Goal: Task Accomplishment & Management: Use online tool/utility

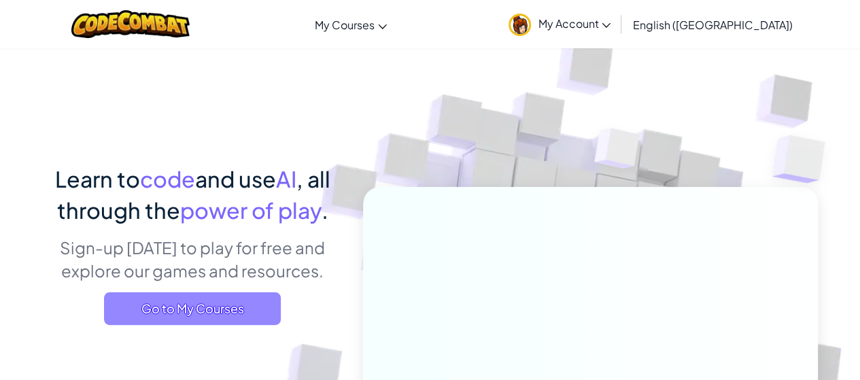
click at [250, 305] on span "Go to My Courses" at bounding box center [192, 308] width 177 height 33
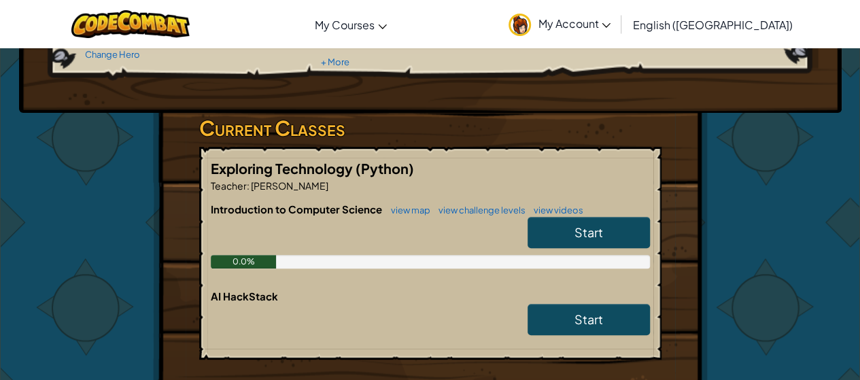
scroll to position [167, 0]
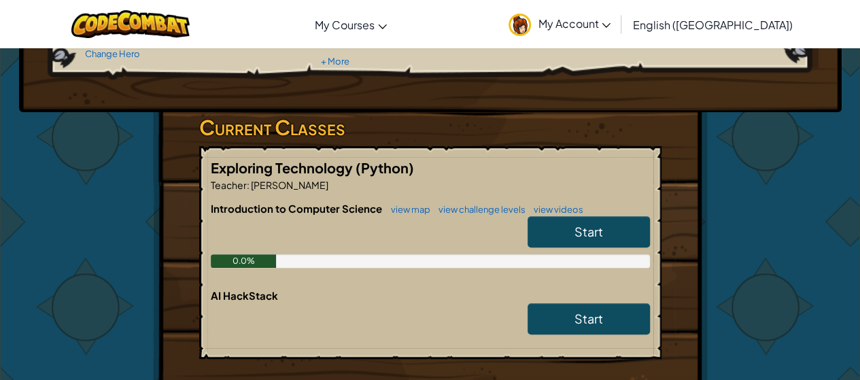
click at [608, 234] on link "Start" at bounding box center [589, 231] width 122 height 31
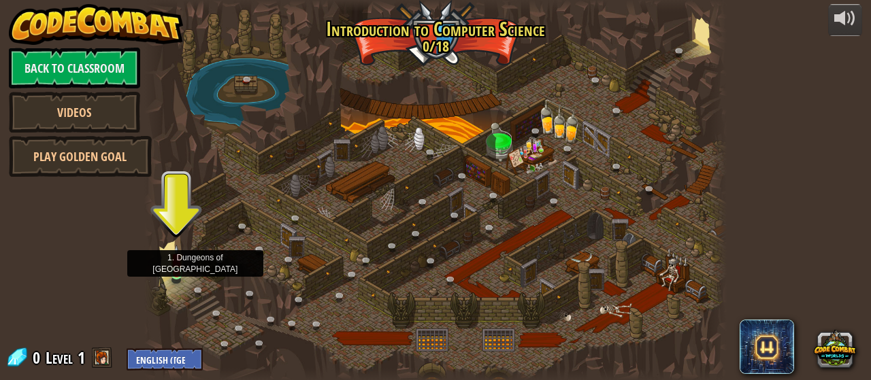
click at [170, 270] on img at bounding box center [176, 259] width 13 height 29
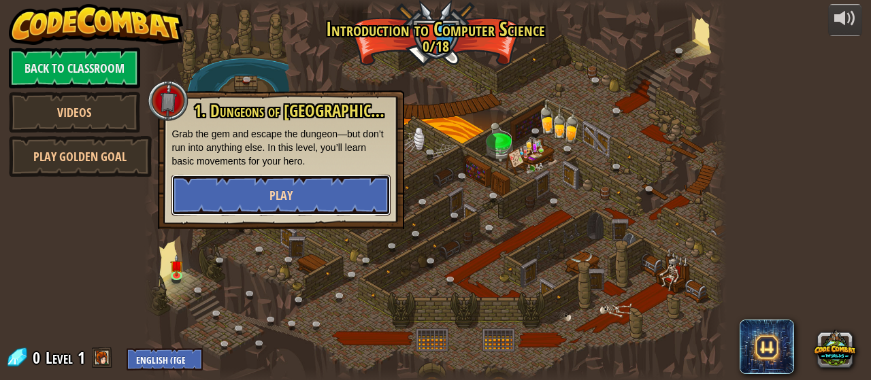
click at [303, 181] on button "Play" at bounding box center [280, 195] width 219 height 41
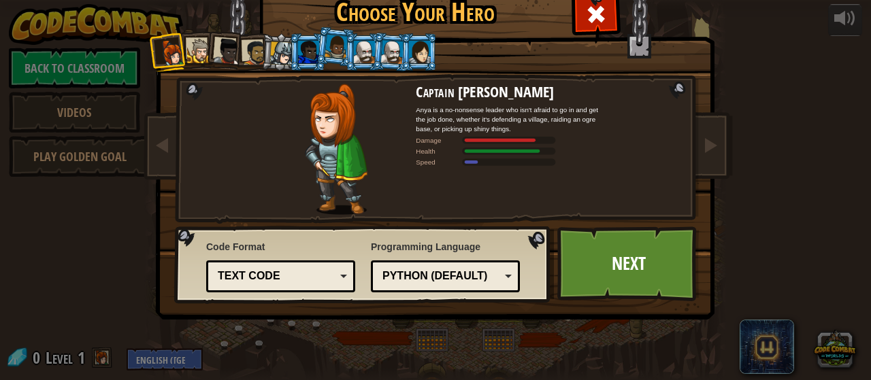
click at [433, 273] on div "Python (Default)" at bounding box center [441, 277] width 118 height 16
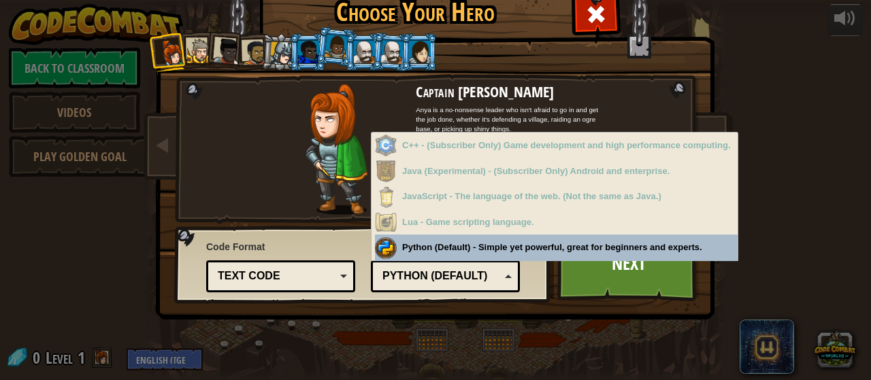
click at [433, 273] on div "Python (Default)" at bounding box center [441, 277] width 118 height 16
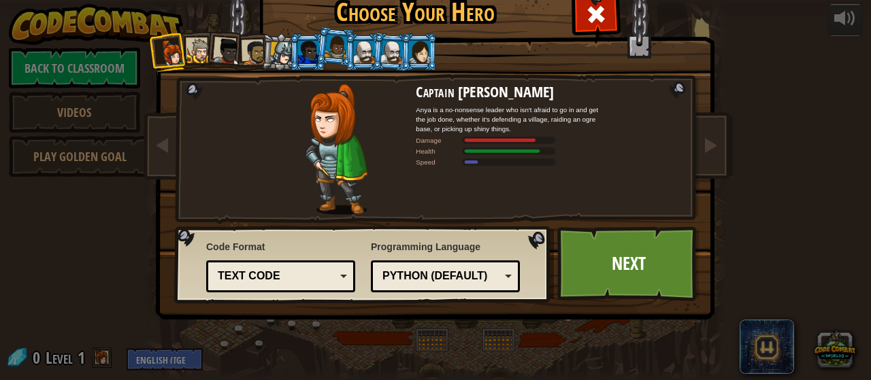
click at [299, 265] on div "Text code Blocks and code Blocks Blocks (Icons) Text code" at bounding box center [280, 277] width 149 height 32
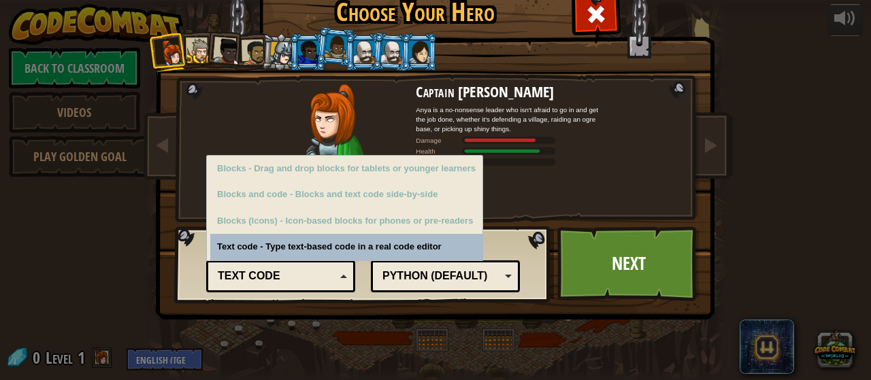
click at [299, 265] on div "Text code Blocks and code Blocks Blocks (Icons) Text code" at bounding box center [280, 277] width 149 height 32
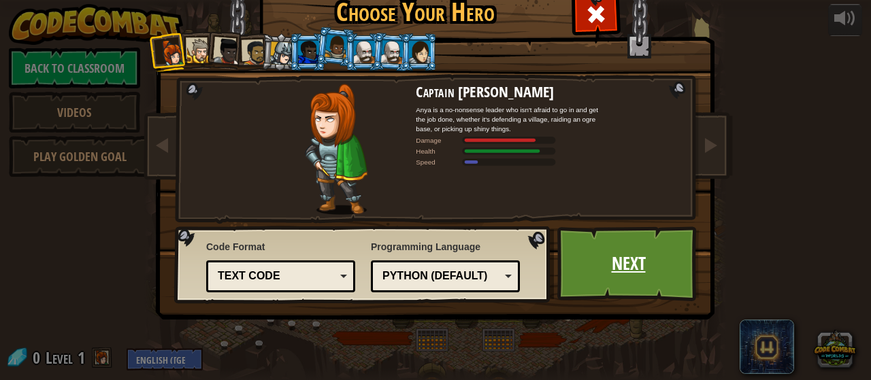
click at [584, 258] on link "Next" at bounding box center [628, 263] width 142 height 75
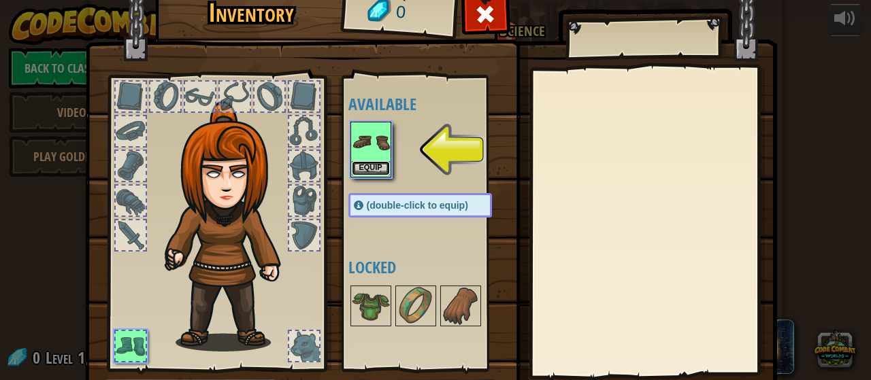
click at [367, 161] on button "Equip" at bounding box center [371, 168] width 38 height 14
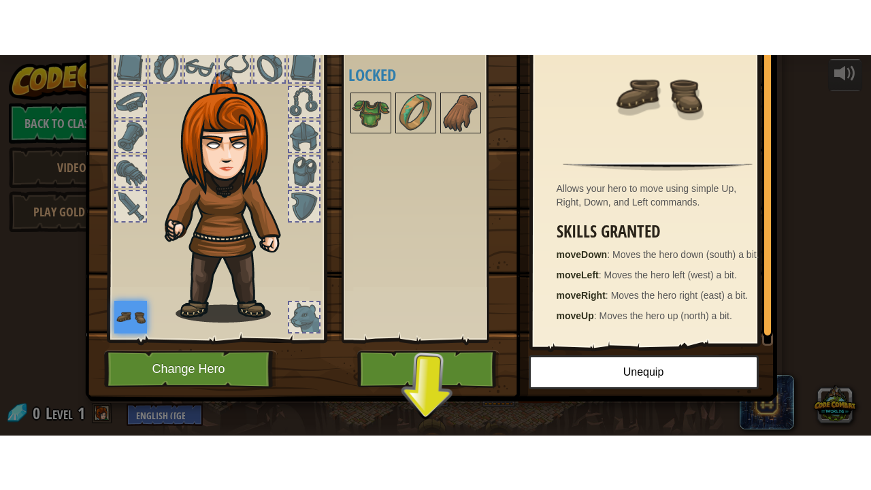
scroll to position [88, 0]
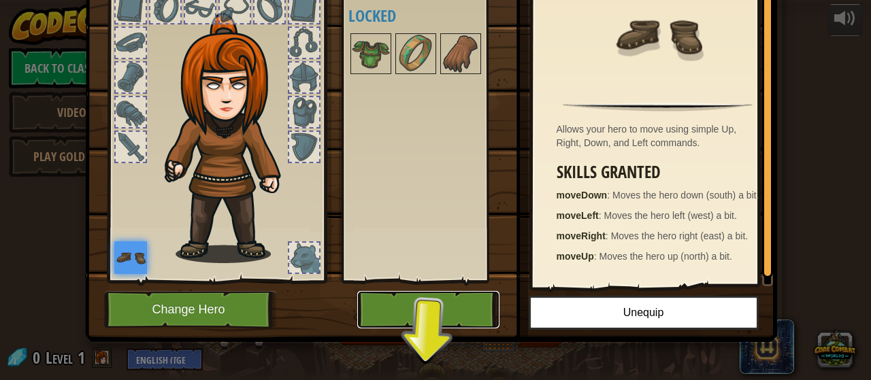
click at [439, 311] on button "Play" at bounding box center [428, 309] width 142 height 37
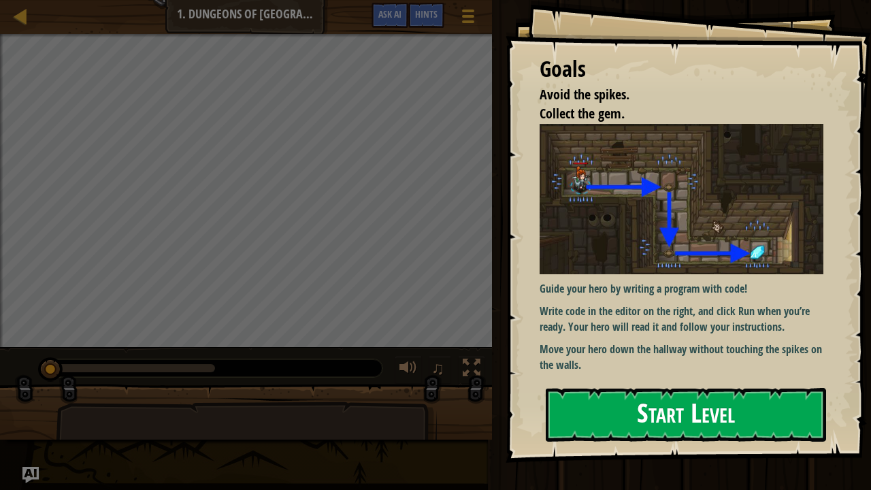
click at [669, 380] on button "Start Level" at bounding box center [686, 415] width 280 height 54
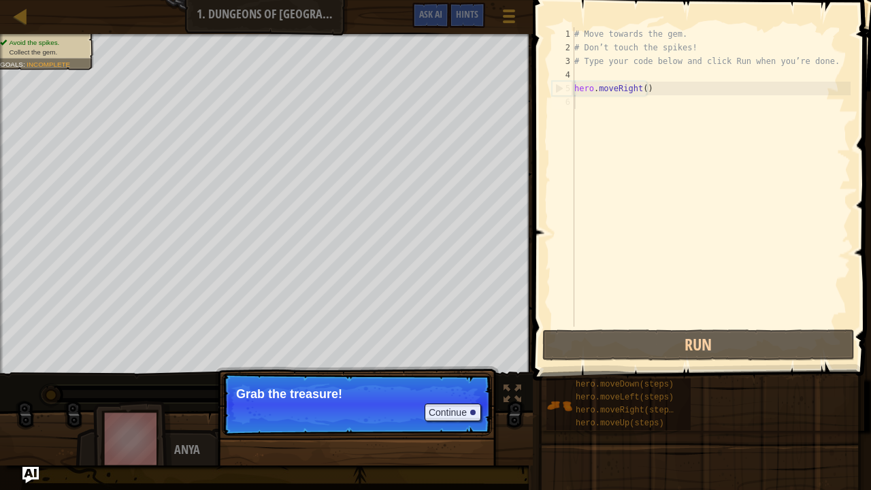
click at [416, 380] on p "Continue Grab the treasure!" at bounding box center [357, 404] width 270 height 63
click at [445, 380] on button "Continue" at bounding box center [452, 412] width 56 height 18
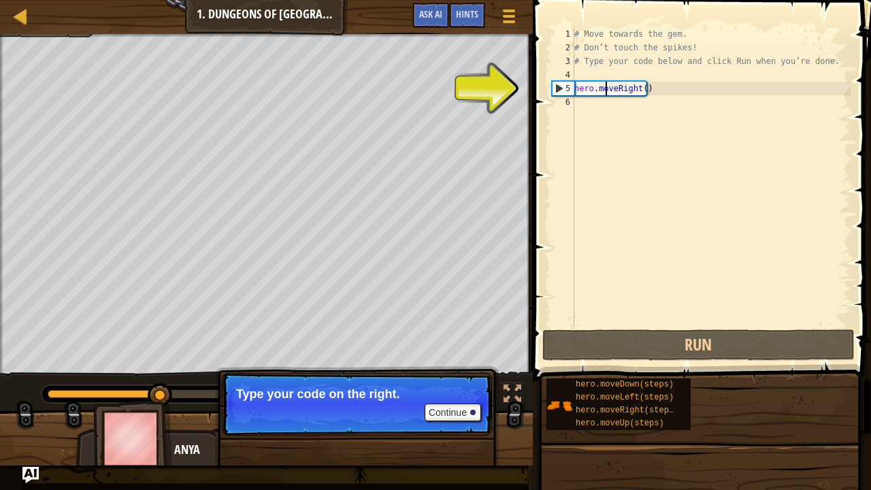
click at [605, 92] on div "# Move towards the gem. # Don’t touch the spikes! # Type your code below and cl…" at bounding box center [710, 190] width 279 height 326
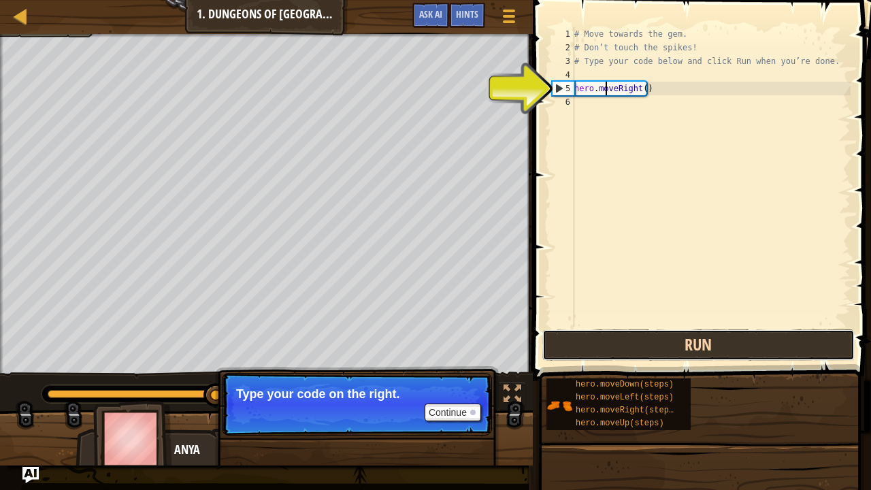
click at [650, 339] on button "Run" at bounding box center [698, 344] width 312 height 31
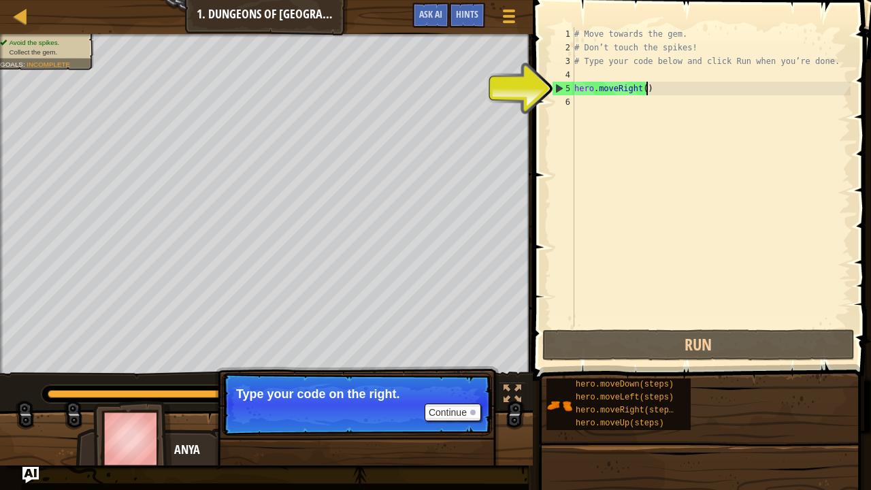
click at [660, 84] on div "# Move towards the gem. # Don’t touch the spikes! # Type your code below and cl…" at bounding box center [710, 190] width 279 height 326
click at [447, 380] on button "Continue" at bounding box center [452, 412] width 56 height 18
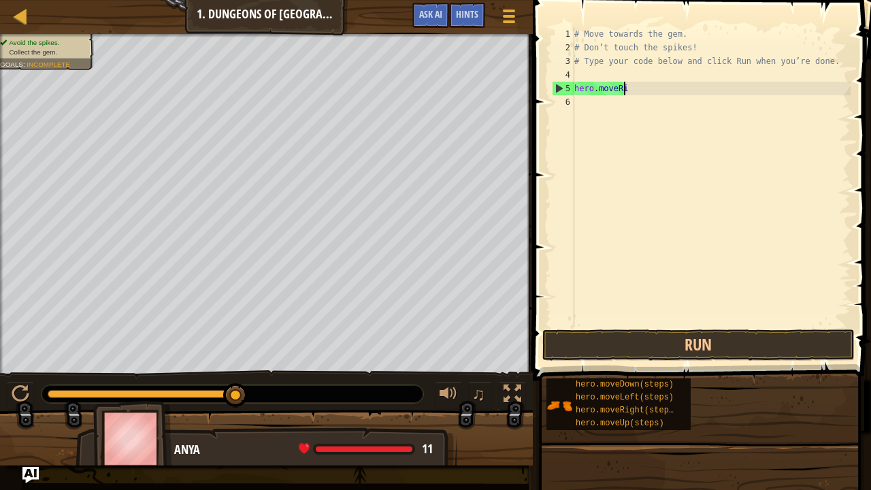
type textarea "hero.move"
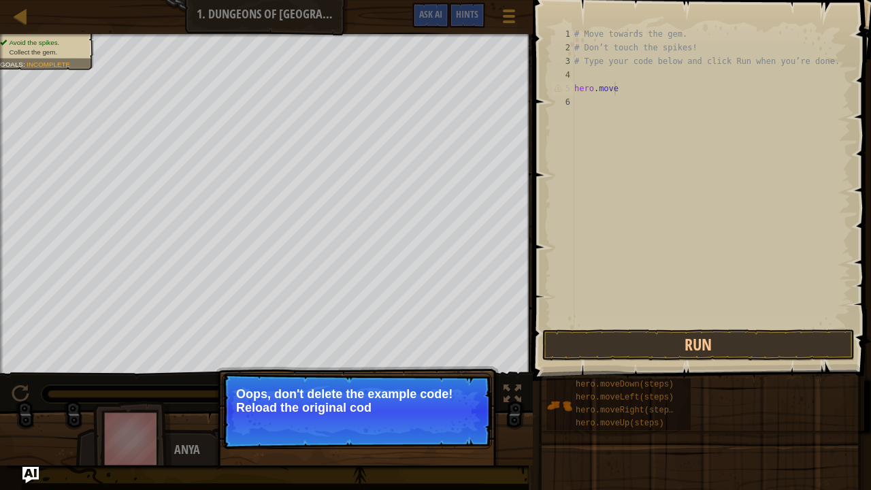
click at [456, 380] on p "Oops, don't delete the example code! Reload the original cod" at bounding box center [356, 400] width 241 height 27
click at [456, 380] on p "Oops, don't delete the example code! Reload the original code." at bounding box center [356, 400] width 241 height 27
click at [456, 380] on button "↻ Reload" at bounding box center [450, 424] width 61 height 20
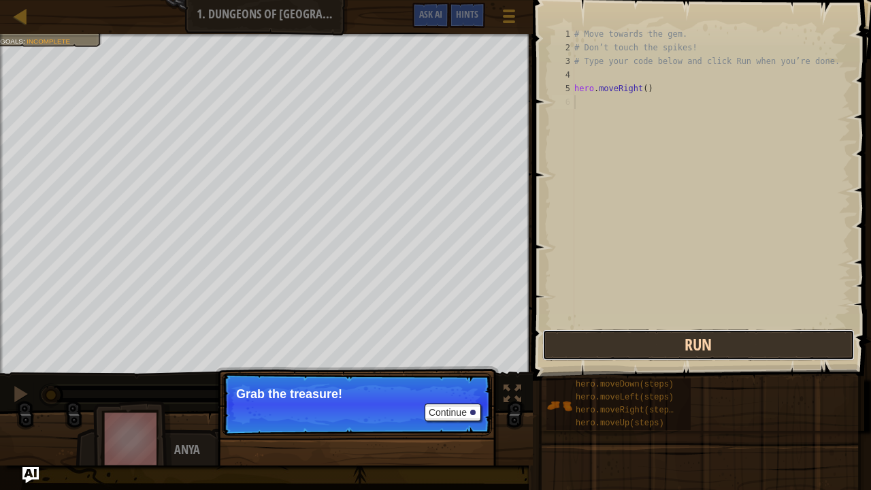
click at [615, 350] on button "Run" at bounding box center [698, 344] width 312 height 31
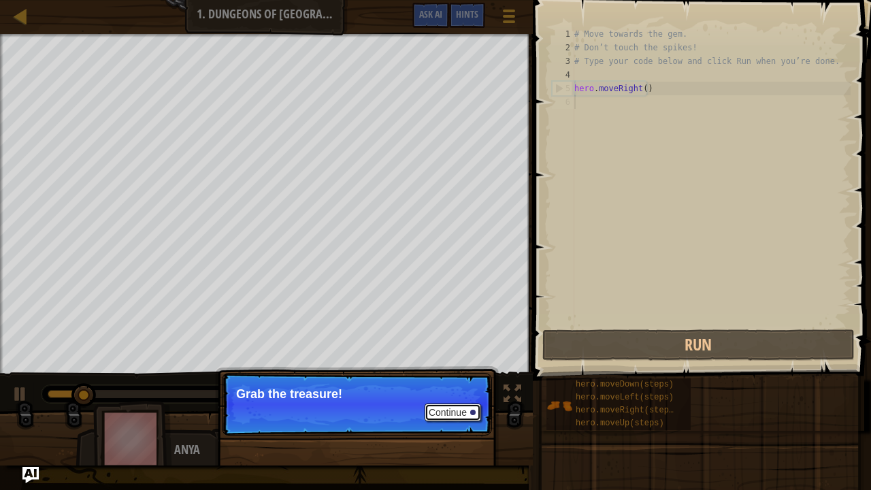
click at [439, 380] on button "Continue" at bounding box center [452, 412] width 56 height 18
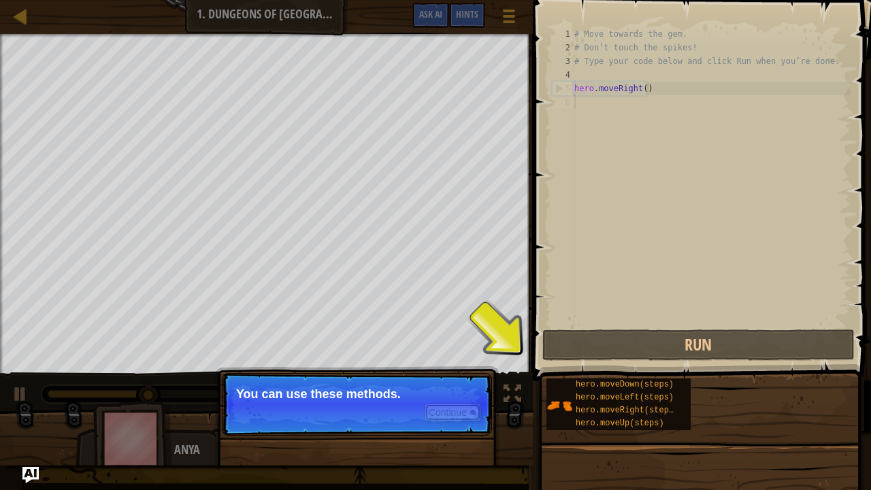
click at [439, 380] on button "Continue" at bounding box center [452, 412] width 56 height 18
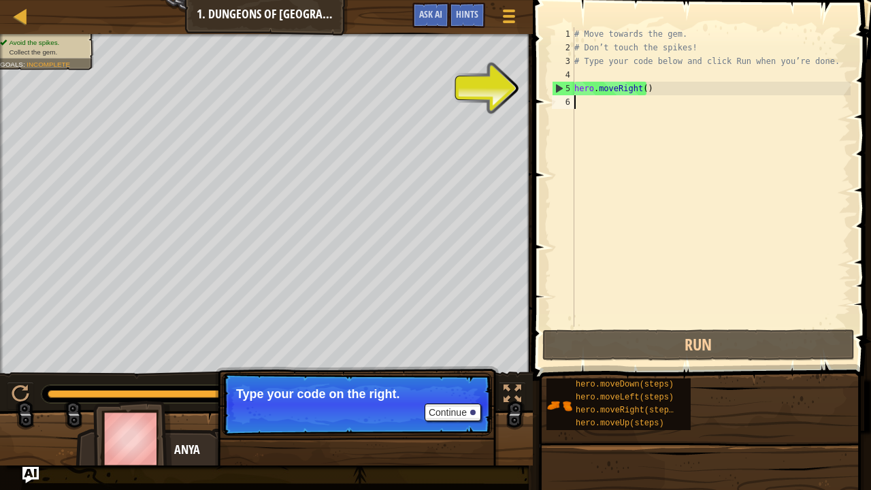
click at [608, 136] on div "# Move towards the gem. # Don’t touch the spikes! # Type your code below and cl…" at bounding box center [710, 190] width 279 height 326
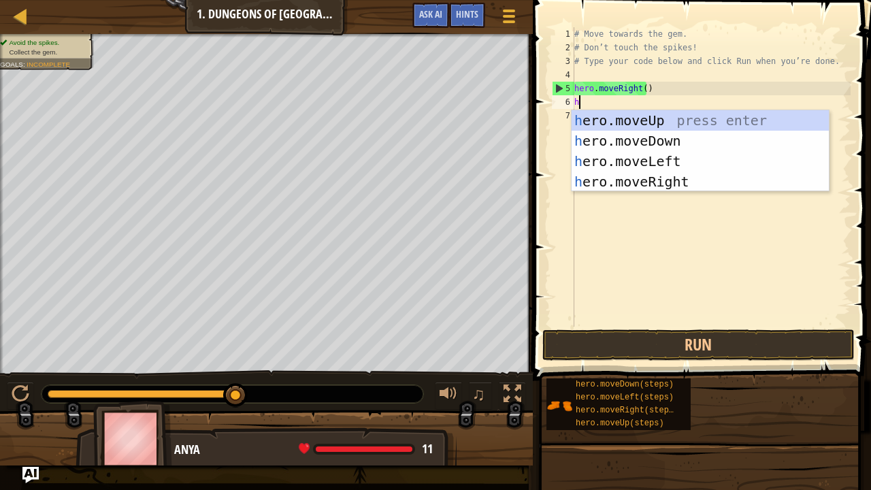
type textarea "he"
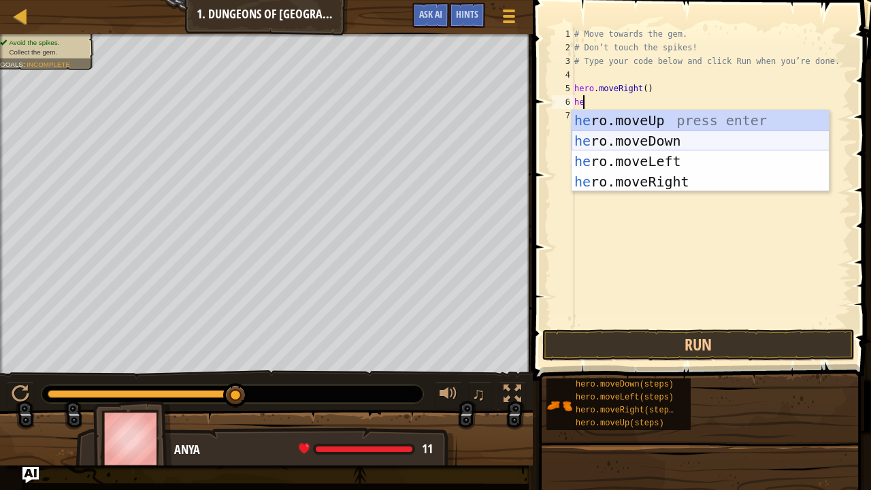
click at [636, 133] on div "he ro.moveUp press enter he ro.moveDown press enter he ro.moveLeft press enter …" at bounding box center [700, 171] width 258 height 122
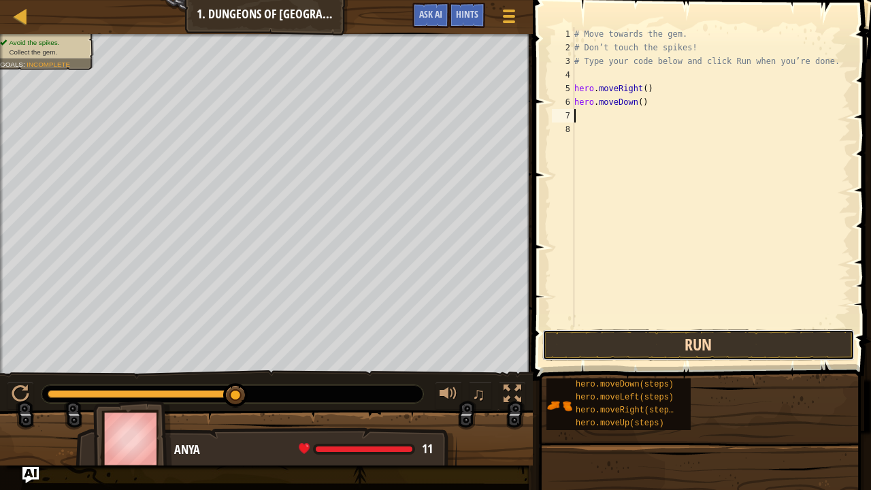
click at [635, 341] on button "Run" at bounding box center [698, 344] width 312 height 31
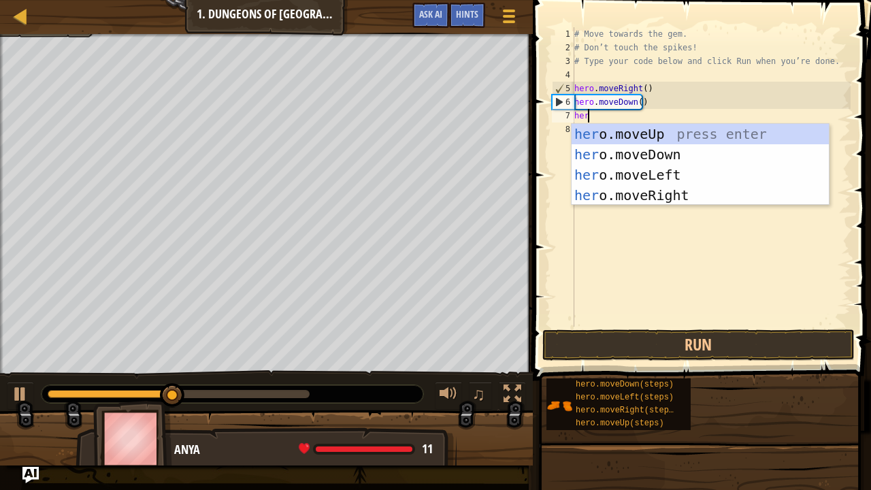
type textarea "hero"
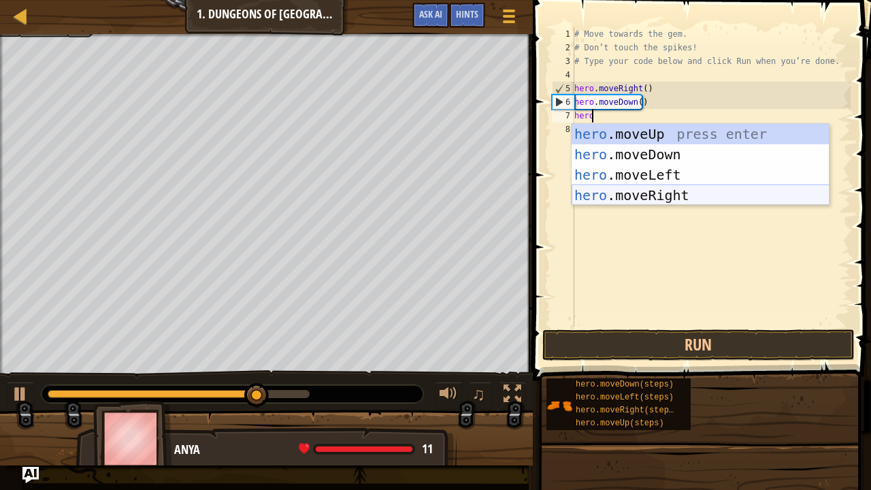
click at [641, 198] on div "hero .moveUp press enter hero .moveDown press enter hero .moveLeft press enter …" at bounding box center [700, 185] width 258 height 122
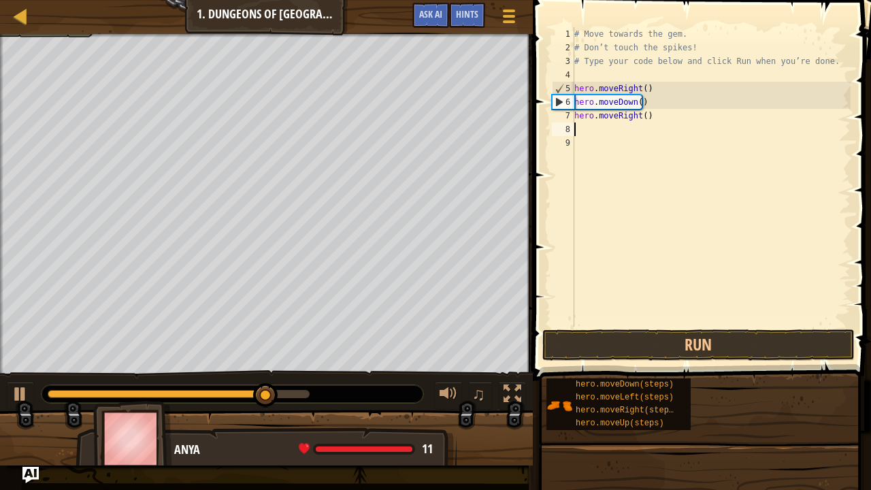
scroll to position [6, 0]
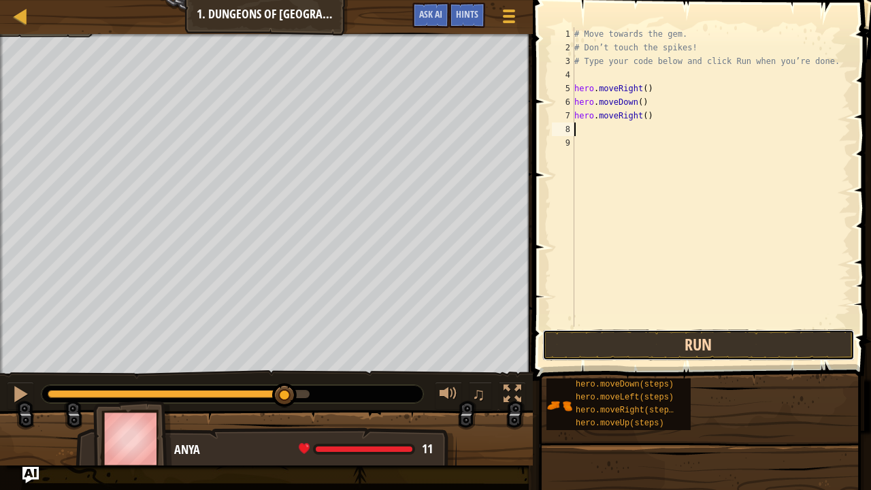
click at [639, 337] on button "Run" at bounding box center [698, 344] width 312 height 31
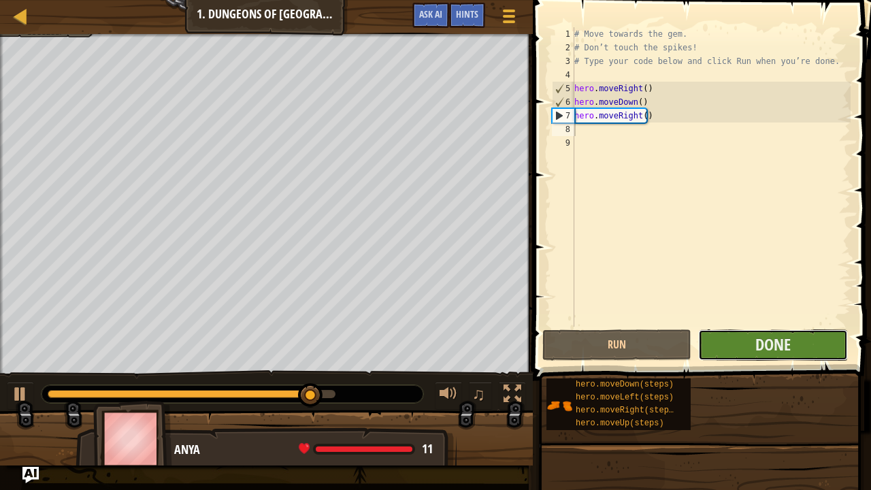
click at [796, 338] on button "Done" at bounding box center [772, 344] width 149 height 31
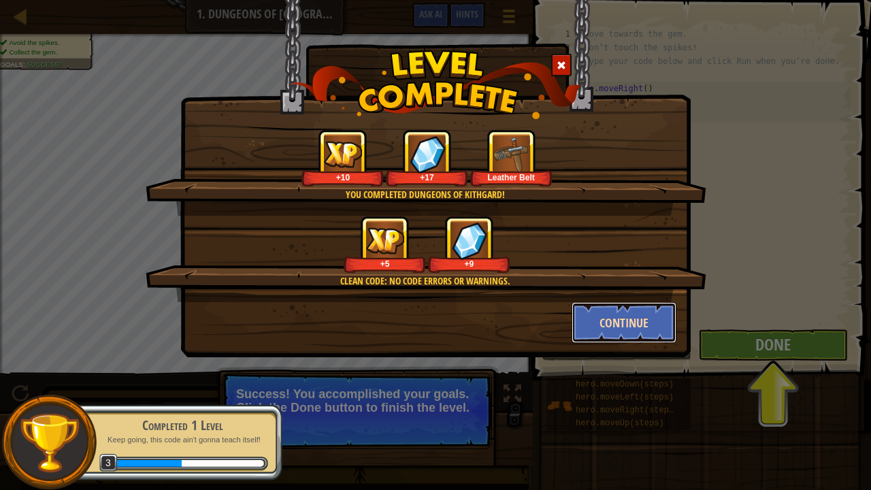
click at [611, 321] on button "Continue" at bounding box center [623, 322] width 105 height 41
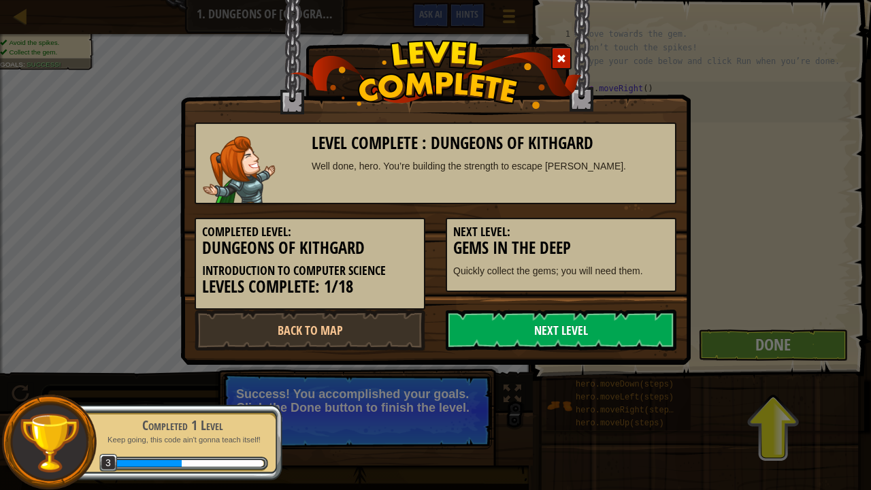
click at [563, 329] on link "Next Level" at bounding box center [561, 329] width 231 height 41
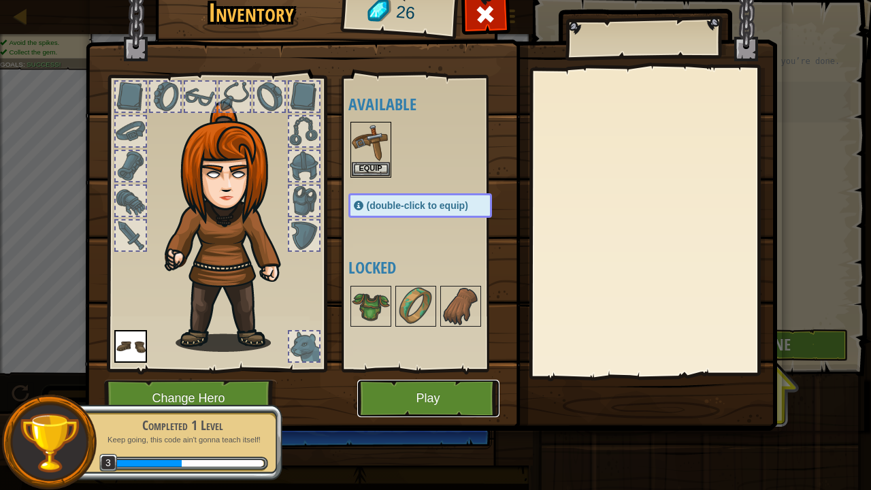
click at [456, 380] on button "Play" at bounding box center [428, 398] width 142 height 37
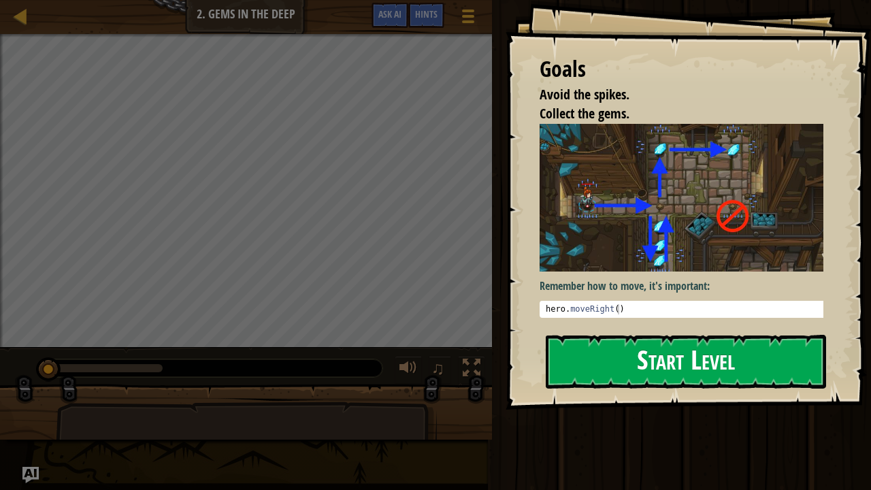
click at [648, 338] on button "Start Level" at bounding box center [686, 362] width 280 height 54
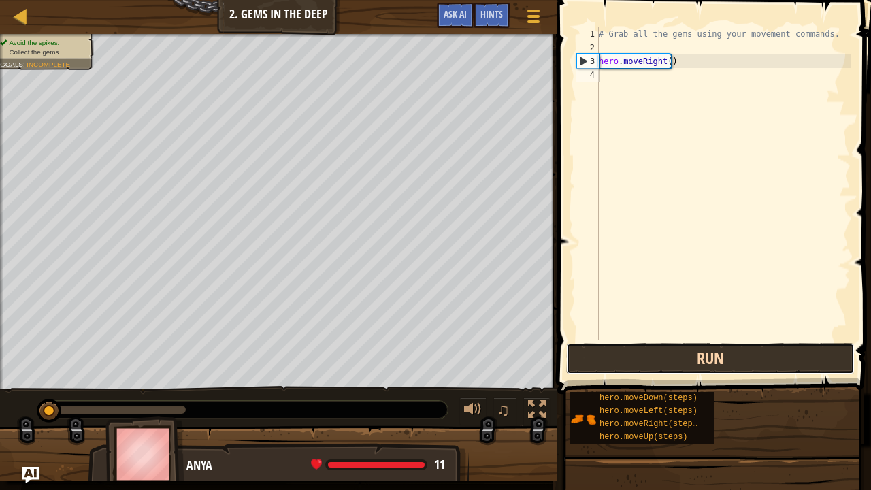
click at [677, 346] on button "Run" at bounding box center [710, 358] width 288 height 31
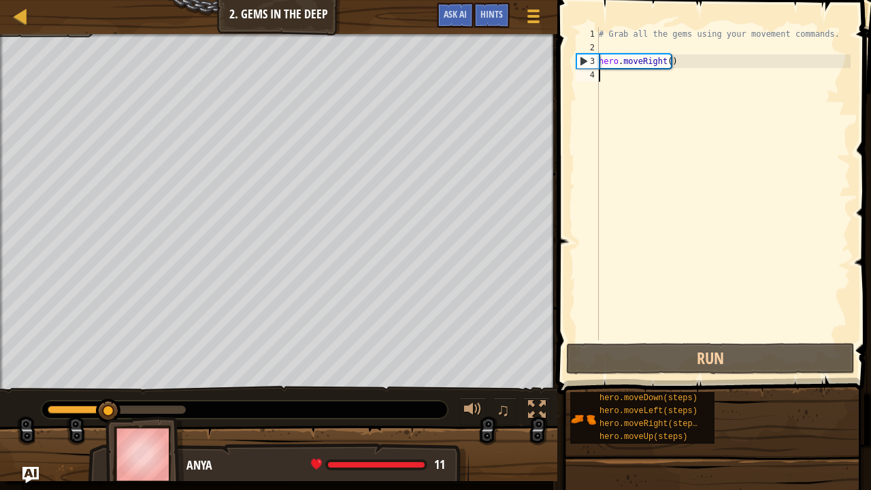
scroll to position [6, 0]
type textarea "he"
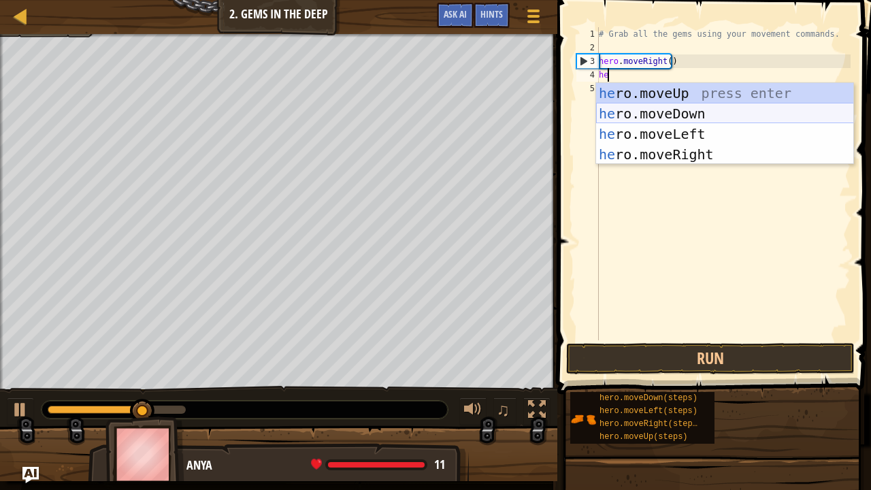
click at [683, 108] on div "he ro.moveUp press enter he ro.moveDown press enter he ro.moveLeft press enter …" at bounding box center [725, 144] width 258 height 122
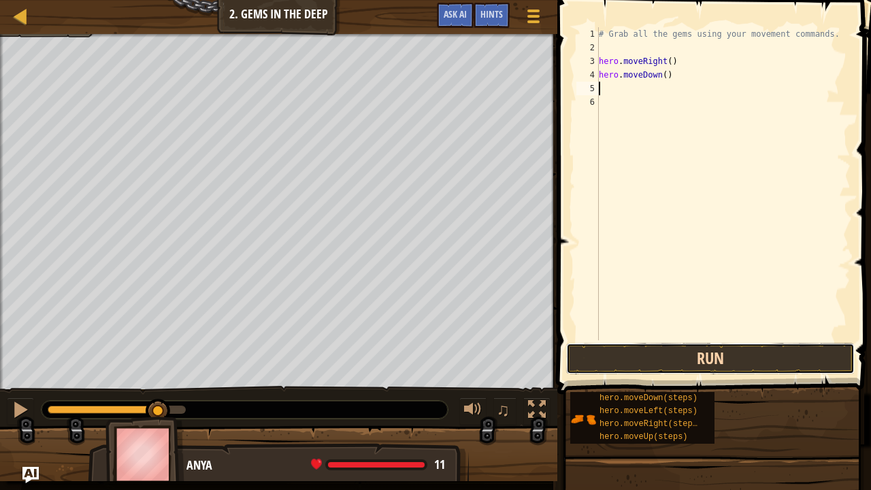
click at [654, 356] on button "Run" at bounding box center [710, 358] width 288 height 31
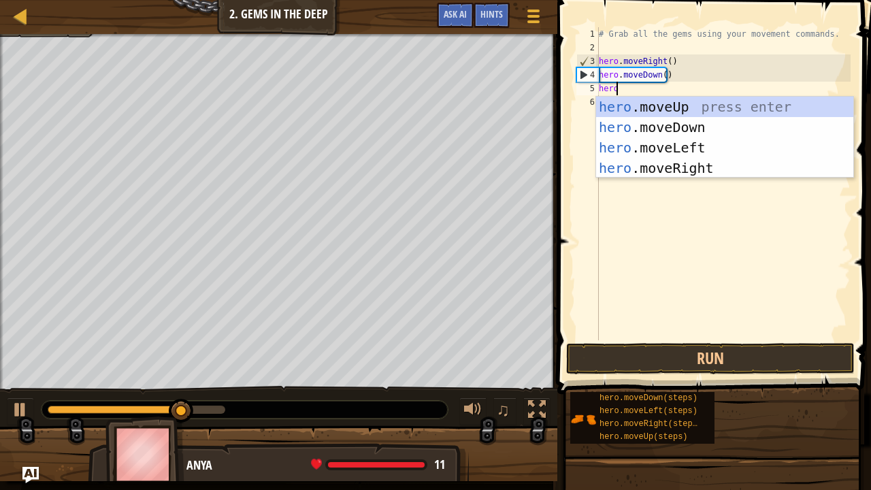
type textarea "hero."
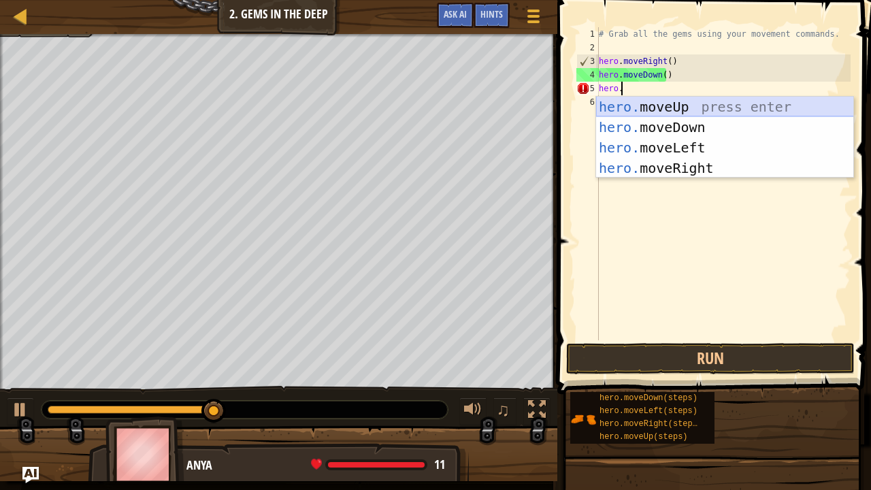
click at [682, 104] on div "hero. moveUp press enter hero. moveDown press enter hero. moveLeft press enter …" at bounding box center [725, 158] width 258 height 122
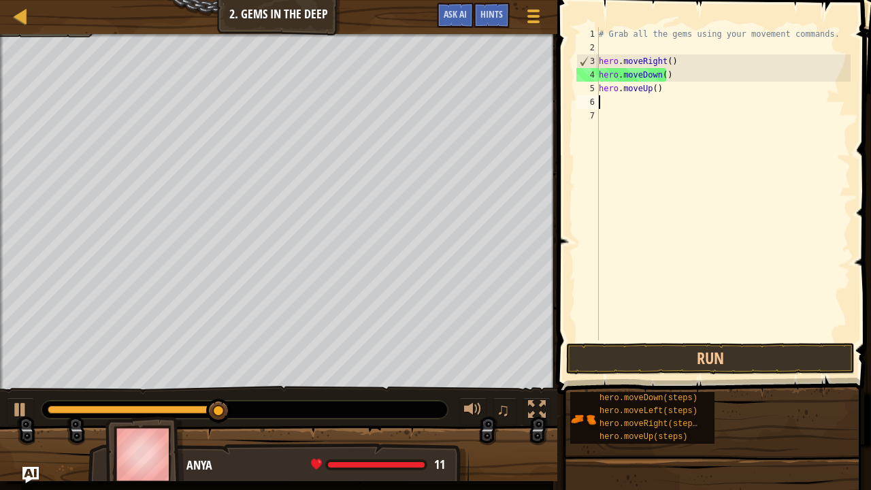
scroll to position [6, 0]
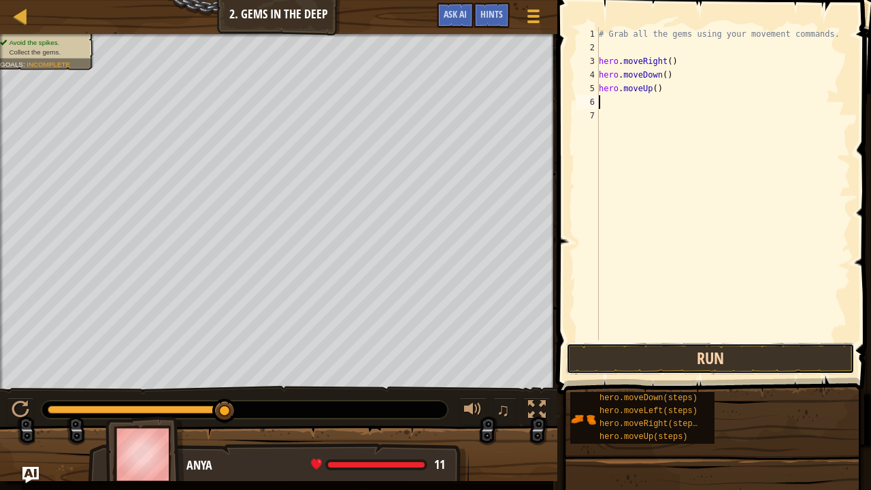
click at [667, 350] on button "Run" at bounding box center [710, 358] width 288 height 31
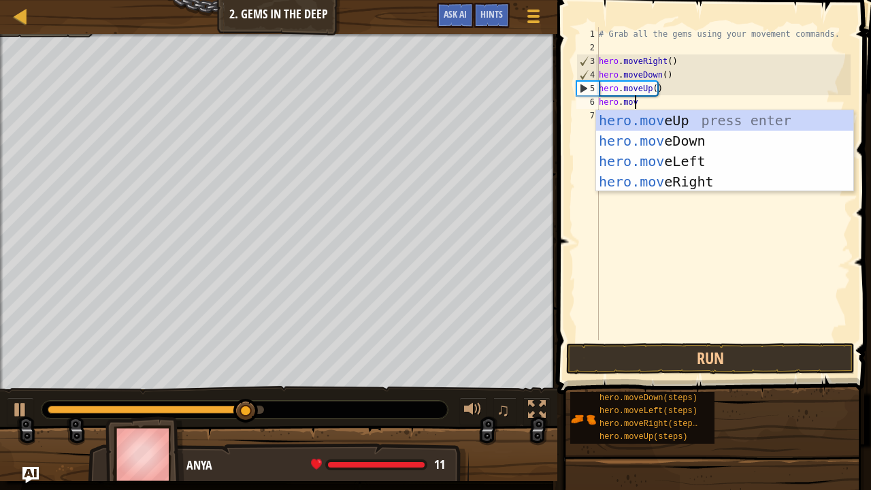
scroll to position [6, 2]
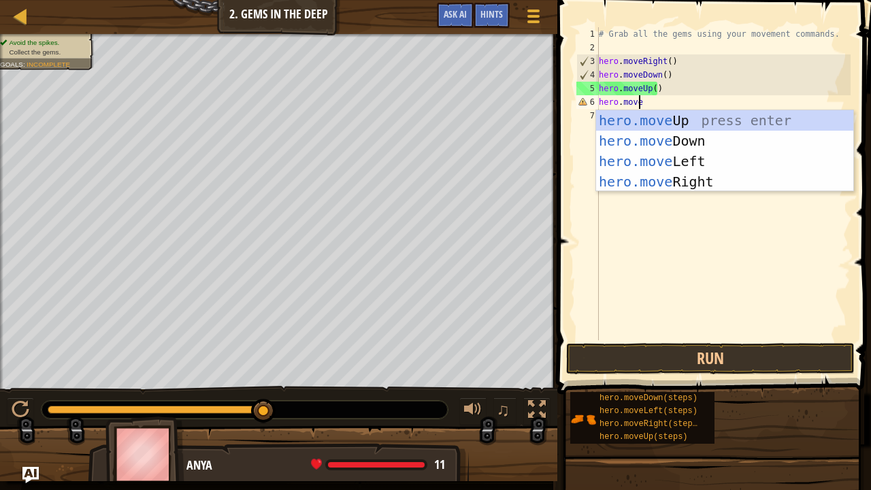
click at [658, 107] on div "# Grab all the gems using your movement commands. hero . moveRight ( ) hero . m…" at bounding box center [723, 197] width 254 height 340
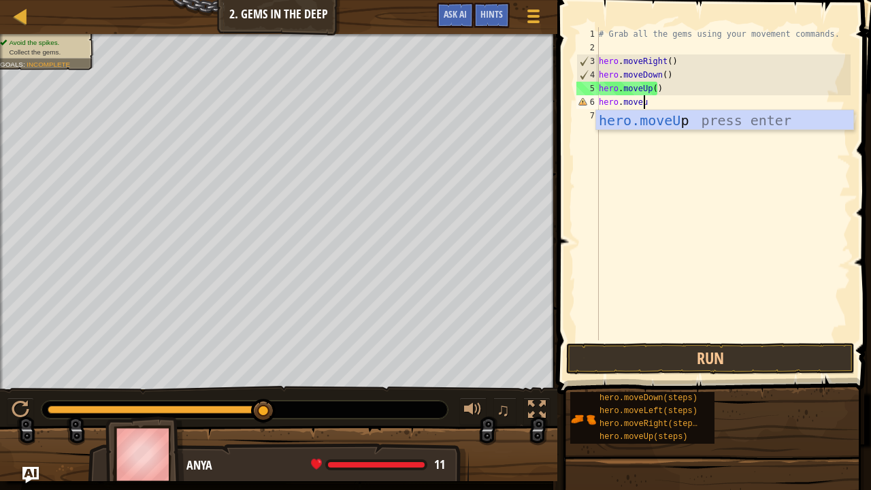
type textarea "hero.moveup"
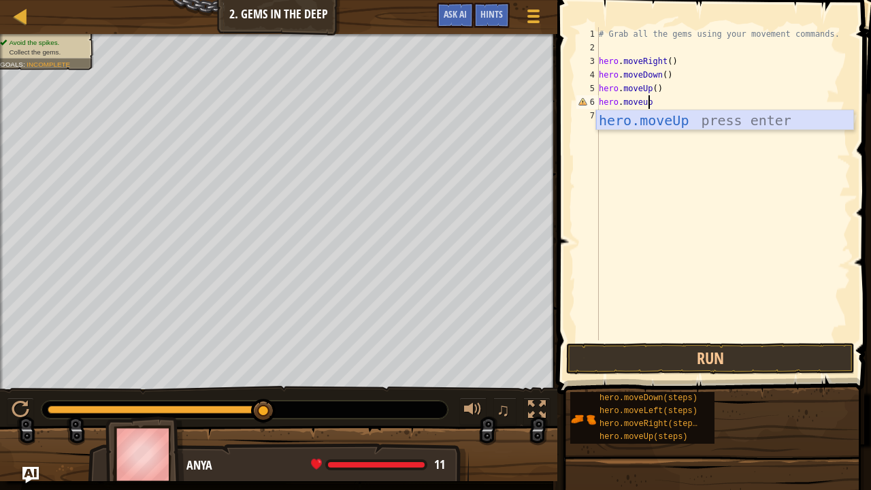
click at [665, 125] on div "hero.moveUp press enter" at bounding box center [725, 140] width 258 height 61
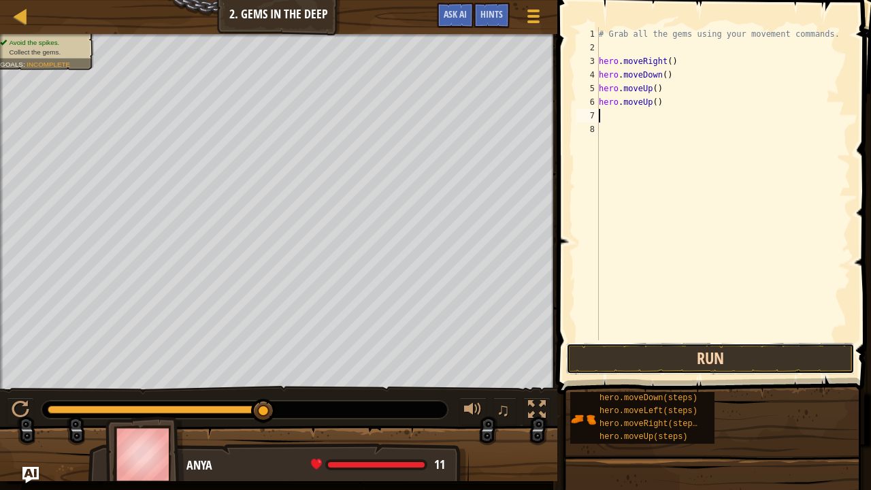
click at [687, 356] on button "Run" at bounding box center [710, 358] width 288 height 31
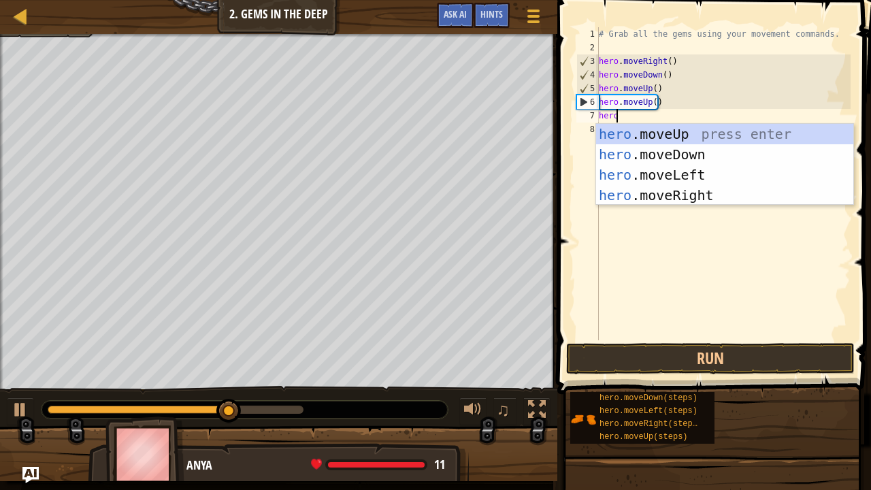
type textarea "hero."
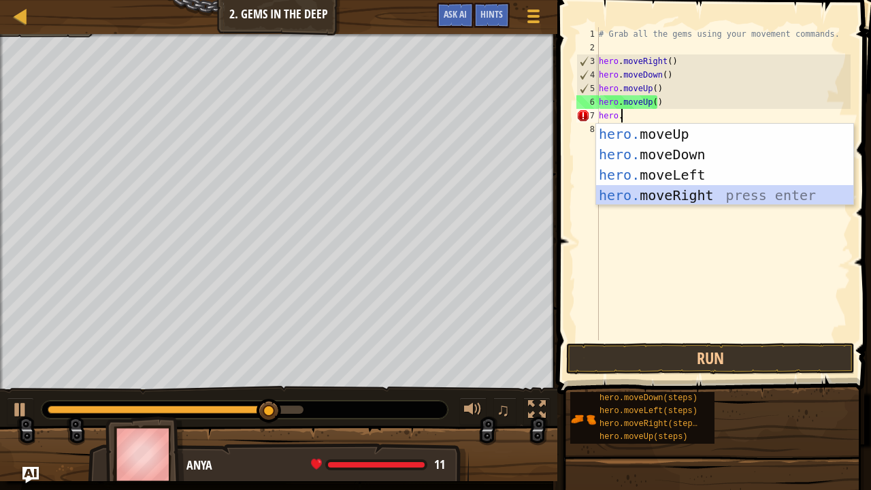
click at [694, 188] on div "hero. moveUp press enter hero. moveDown press enter hero. moveLeft press enter …" at bounding box center [725, 185] width 258 height 122
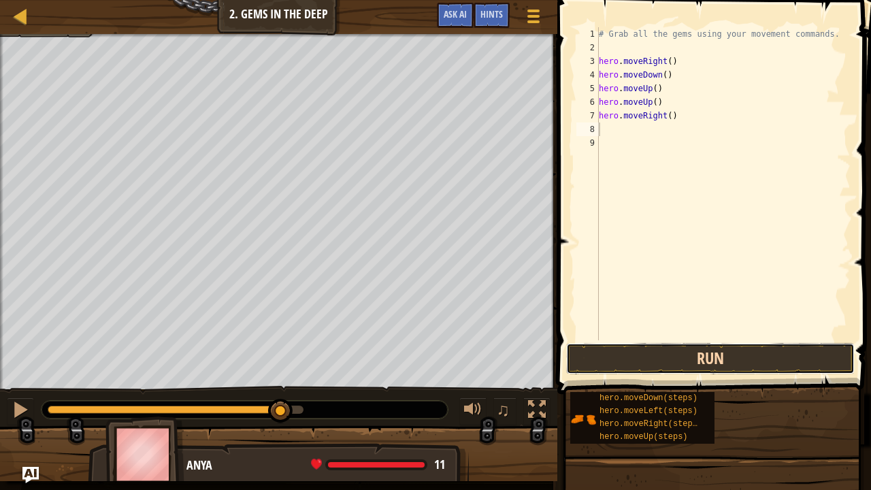
click at [684, 350] on button "Run" at bounding box center [710, 358] width 288 height 31
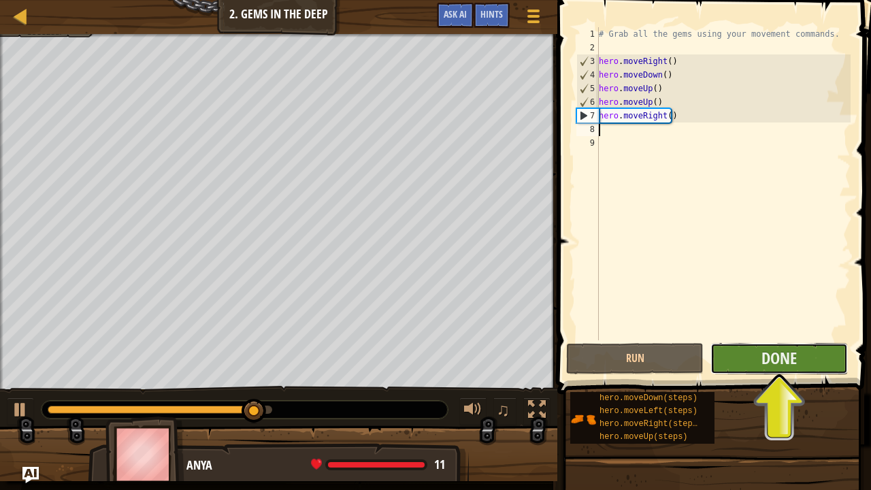
click at [719, 356] on button "Done" at bounding box center [778, 358] width 137 height 31
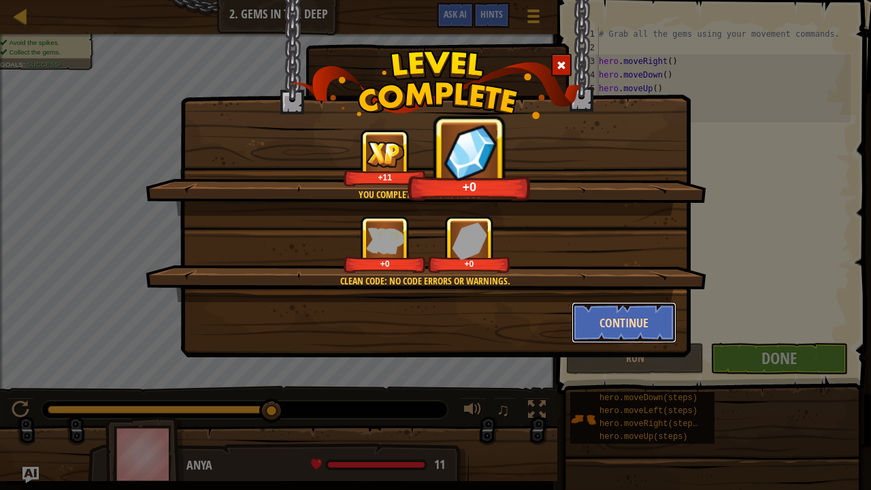
click at [620, 313] on button "Continue" at bounding box center [623, 322] width 105 height 41
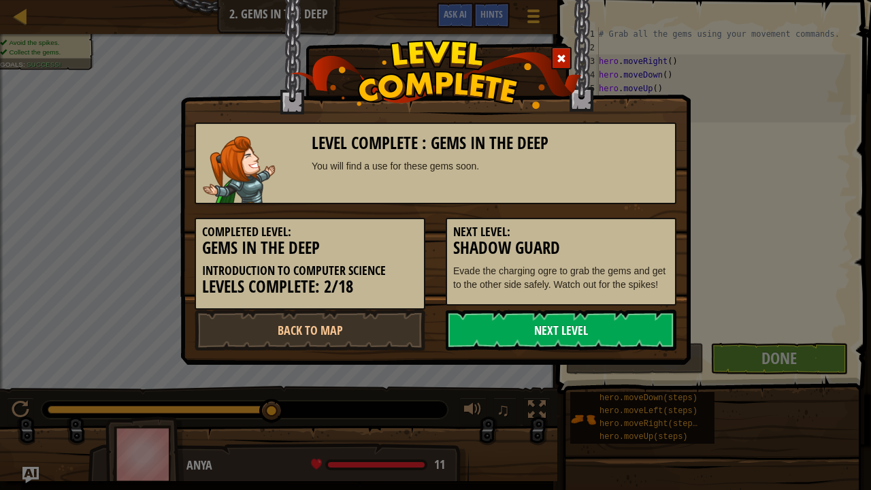
click at [584, 329] on link "Next Level" at bounding box center [561, 329] width 231 height 41
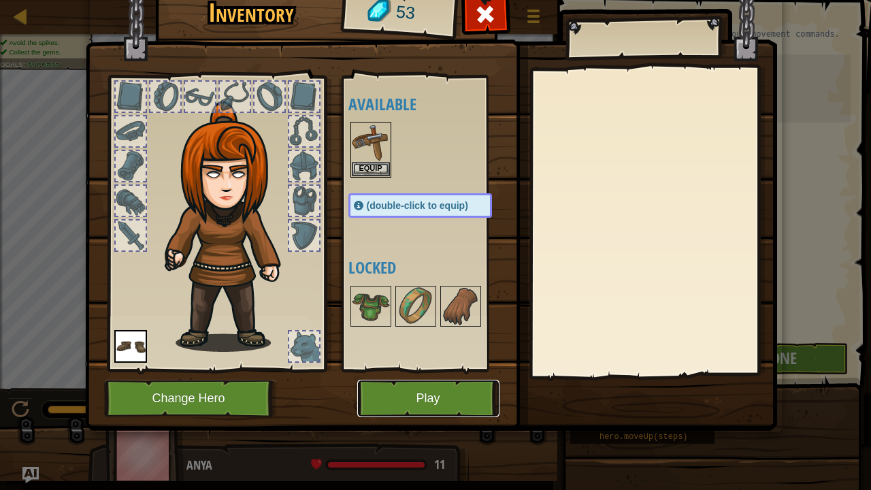
click at [417, 380] on button "Play" at bounding box center [428, 398] width 142 height 37
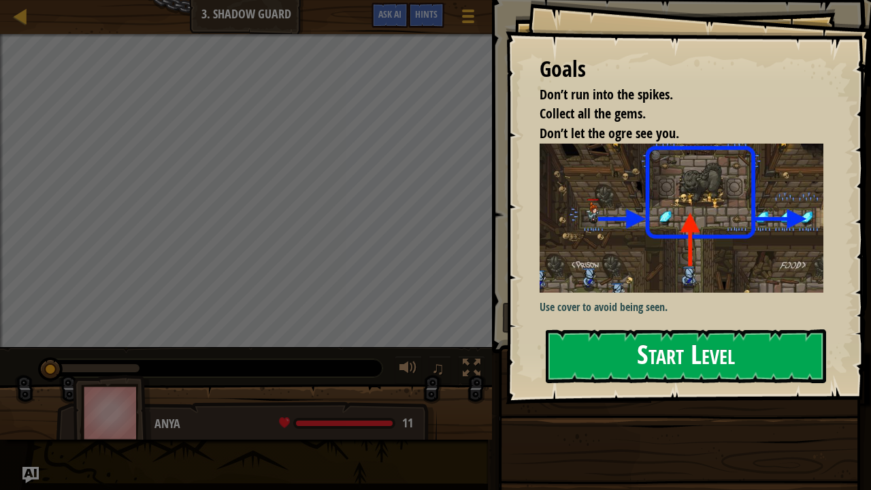
click at [732, 370] on button "Start Level" at bounding box center [686, 356] width 280 height 54
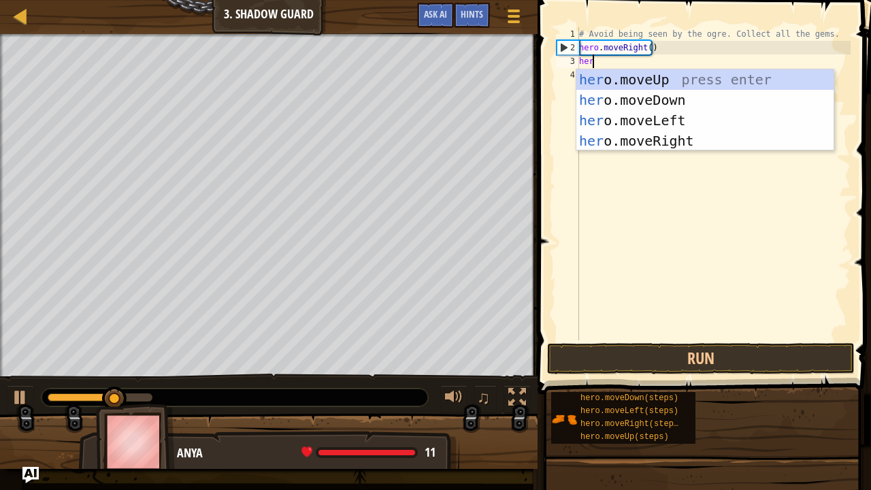
scroll to position [6, 1]
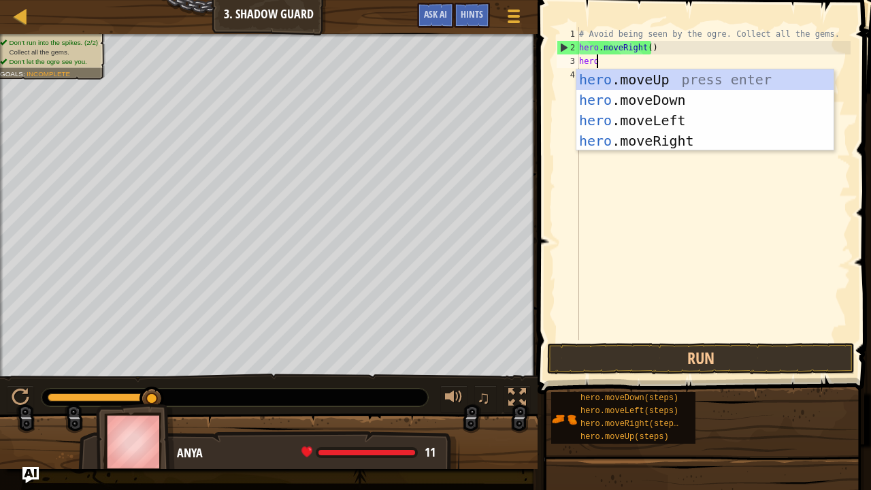
type textarea "hero."
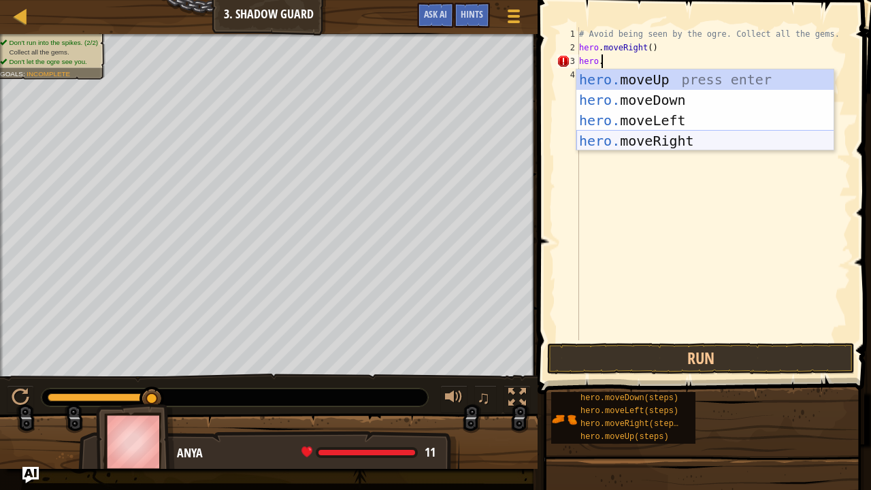
click at [642, 144] on div "hero. moveUp press enter hero. moveDown press enter hero. moveLeft press enter …" at bounding box center [705, 130] width 258 height 122
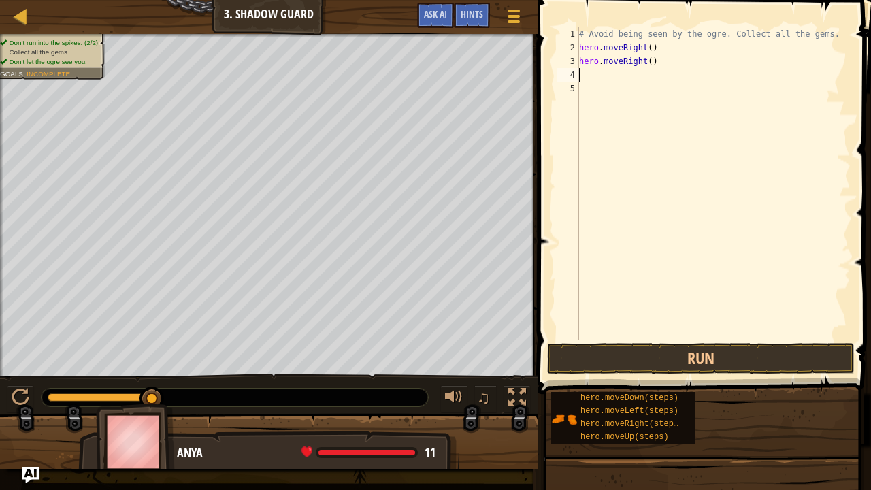
scroll to position [6, 0]
click at [736, 347] on button "Run" at bounding box center [700, 358] width 307 height 31
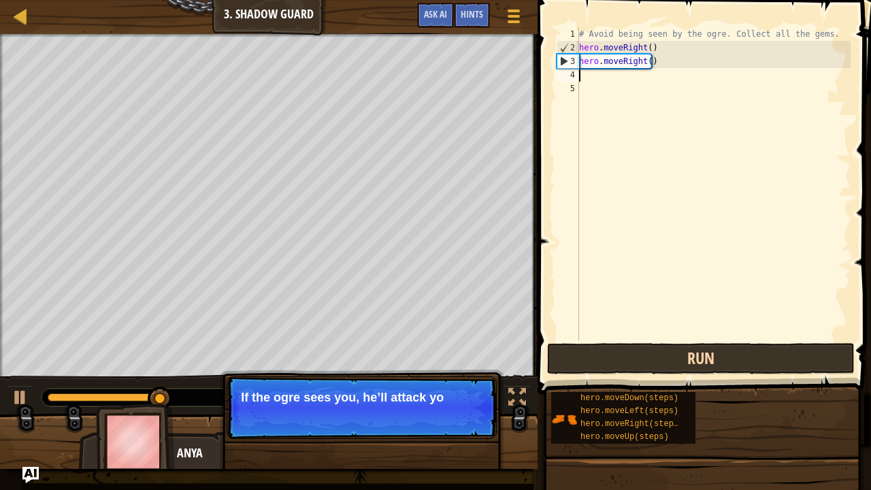
type textarea "h"
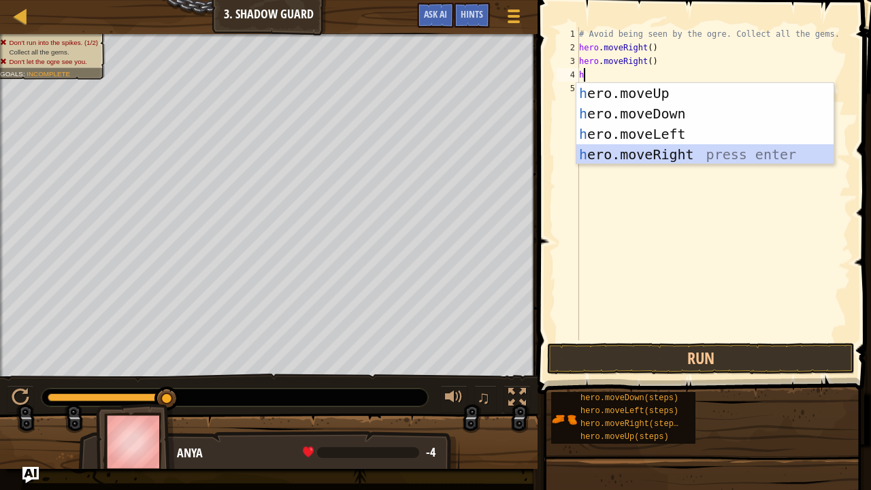
click at [657, 148] on div "h ero.moveUp press enter h ero.moveDown press enter h ero.moveLeft press enter …" at bounding box center [705, 144] width 258 height 122
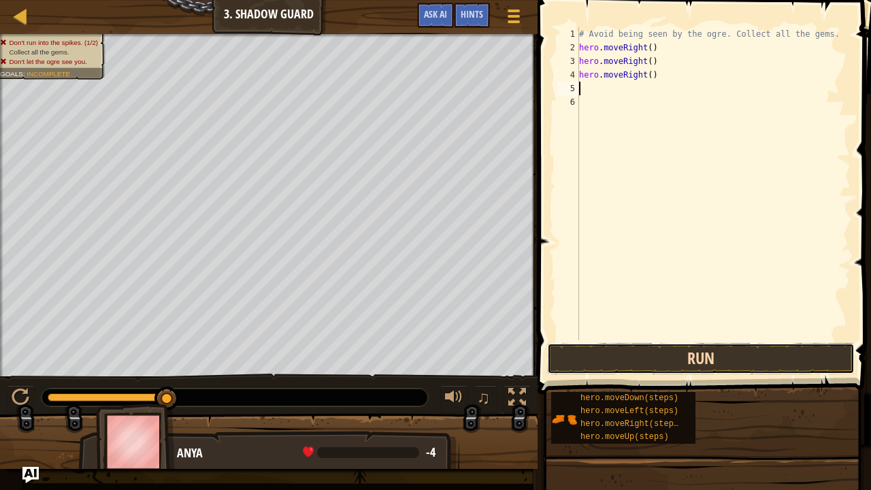
click at [686, 350] on button "Run" at bounding box center [700, 358] width 307 height 31
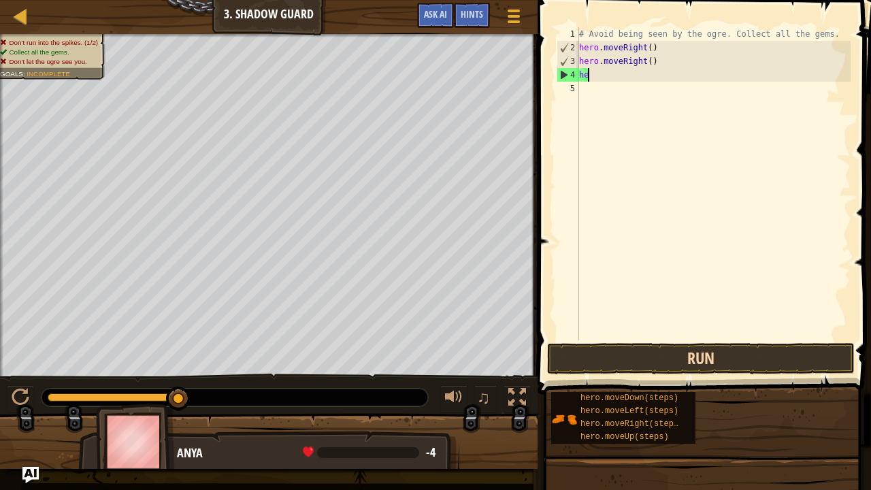
type textarea "h"
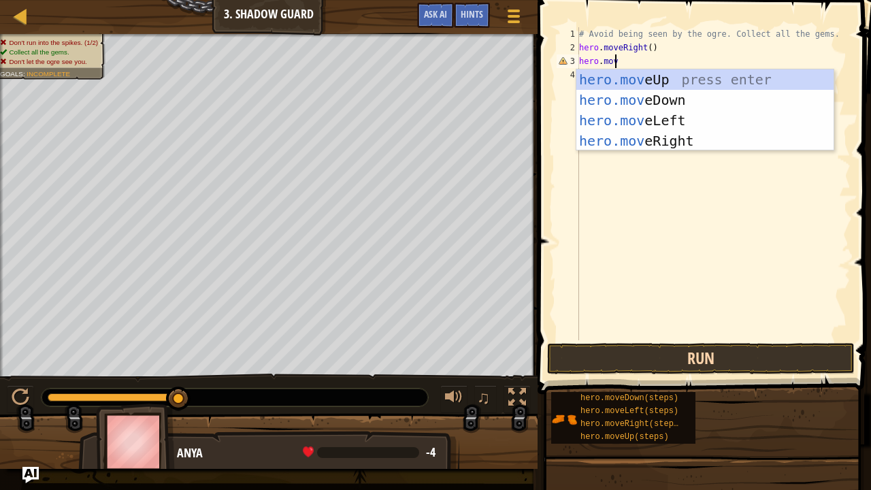
scroll to position [6, 2]
type textarea "hero.move"
click at [671, 75] on div "hero.move Up press enter hero.move Down press enter hero.move Left press enter …" at bounding box center [705, 130] width 258 height 122
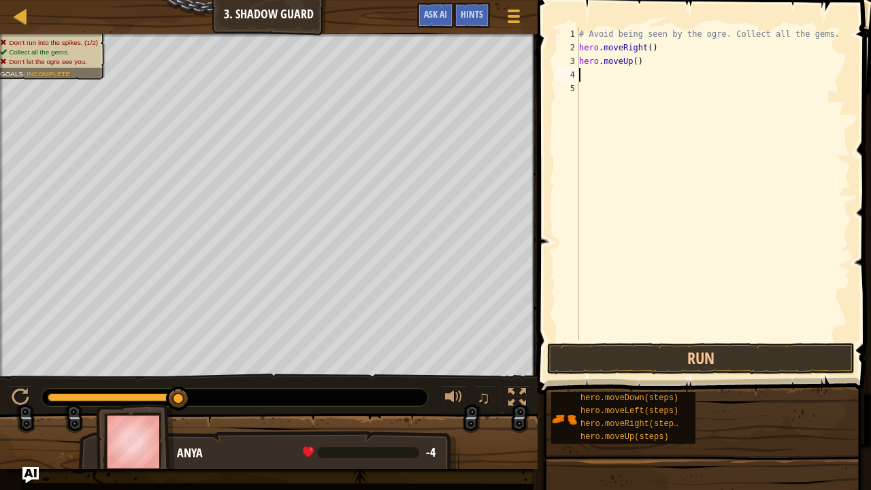
scroll to position [6, 0]
click at [660, 352] on button "Run" at bounding box center [700, 358] width 307 height 31
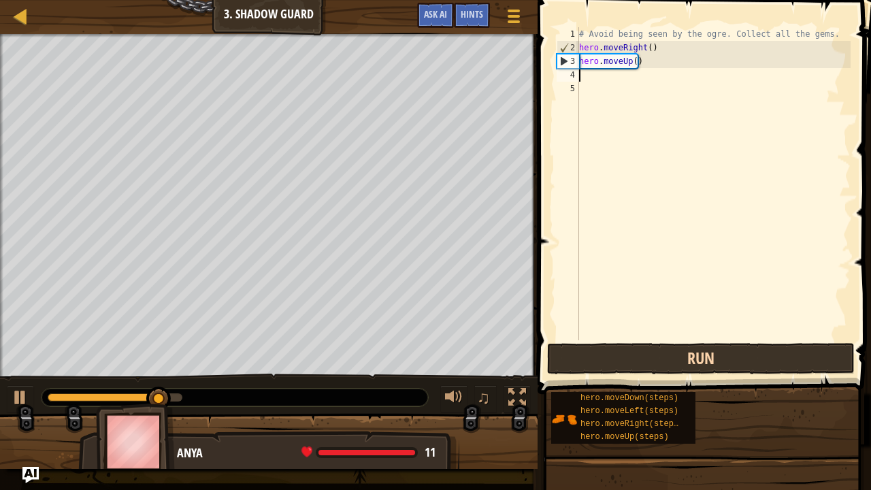
type textarea "o"
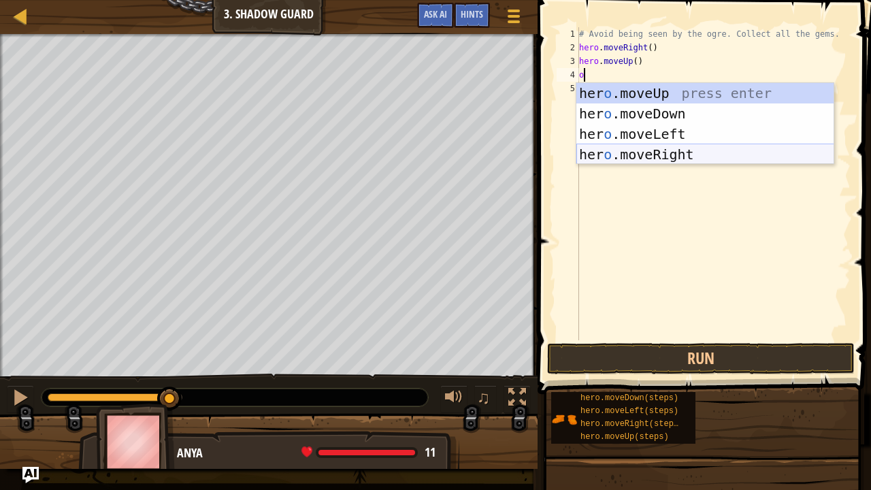
click at [626, 151] on div "her o .moveUp press enter her o .moveDown press enter her o .moveLeft press ent…" at bounding box center [705, 144] width 258 height 122
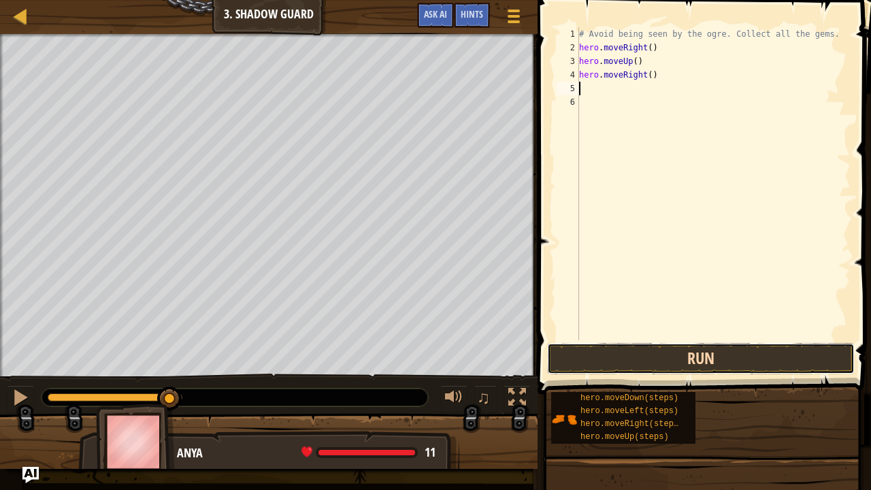
click at [702, 367] on button "Run" at bounding box center [700, 358] width 307 height 31
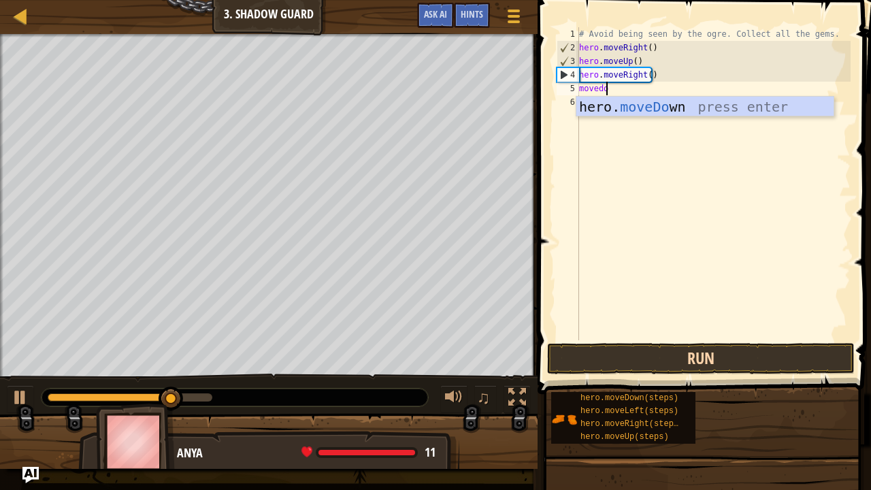
type textarea "movedown"
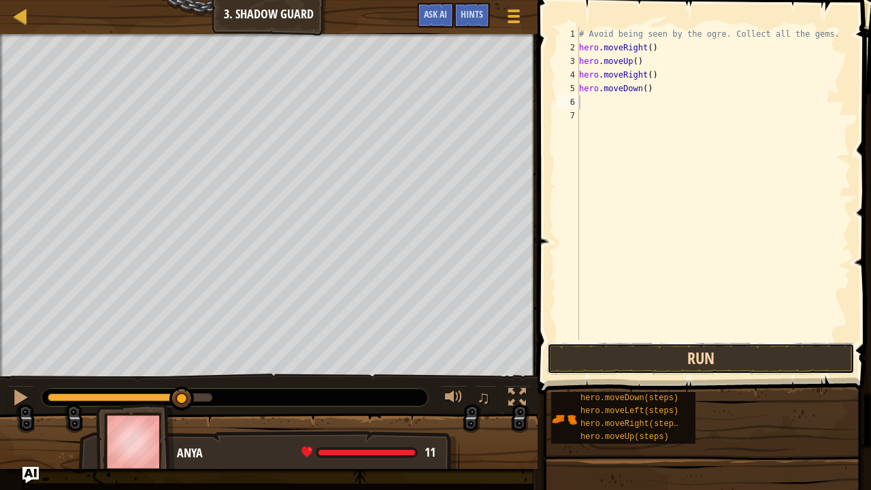
click at [694, 359] on button "Run" at bounding box center [700, 358] width 307 height 31
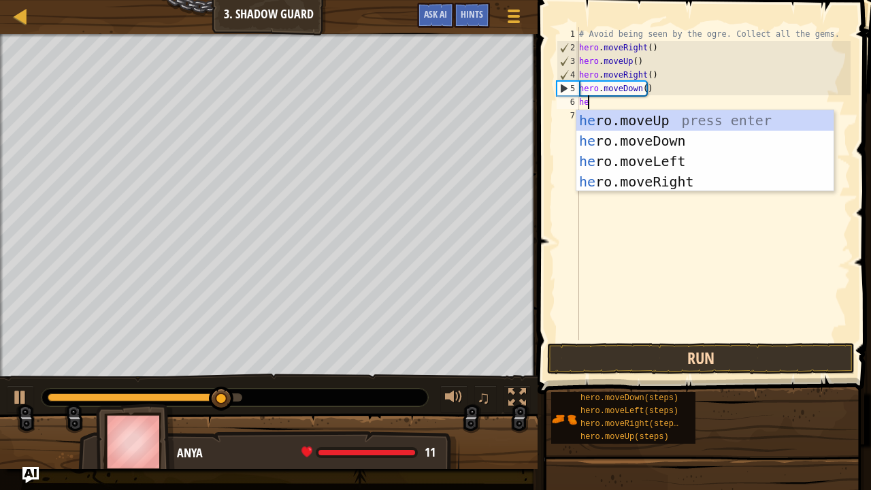
type textarea "her"
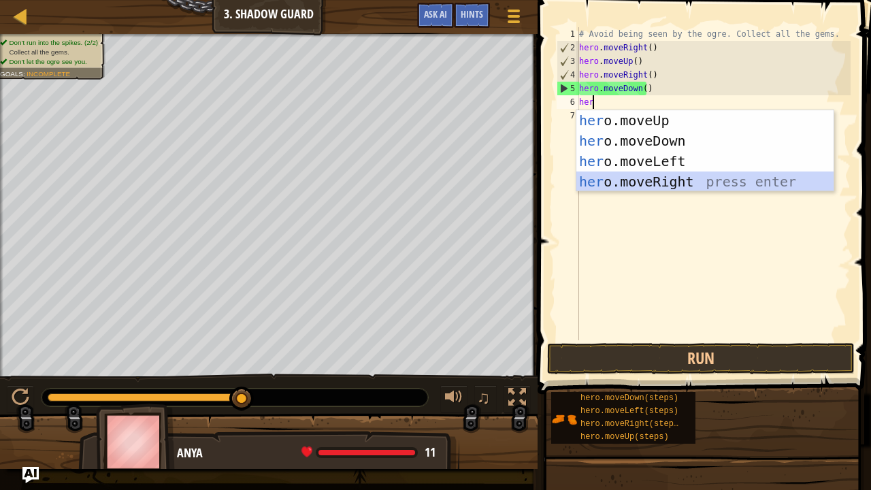
click at [661, 175] on div "her o.moveUp press enter her o.moveDown press enter her o.moveLeft press enter …" at bounding box center [705, 171] width 258 height 122
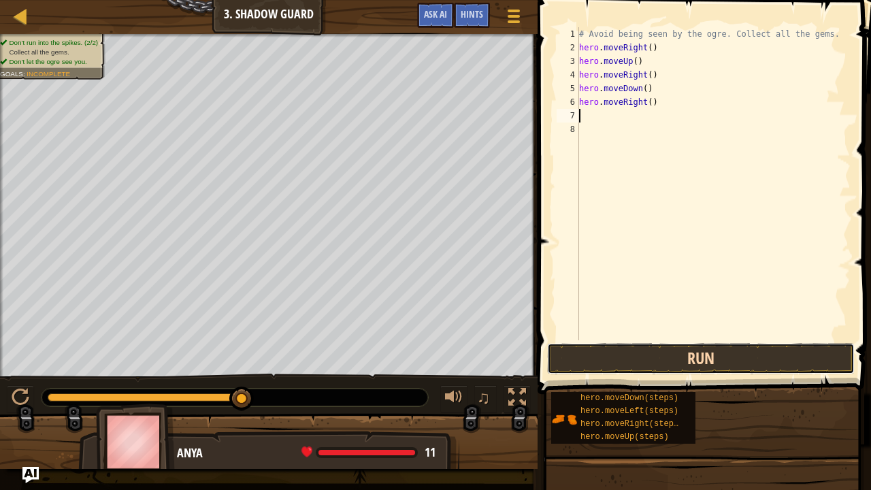
click at [694, 350] on button "Run" at bounding box center [700, 358] width 307 height 31
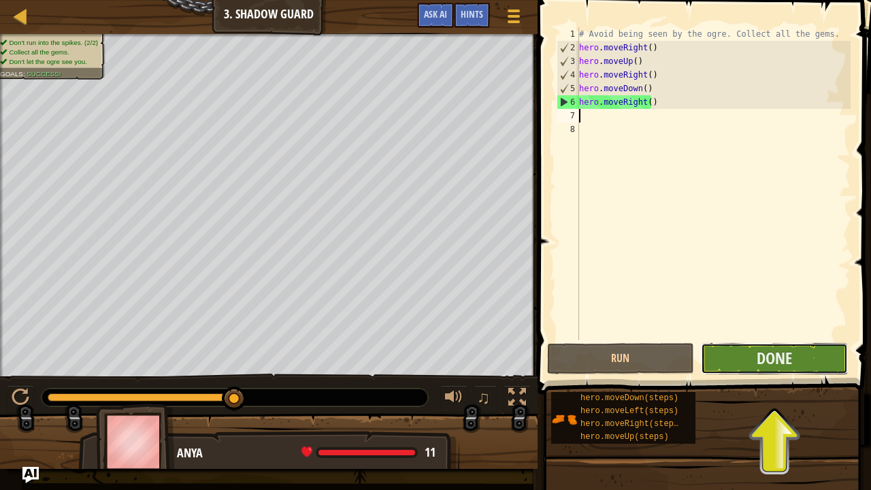
click at [751, 365] on button "Done" at bounding box center [774, 358] width 147 height 31
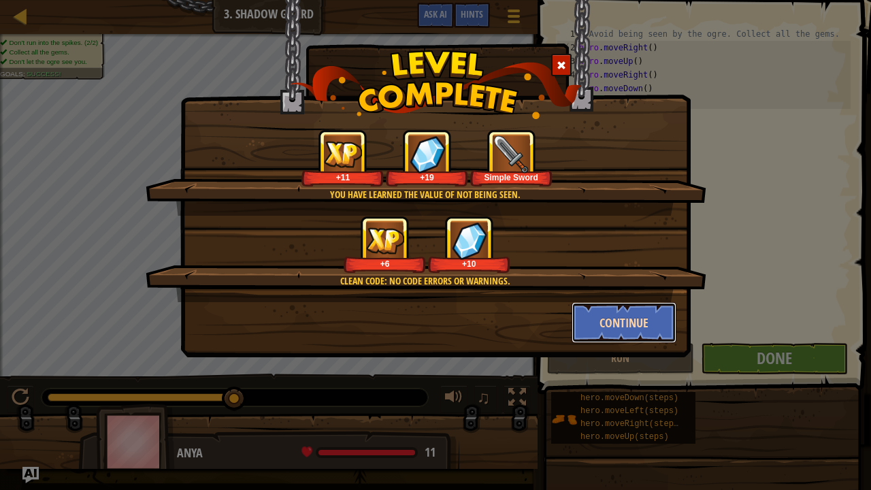
click at [597, 324] on button "Continue" at bounding box center [623, 322] width 105 height 41
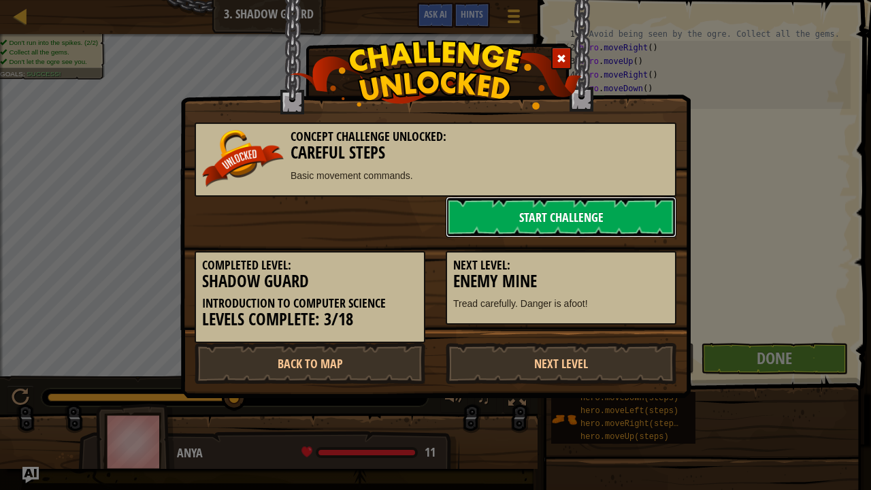
click at [526, 211] on link "Start Challenge" at bounding box center [561, 217] width 231 height 41
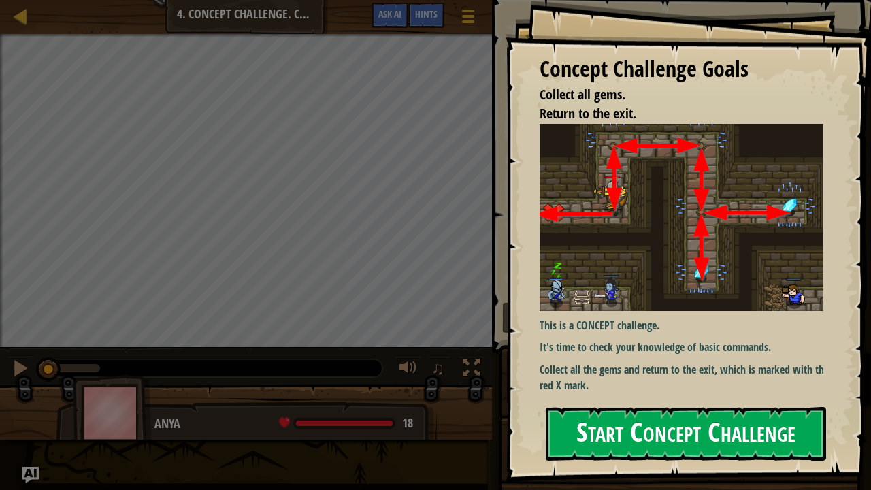
click at [706, 380] on button "Start Concept Challenge" at bounding box center [686, 434] width 280 height 54
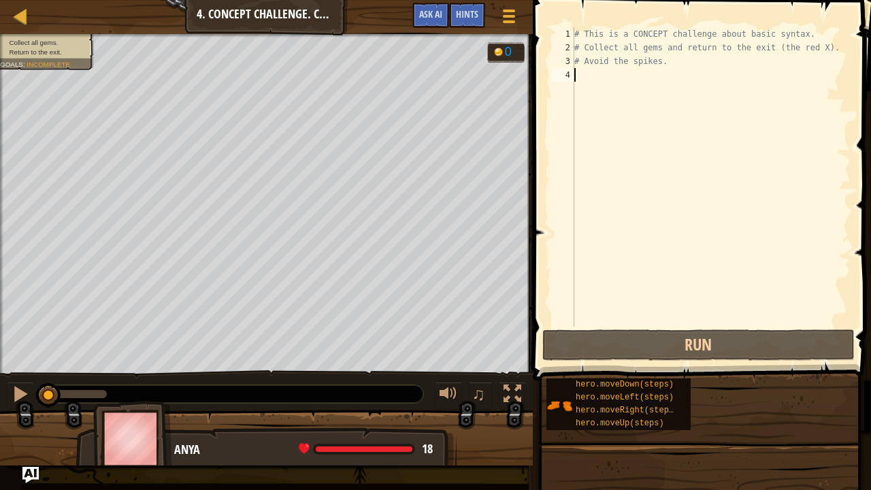
type textarea "m"
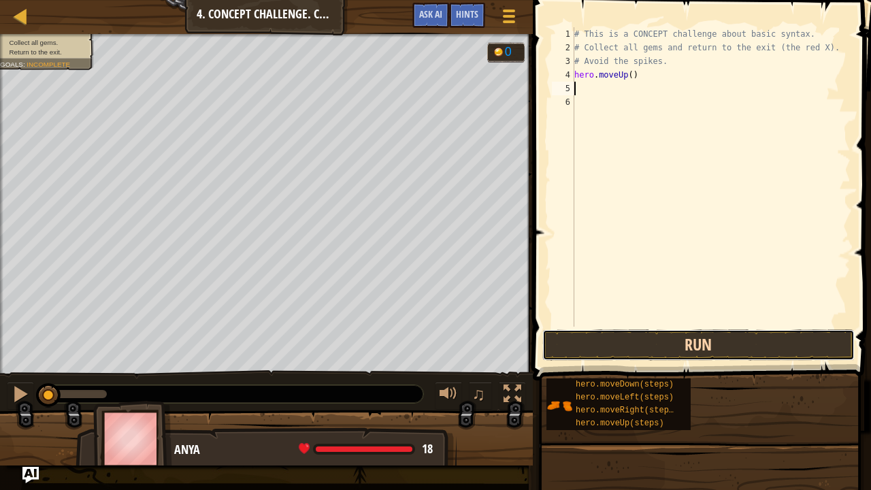
click at [676, 338] on button "Run" at bounding box center [698, 344] width 312 height 31
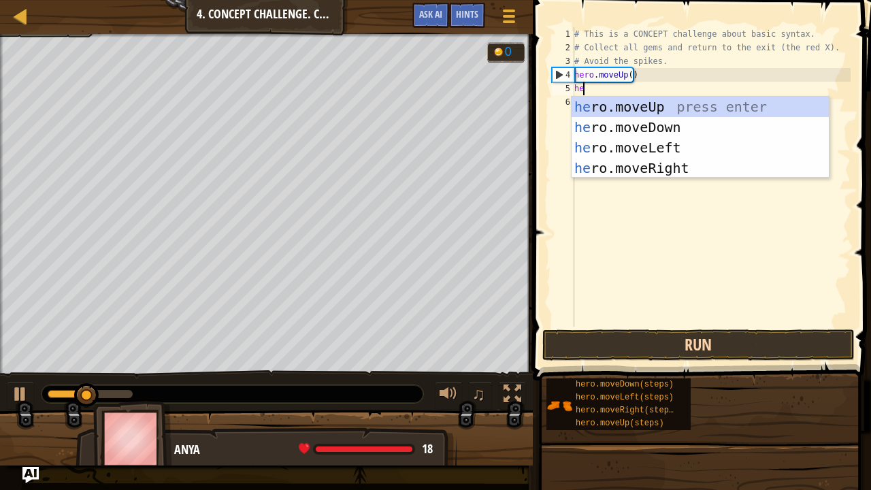
type textarea "her"
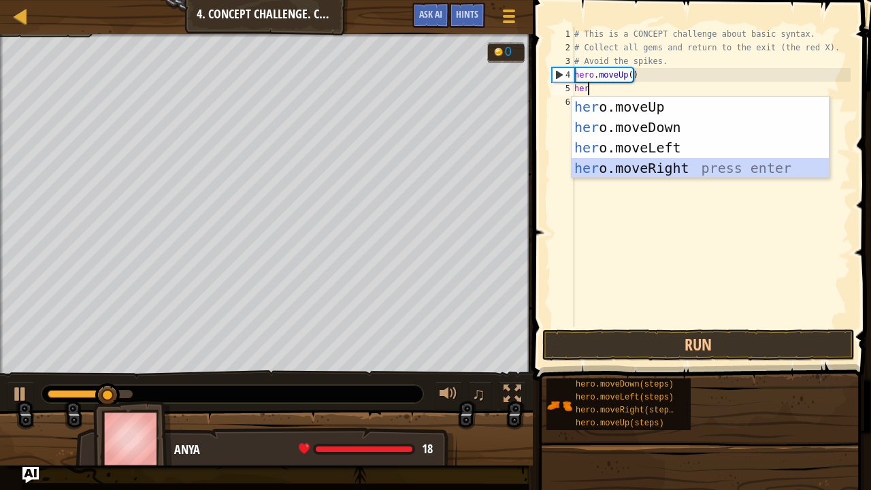
click at [662, 160] on div "her o.moveUp press enter her o.moveDown press enter her o.moveLeft press enter …" at bounding box center [700, 158] width 258 height 122
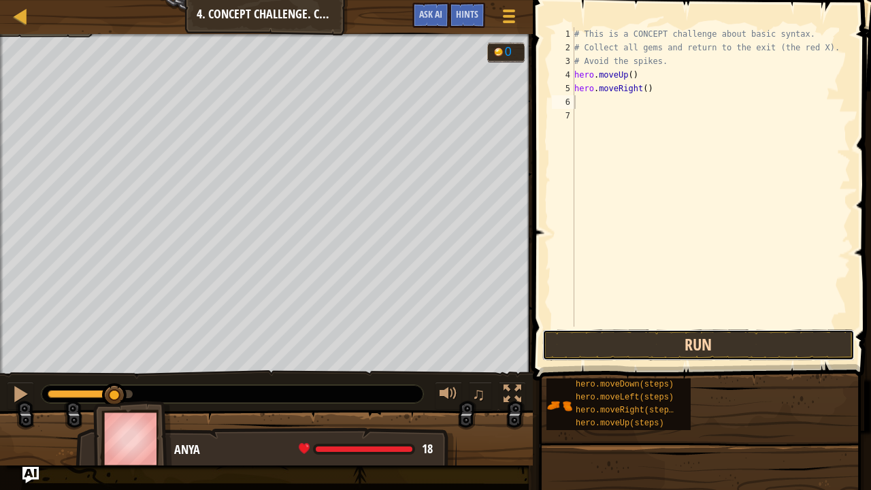
click at [672, 347] on button "Run" at bounding box center [698, 344] width 312 height 31
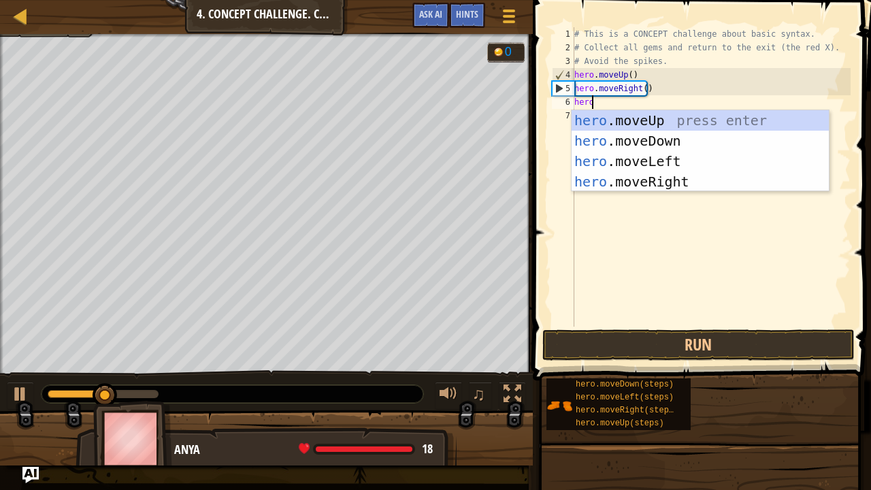
type textarea "hero."
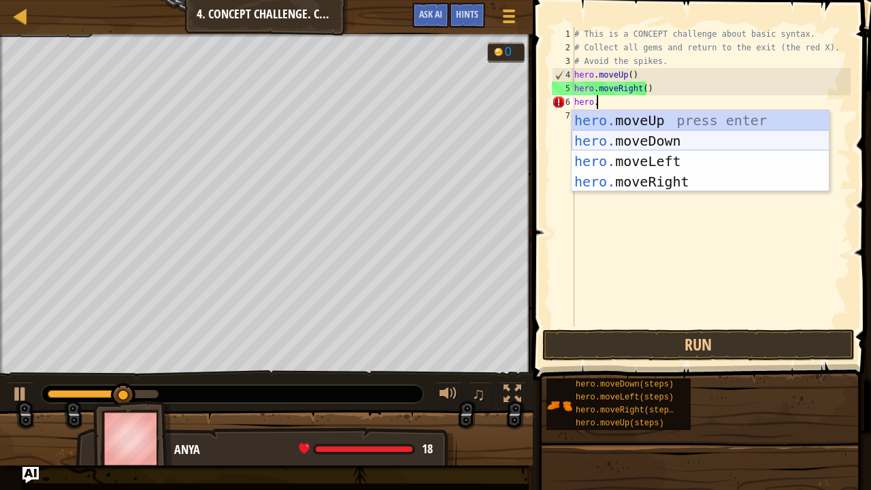
click at [663, 133] on div "hero. moveUp press enter hero. moveDown press enter hero. moveLeft press enter …" at bounding box center [700, 171] width 258 height 122
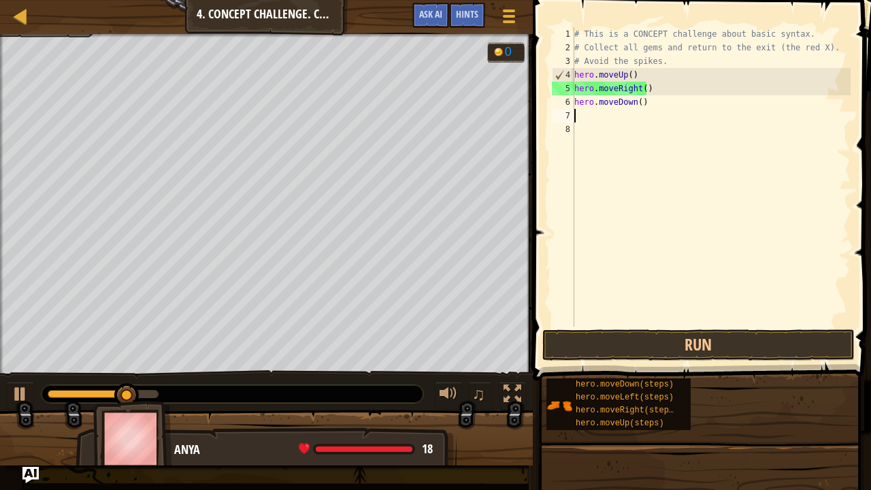
scroll to position [6, 0]
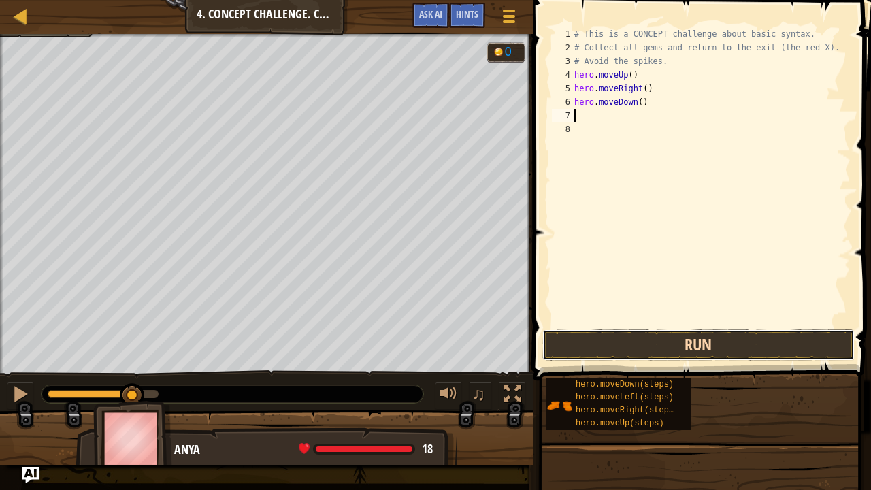
click at [665, 339] on button "Run" at bounding box center [698, 344] width 312 height 31
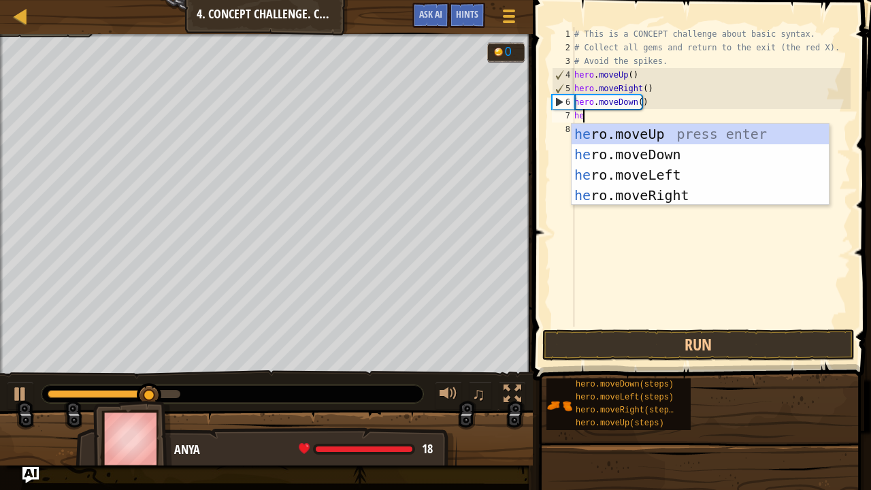
type textarea "hero"
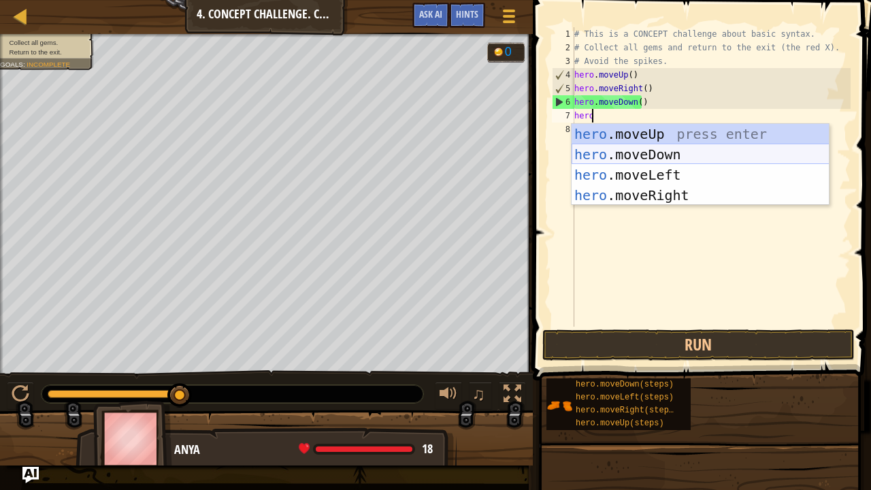
click at [639, 151] on div "hero .moveUp press enter hero .moveDown press enter hero .moveLeft press enter …" at bounding box center [700, 185] width 258 height 122
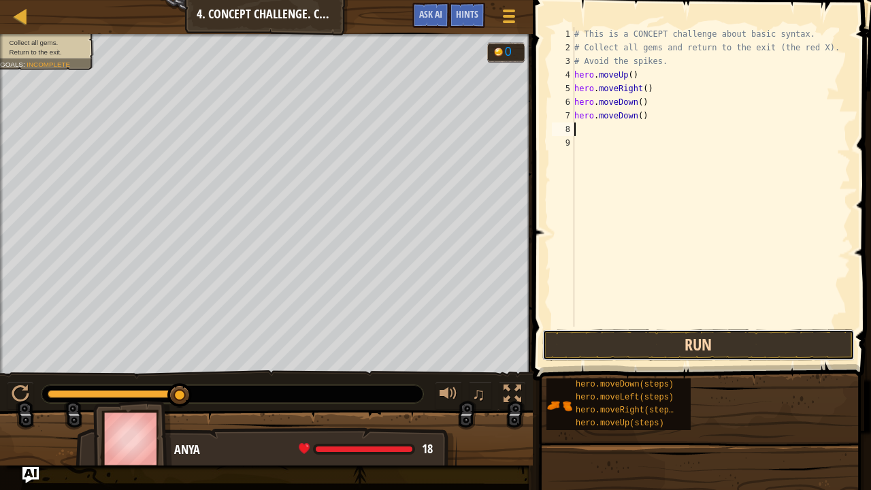
click at [691, 348] on button "Run" at bounding box center [698, 344] width 312 height 31
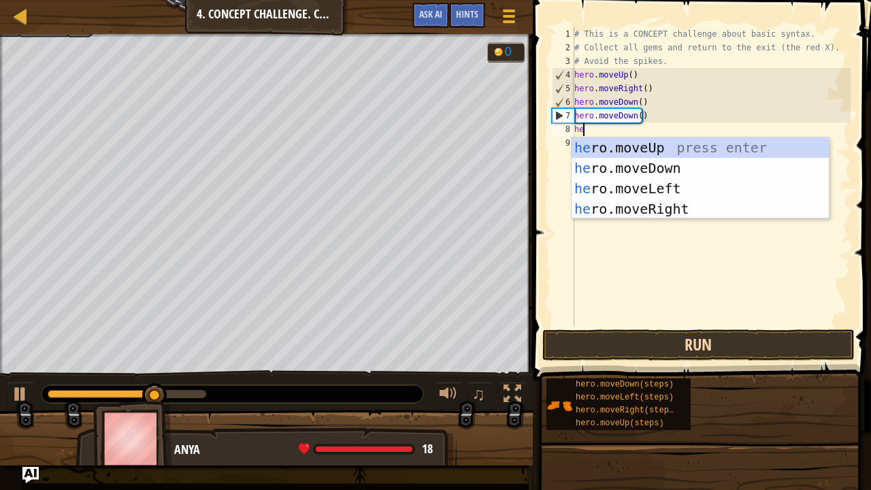
type textarea "hero"
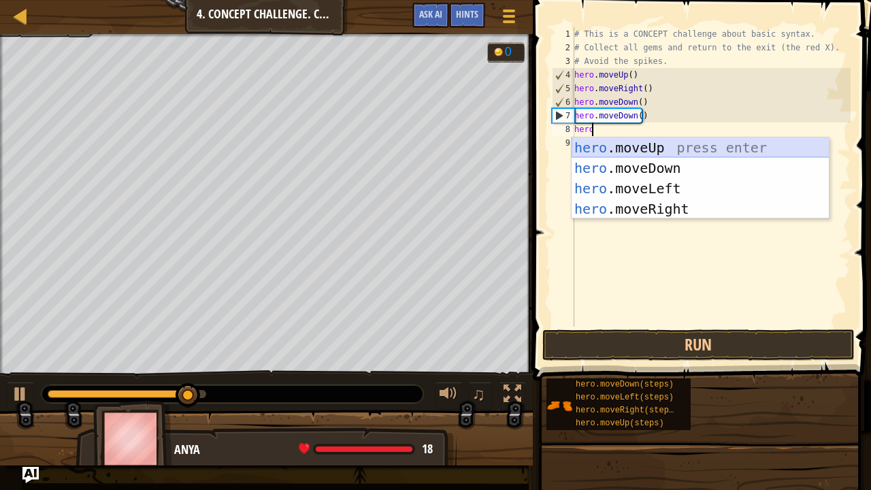
drag, startPoint x: 628, startPoint y: 137, endPoint x: 614, endPoint y: 137, distance: 15.0
click at [614, 137] on div "hero .moveUp press enter hero .moveDown press enter hero .moveLeft press enter …" at bounding box center [700, 198] width 258 height 122
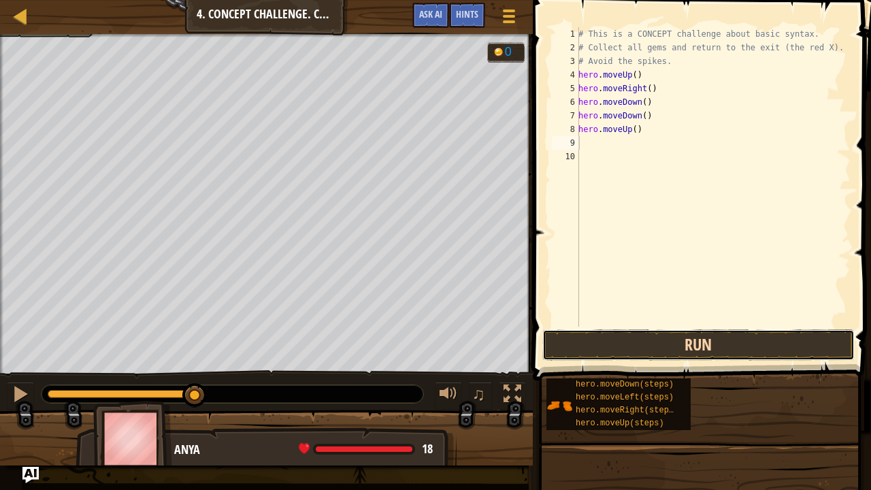
click at [686, 344] on button "Run" at bounding box center [698, 344] width 312 height 31
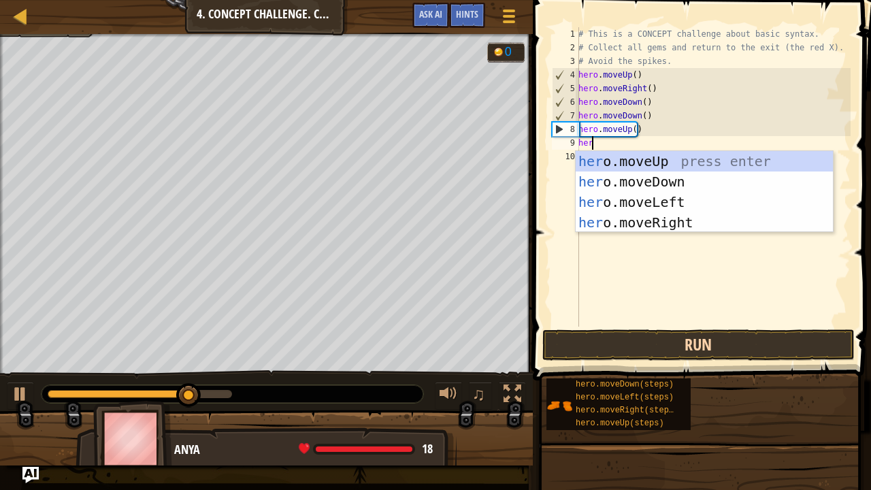
scroll to position [6, 1]
type textarea "hero."
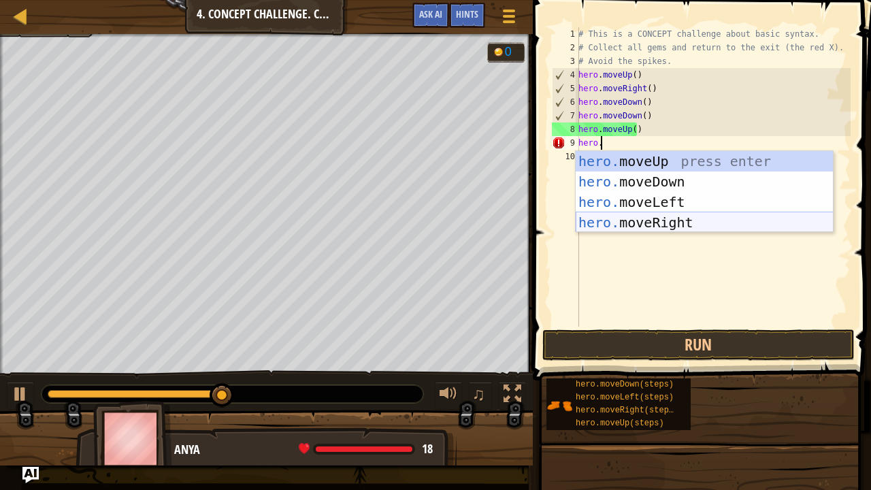
click at [645, 218] on div "hero. moveUp press enter hero. moveDown press enter hero. moveLeft press enter …" at bounding box center [704, 212] width 258 height 122
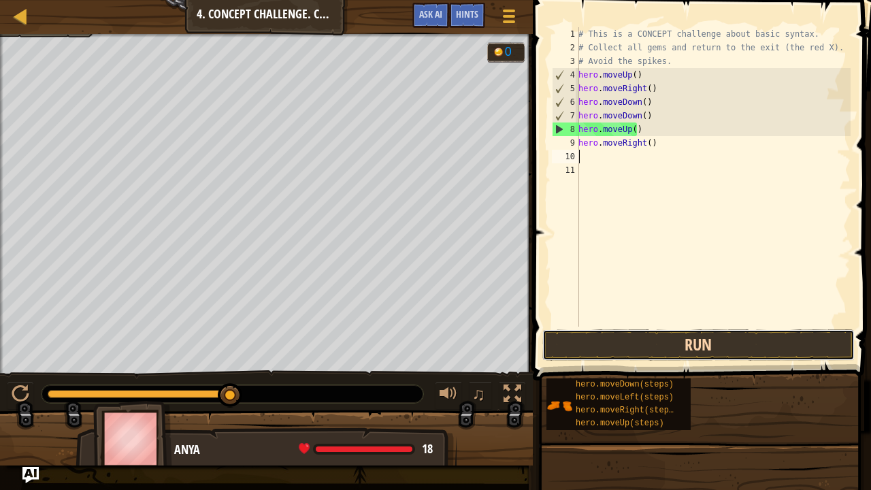
click at [688, 335] on button "Run" at bounding box center [698, 344] width 312 height 31
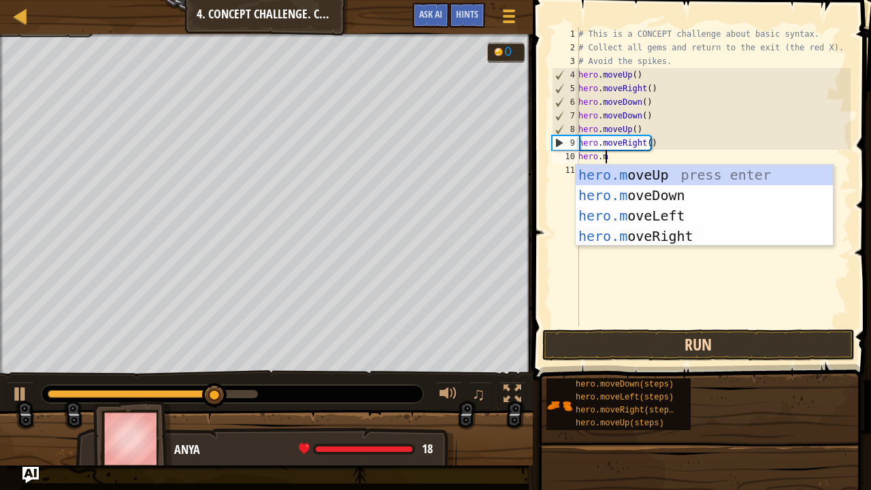
type textarea "[DOMAIN_NAME]"
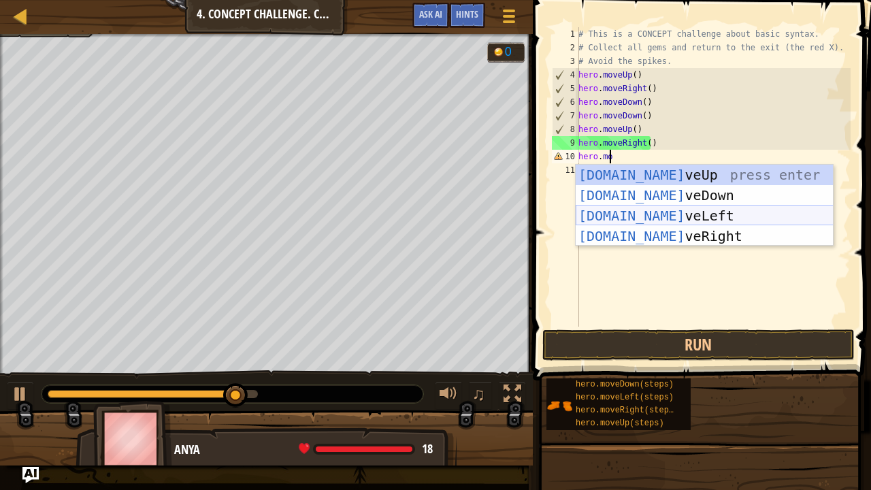
click at [641, 211] on div "[DOMAIN_NAME] veUp press enter [DOMAIN_NAME] veDown press enter [DOMAIN_NAME] v…" at bounding box center [704, 226] width 258 height 122
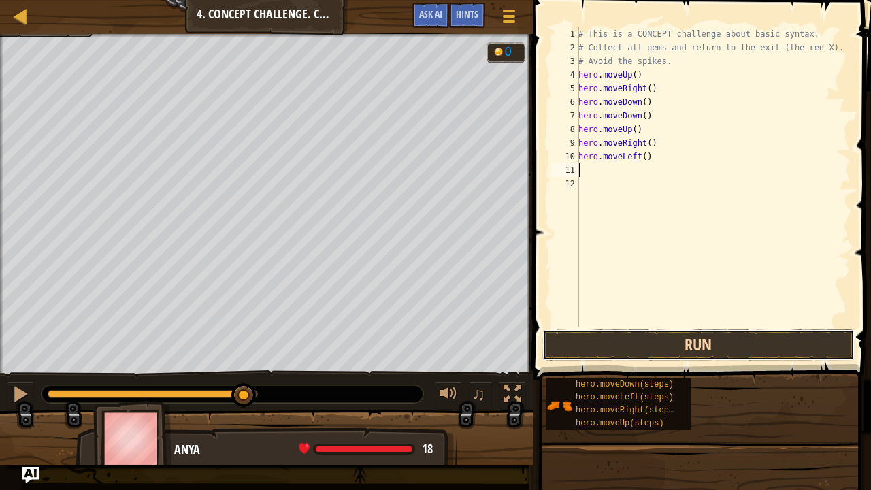
click at [676, 344] on button "Run" at bounding box center [698, 344] width 312 height 31
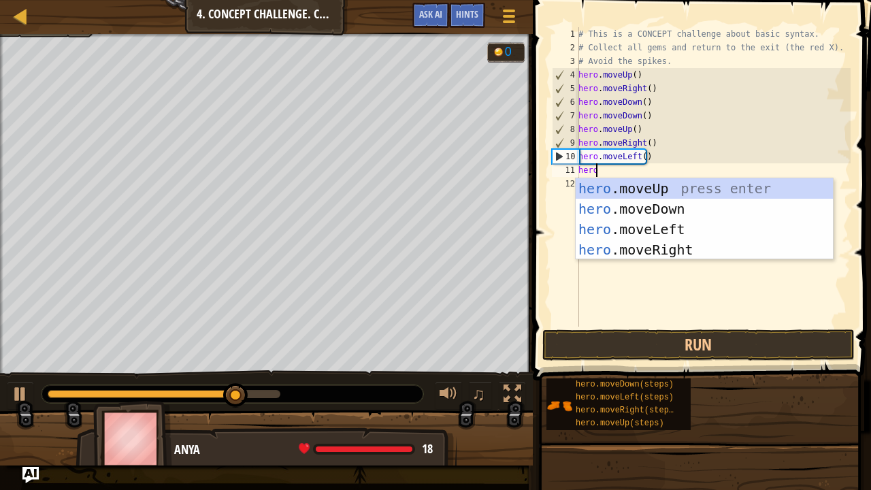
scroll to position [6, 1]
type textarea "hero."
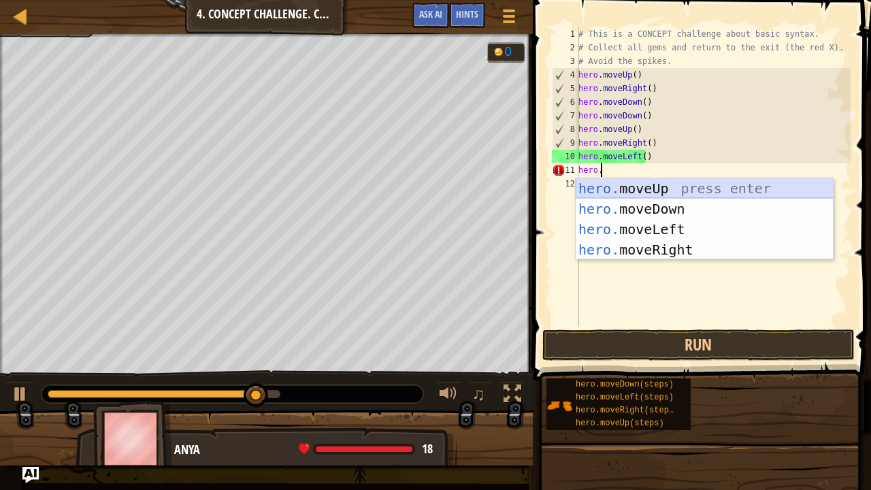
click at [678, 184] on div "hero. moveUp press enter hero. moveDown press enter hero. moveLeft press enter …" at bounding box center [704, 239] width 258 height 122
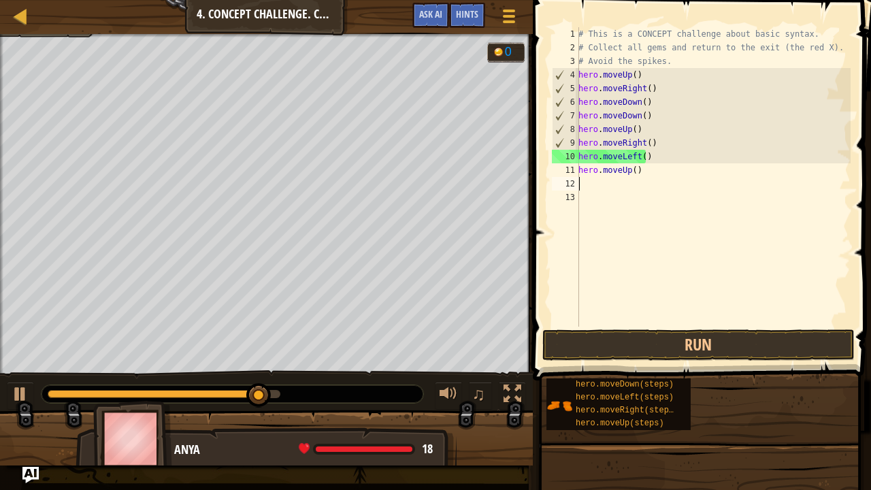
scroll to position [6, 0]
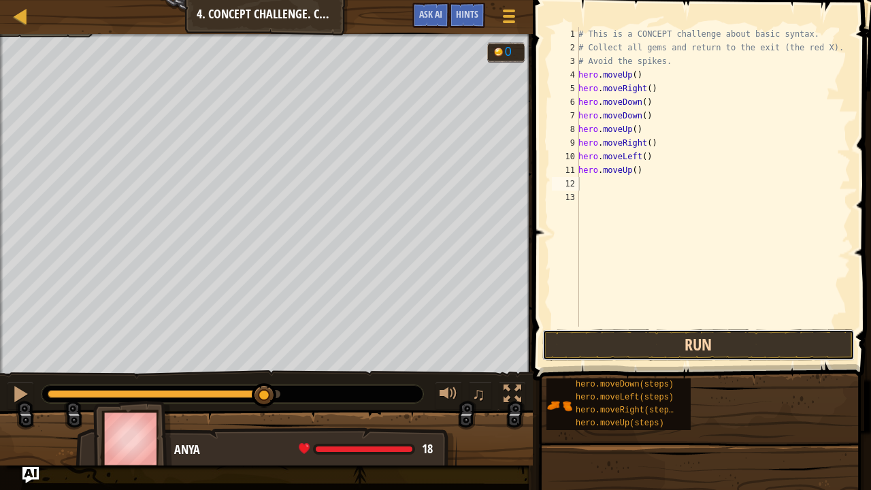
click at [687, 339] on button "Run" at bounding box center [698, 344] width 312 height 31
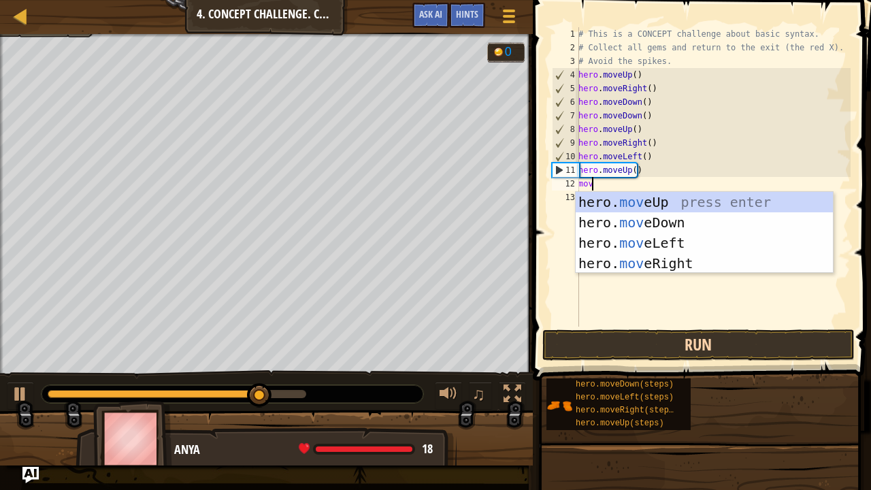
type textarea "move"
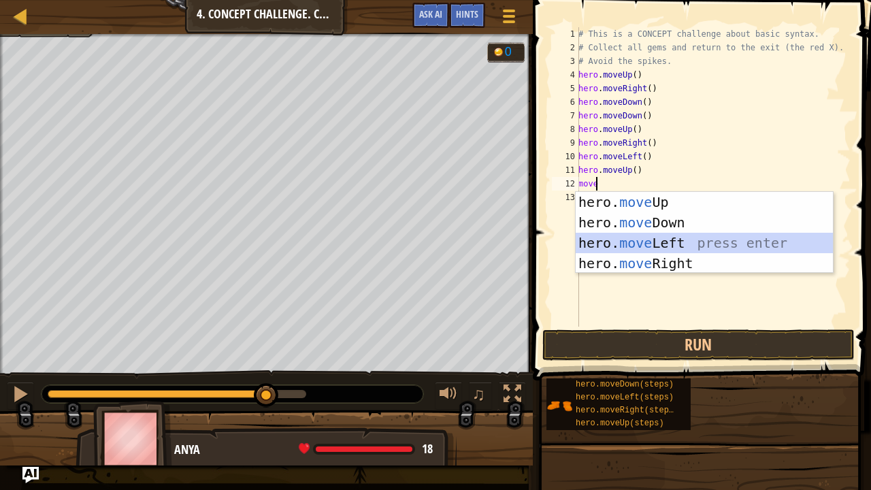
click at [635, 245] on div "hero. move Up press enter hero. move Down press enter hero. move Left press ent…" at bounding box center [704, 253] width 258 height 122
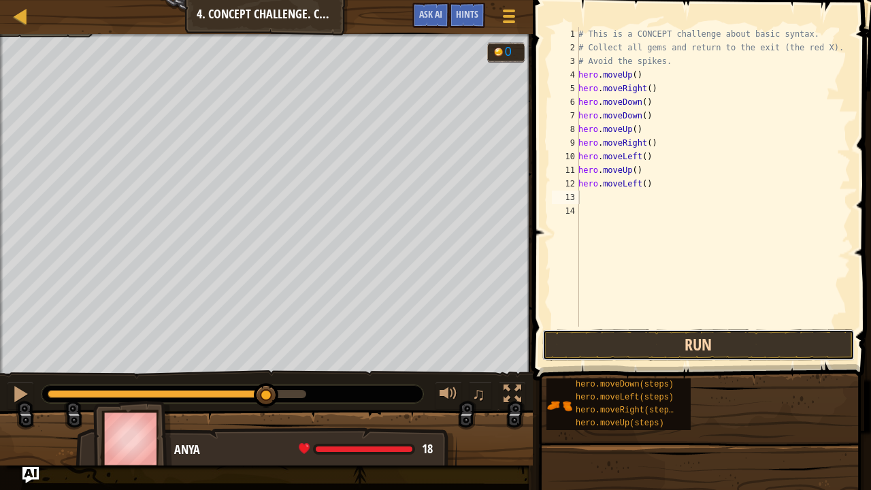
click at [677, 337] on button "Run" at bounding box center [698, 344] width 312 height 31
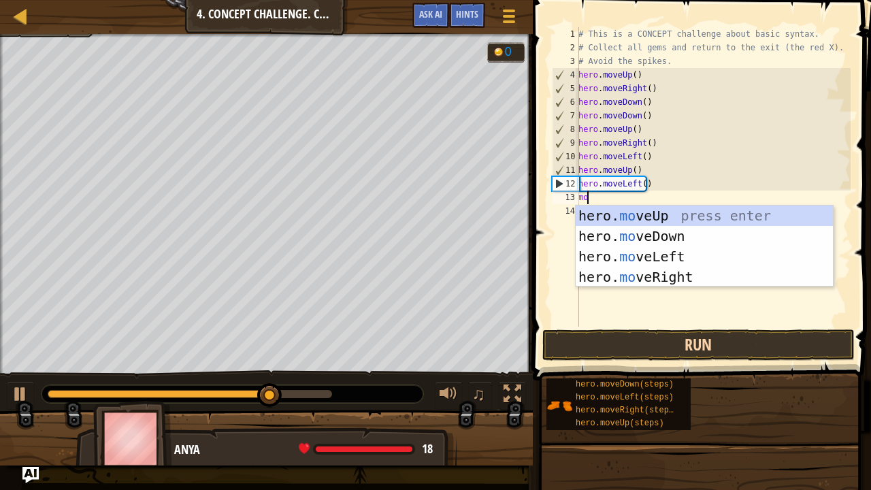
type textarea "move"
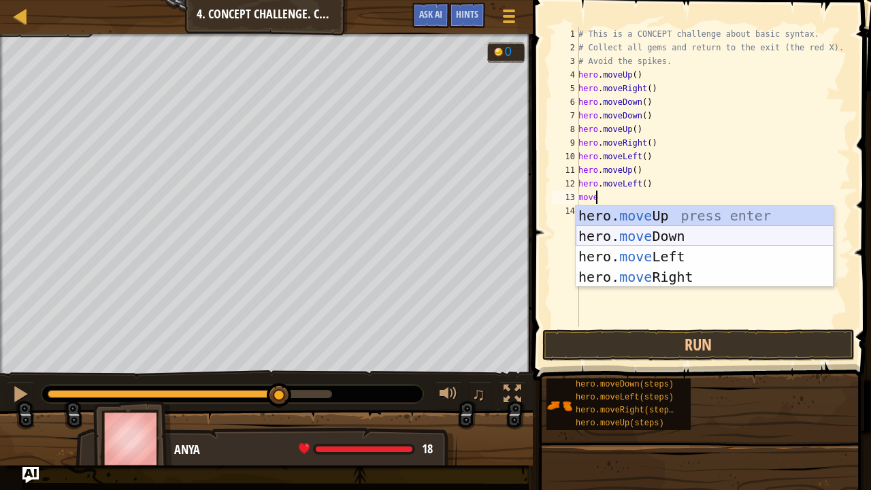
click at [624, 234] on div "hero. move Up press enter hero. move Down press enter hero. move Left press ent…" at bounding box center [704, 266] width 258 height 122
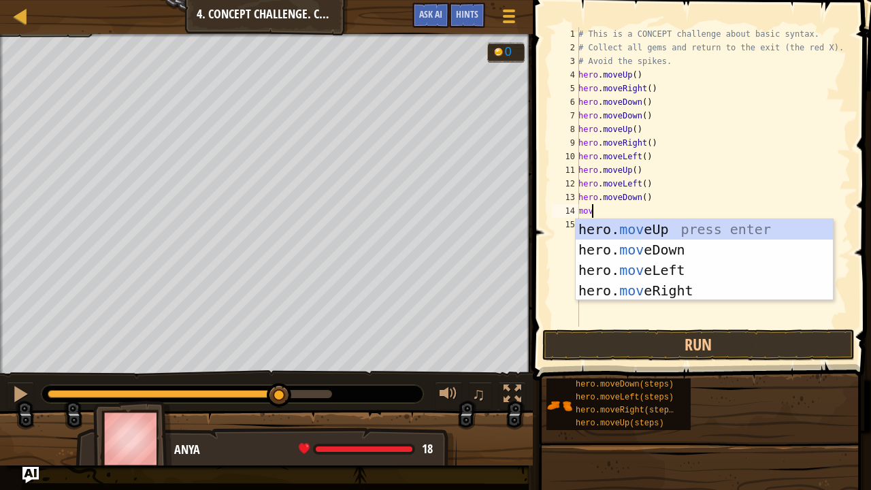
type textarea "move"
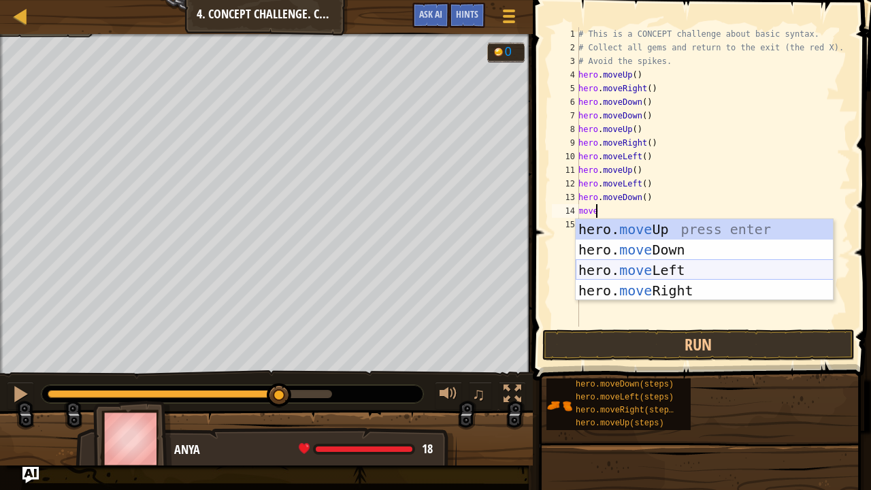
click at [647, 261] on div "hero. move Up press enter hero. move Down press enter hero. move Left press ent…" at bounding box center [704, 280] width 258 height 122
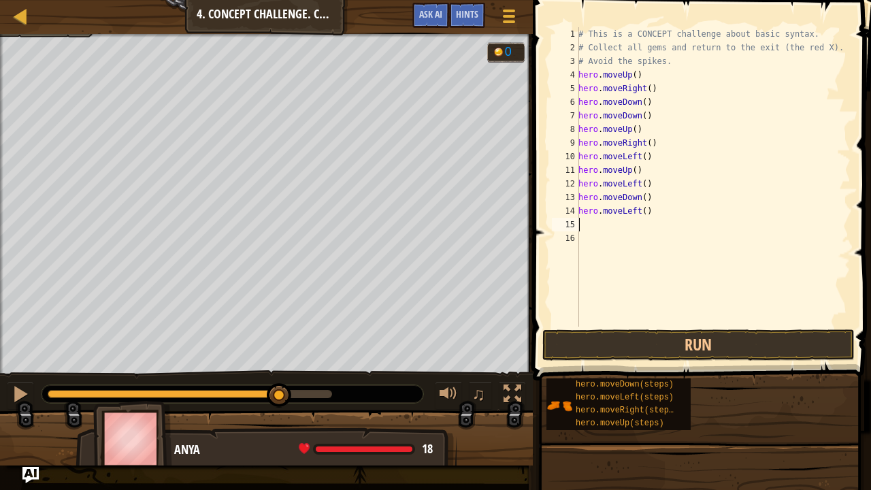
scroll to position [6, 0]
click at [694, 340] on button "Run" at bounding box center [698, 344] width 312 height 31
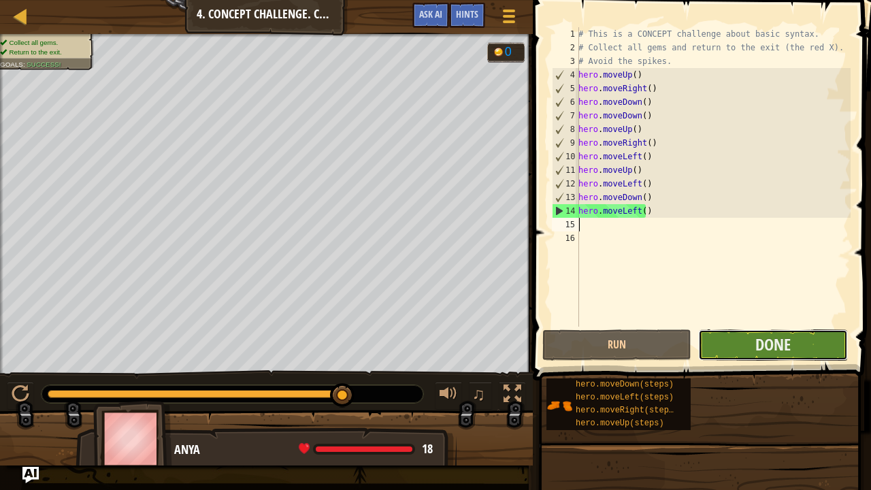
click at [739, 338] on button "Done" at bounding box center [772, 344] width 149 height 31
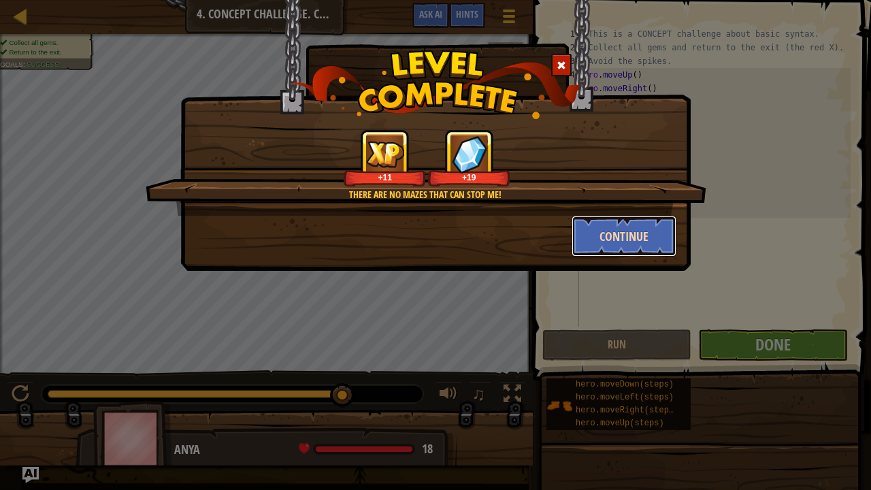
click at [626, 234] on button "Continue" at bounding box center [623, 236] width 105 height 41
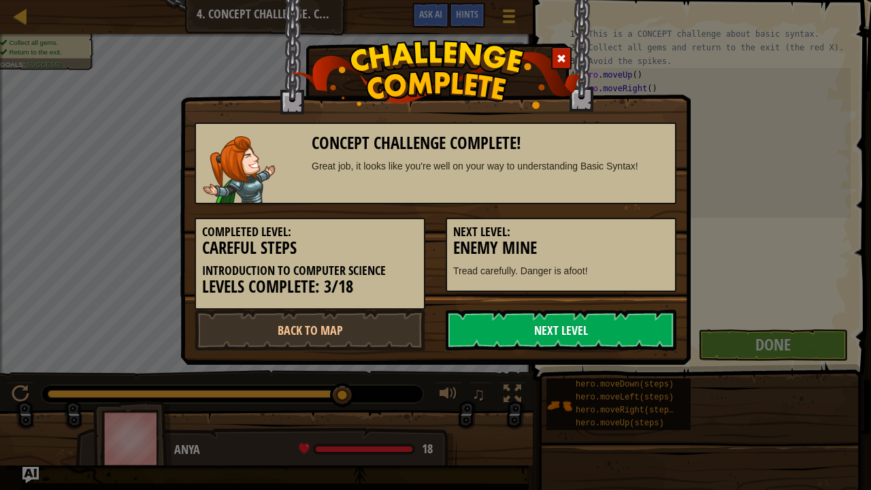
click at [535, 336] on link "Next Level" at bounding box center [561, 329] width 231 height 41
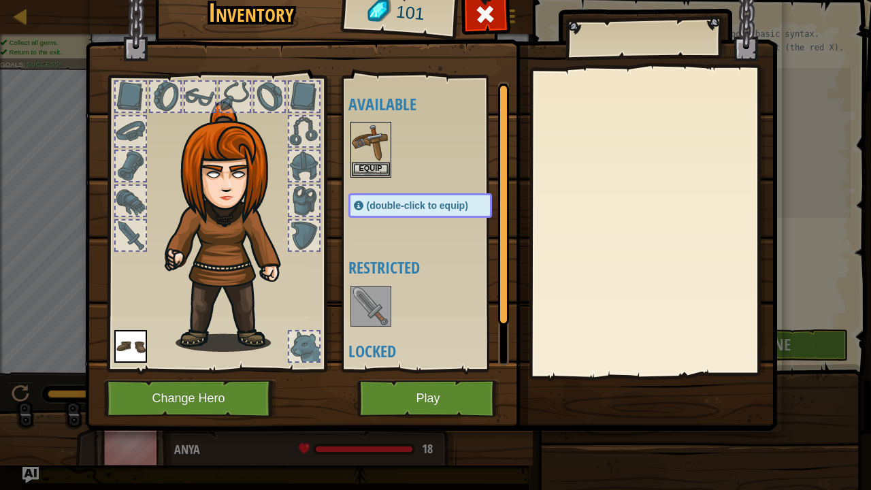
click at [371, 313] on img at bounding box center [371, 306] width 38 height 38
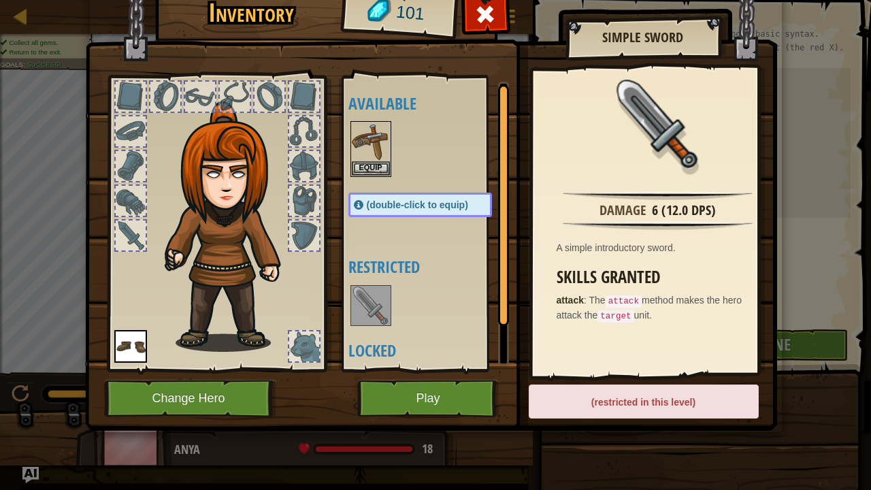
scroll to position [0, 0]
click at [433, 380] on button "Play" at bounding box center [428, 398] width 142 height 37
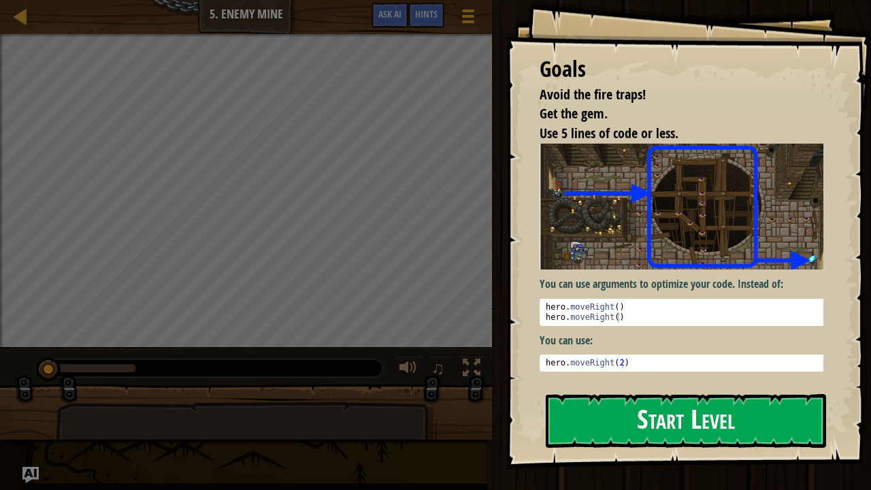
click at [607, 380] on button "Start Level" at bounding box center [686, 421] width 280 height 54
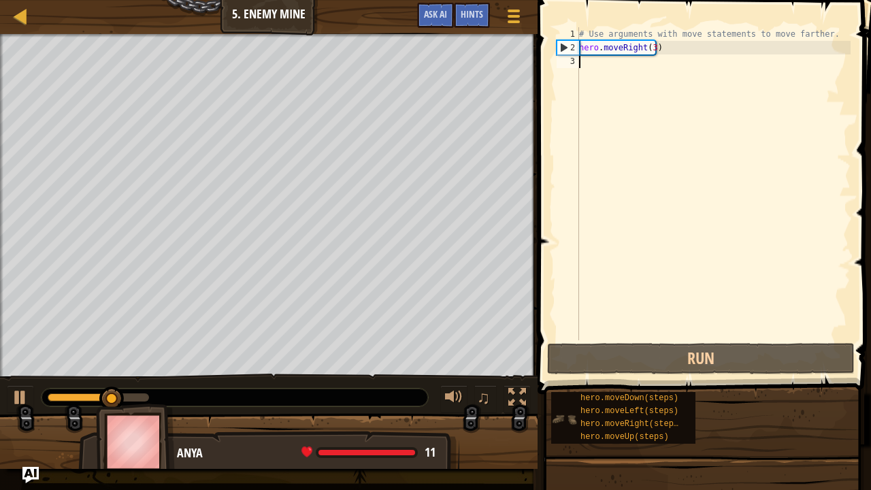
scroll to position [6, 0]
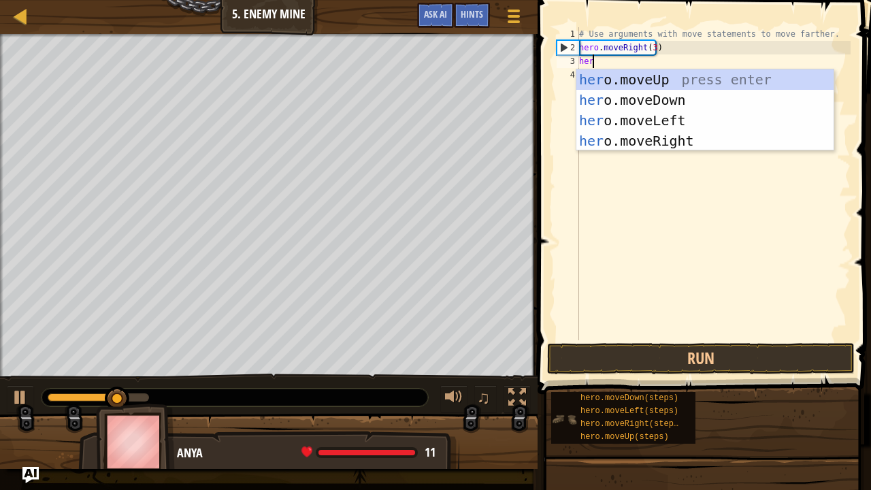
type textarea "hero"
click at [606, 79] on div "hero .moveUp press enter hero .moveDown press enter hero .moveLeft press enter …" at bounding box center [705, 130] width 258 height 122
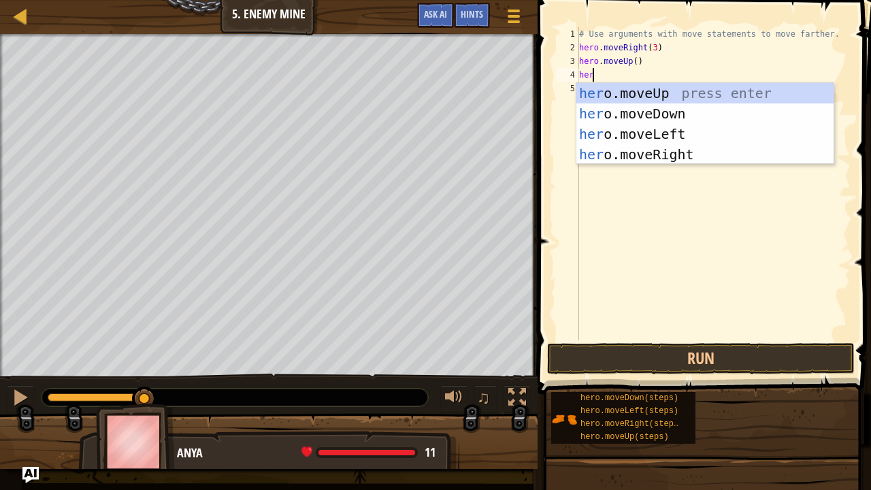
type textarea "hero"
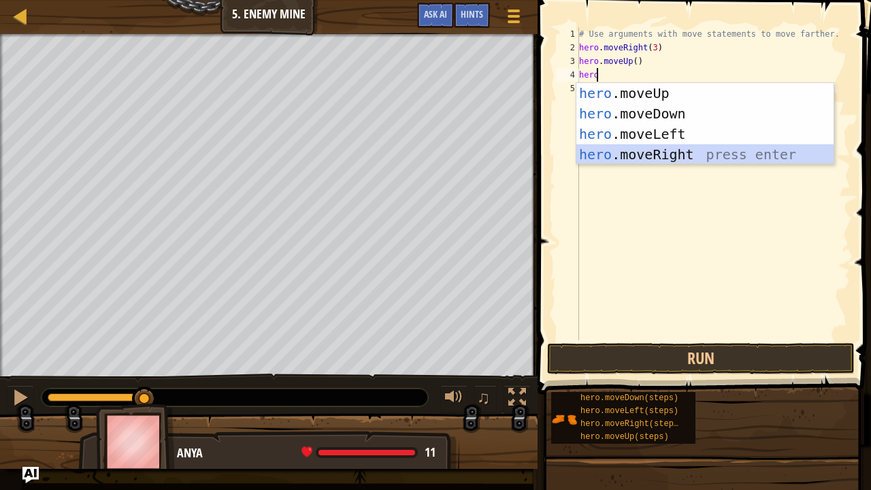
click at [688, 152] on div "hero .moveUp press enter hero .moveDown press enter hero .moveLeft press enter …" at bounding box center [705, 144] width 258 height 122
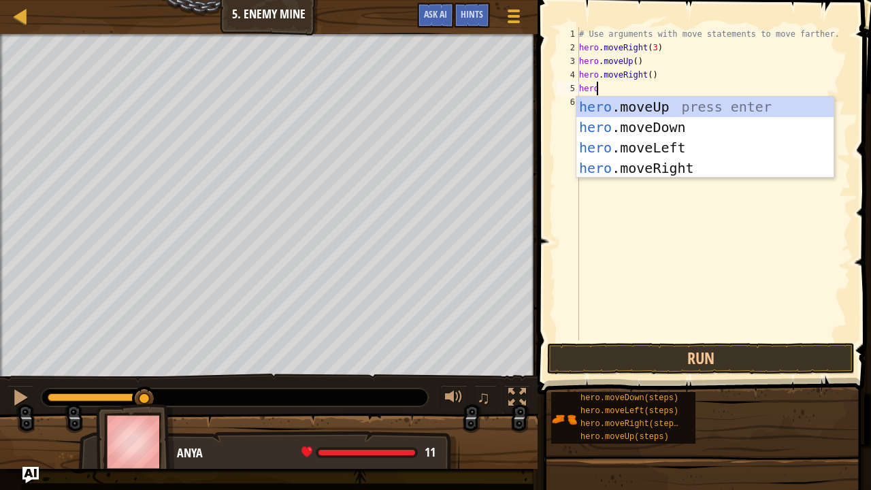
type textarea "hero."
click at [635, 120] on div "hero. moveUp press enter hero. moveDown press enter hero. moveLeft press enter …" at bounding box center [705, 158] width 258 height 122
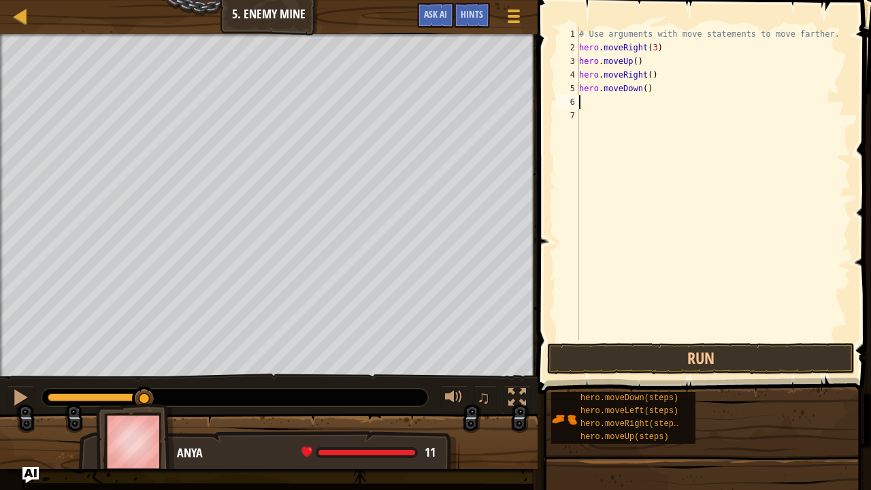
scroll to position [6, 0]
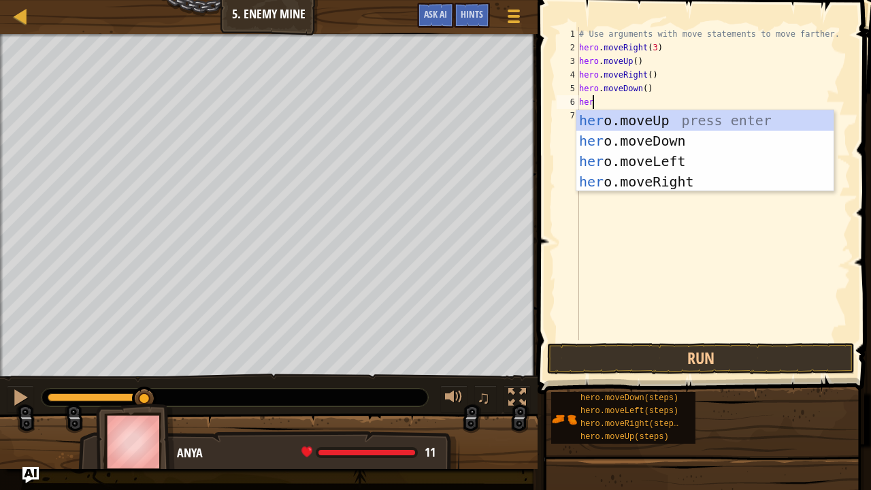
type textarea "hero"
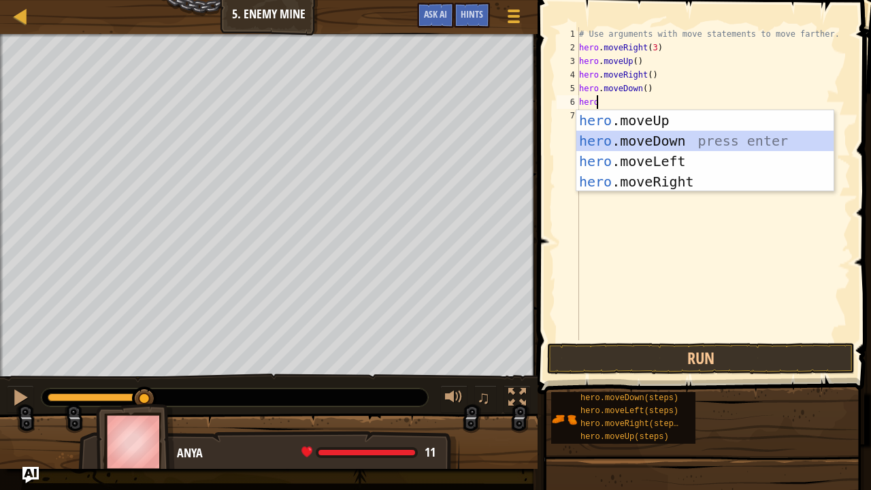
click at [634, 133] on div "hero .moveUp press enter hero .moveDown press enter hero .moveLeft press enter …" at bounding box center [705, 171] width 258 height 122
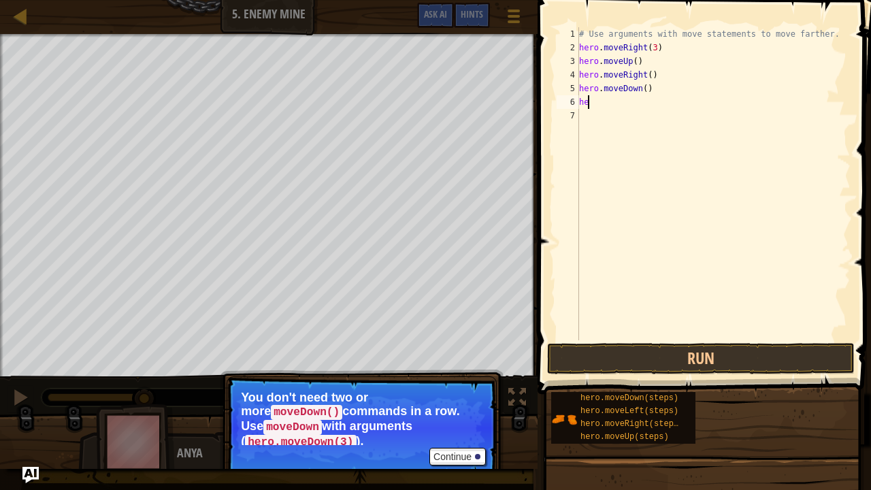
type textarea "h"
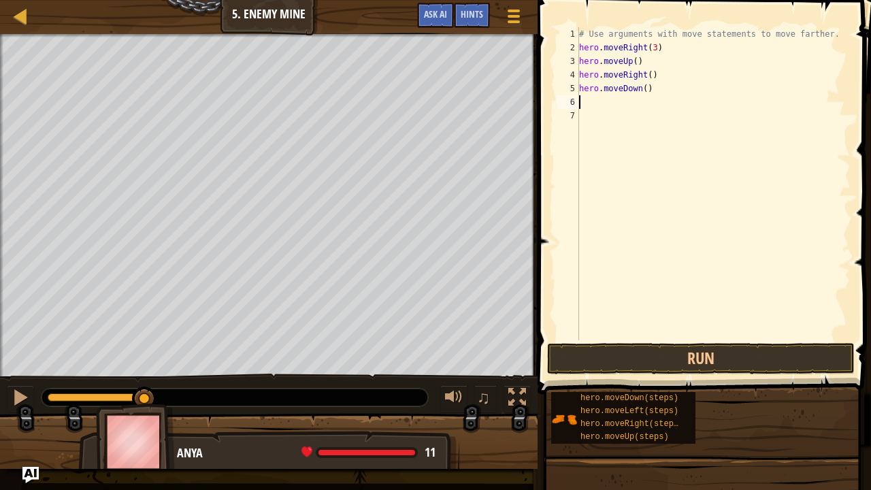
click at [639, 91] on div "# Use arguments with move statements to move farther. hero . moveRight ( 3 ) he…" at bounding box center [713, 197] width 274 height 340
click at [641, 87] on div "# Use arguments with move statements to move farther. hero . moveRight ( 3 ) he…" at bounding box center [713, 197] width 274 height 340
type textarea "hero.moveDown(4)"
click at [637, 113] on div "# Use arguments with move statements to move farther. hero . moveRight ( 3 ) he…" at bounding box center [713, 197] width 274 height 340
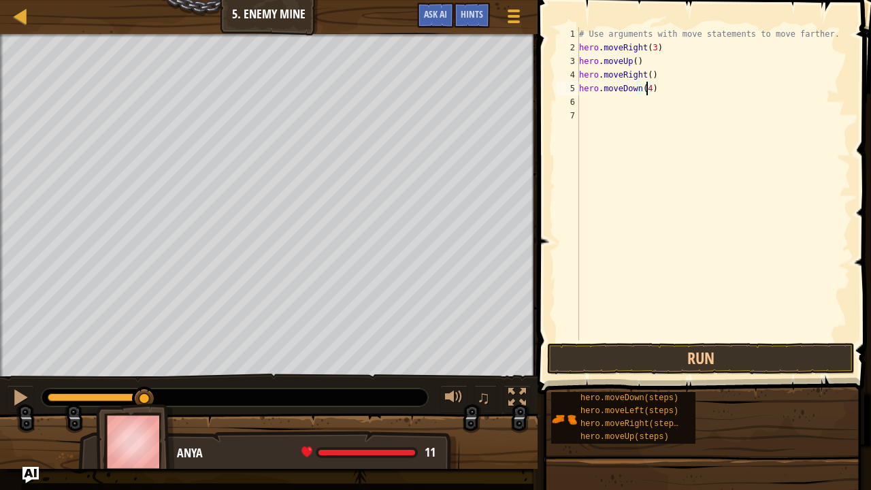
scroll to position [6, 0]
click at [580, 98] on div "# Use arguments with move statements to move farther. hero . moveRight ( 3 ) he…" at bounding box center [713, 197] width 274 height 340
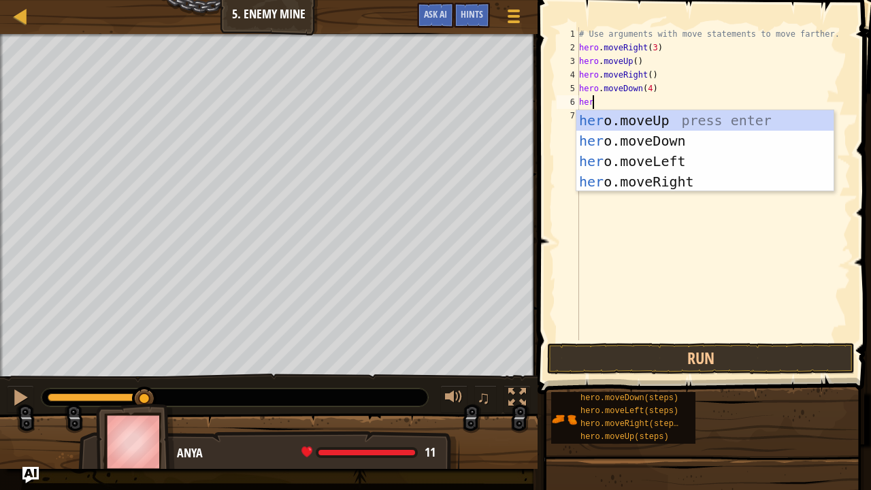
type textarea "hero"
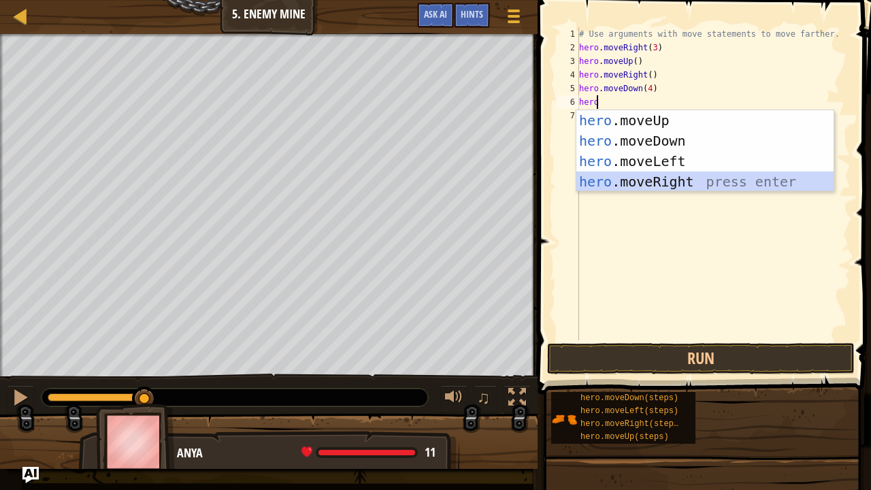
click at [641, 178] on div "hero .moveUp press enter hero .moveDown press enter hero .moveLeft press enter …" at bounding box center [705, 171] width 258 height 122
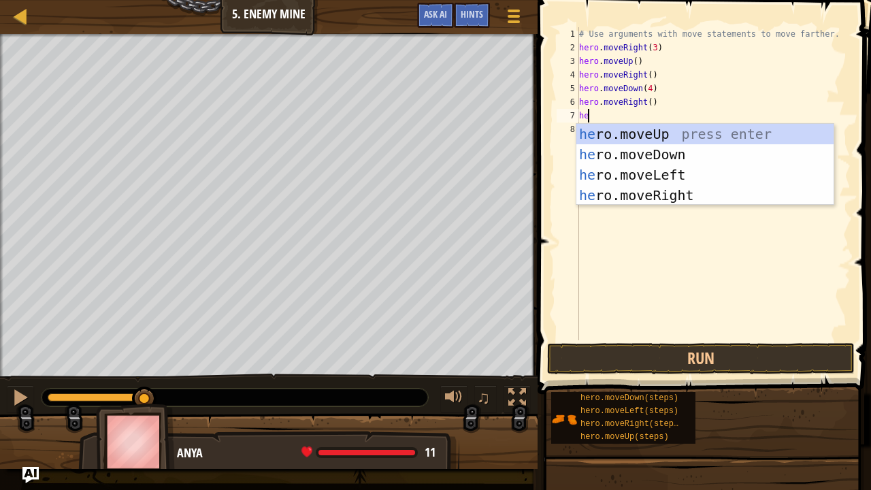
type textarea "her"
click at [701, 196] on div "her o.moveUp press enter her o.moveDown press enter her o.moveLeft press enter …" at bounding box center [705, 185] width 258 height 122
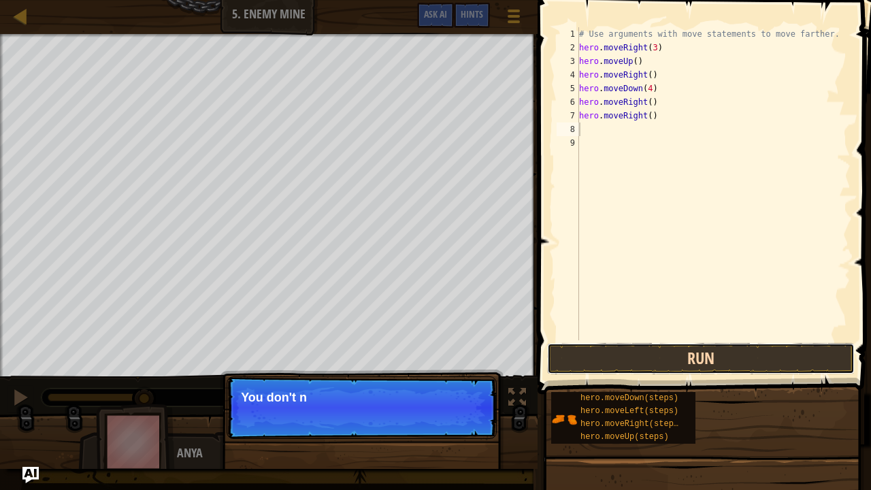
click at [614, 349] on button "Run" at bounding box center [700, 358] width 307 height 31
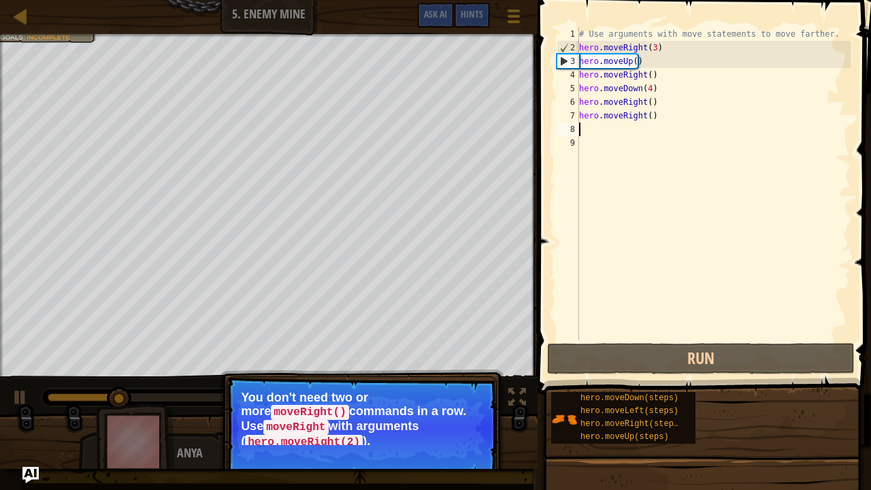
click at [646, 118] on div "# Use arguments with move statements to move farther. hero . moveRight ( 3 ) he…" at bounding box center [713, 197] width 274 height 340
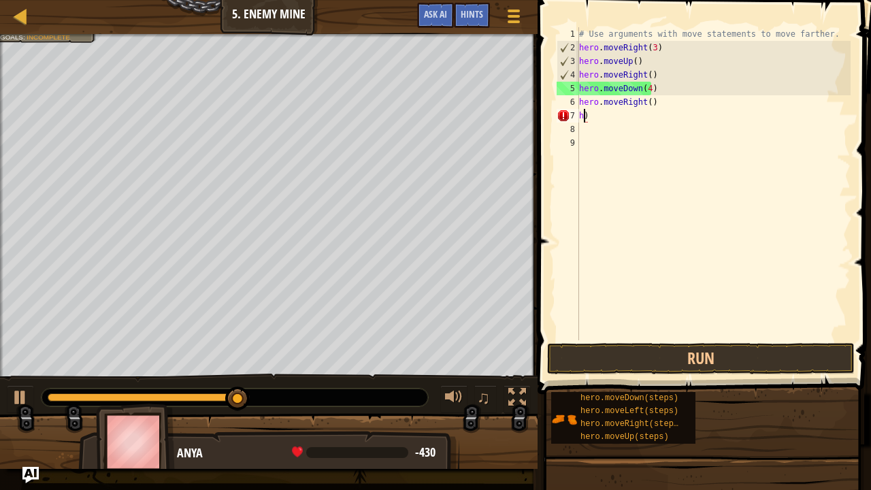
click at [642, 101] on div "# Use arguments with move statements to move farther. hero . moveRight ( 3 ) he…" at bounding box center [713, 197] width 274 height 340
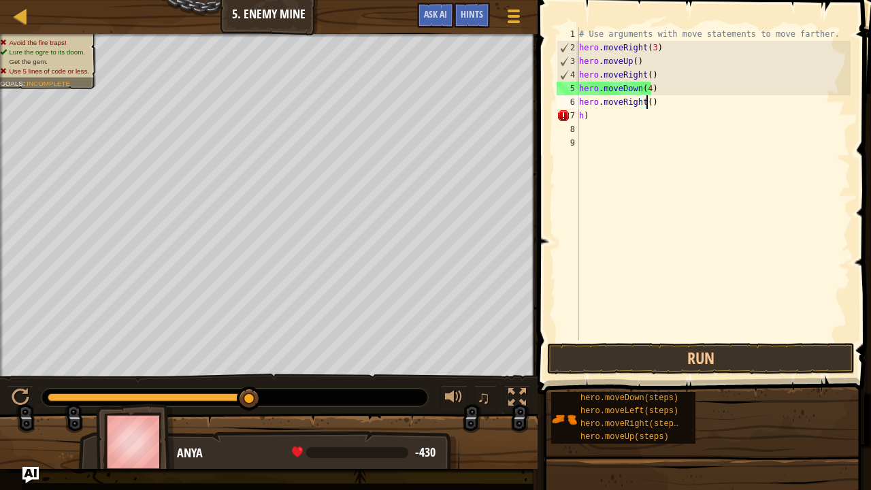
click at [646, 103] on div "# Use arguments with move statements to move farther. hero . moveRight ( 3 ) he…" at bounding box center [713, 197] width 274 height 340
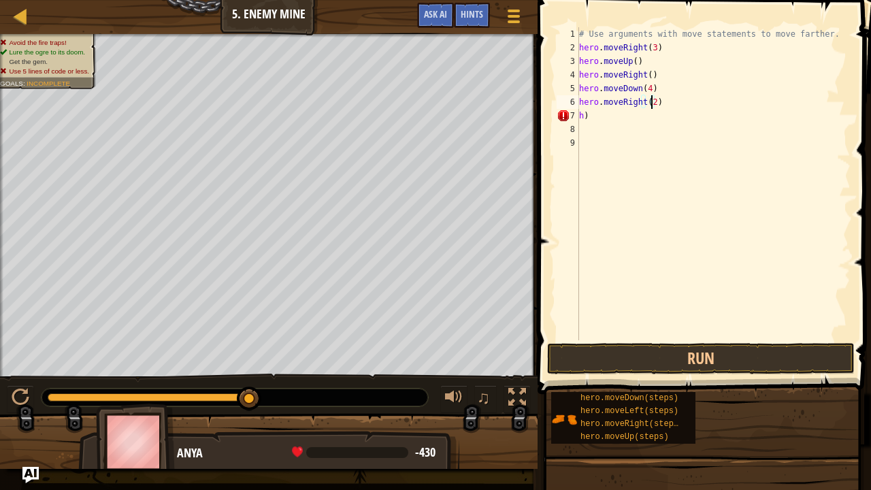
click at [644, 90] on div "# Use arguments with move statements to move farther. hero . moveRight ( 3 ) he…" at bounding box center [713, 197] width 274 height 340
click at [664, 355] on button "Run" at bounding box center [700, 358] width 307 height 31
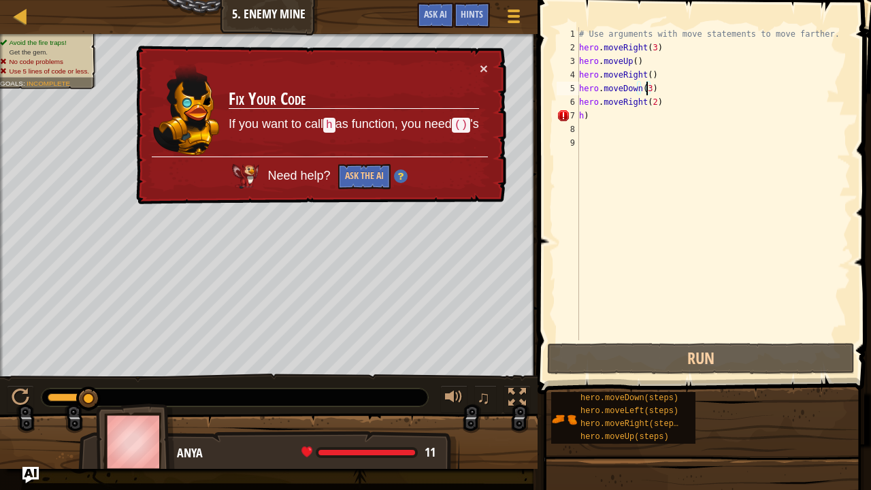
click at [594, 116] on div "# Use arguments with move statements to move farther. hero . moveRight ( 3 ) he…" at bounding box center [713, 197] width 274 height 340
type textarea "h"
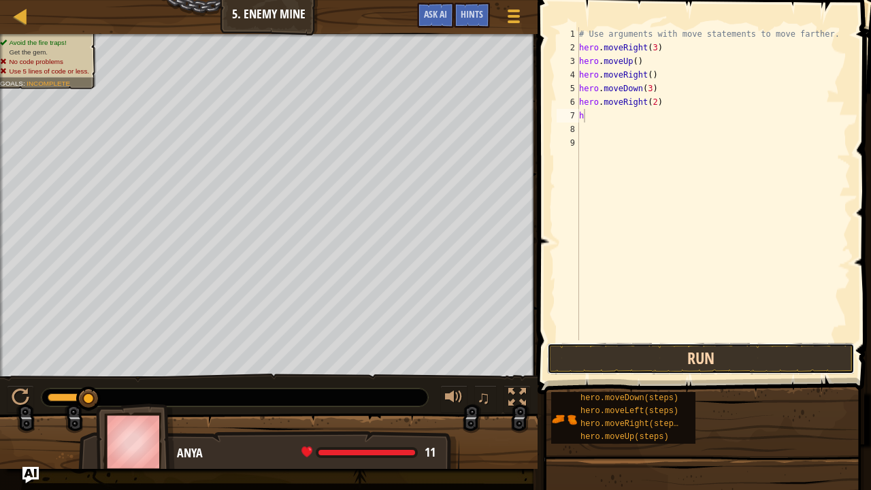
click at [716, 356] on button "Run" at bounding box center [700, 358] width 307 height 31
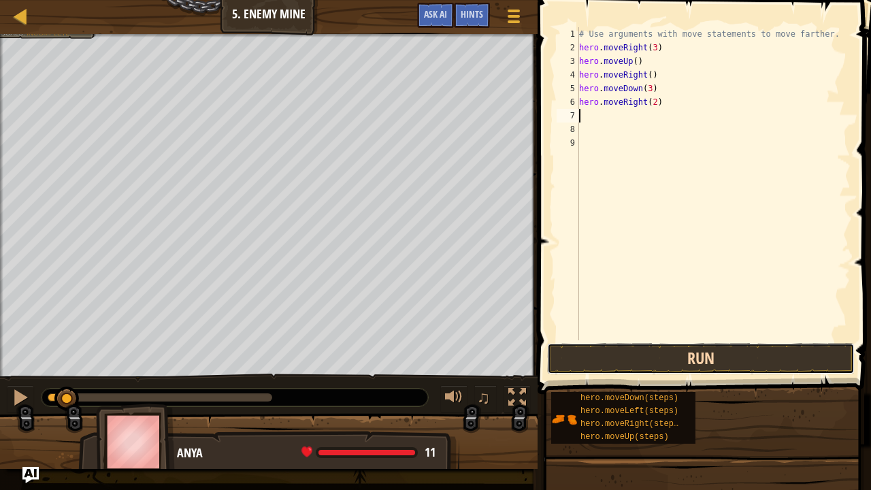
click at [711, 353] on button "Run" at bounding box center [700, 358] width 307 height 31
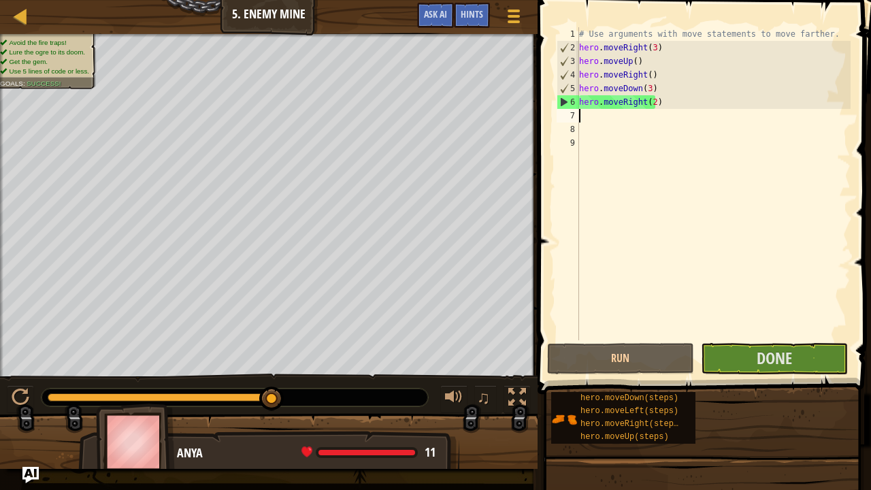
drag, startPoint x: 92, startPoint y: 392, endPoint x: 346, endPoint y: 424, distance: 255.6
click at [346, 380] on div "Avoid the fire traps! Lure the ogre to its doom. Get the gem. Use 5 lines of co…" at bounding box center [435, 251] width 871 height 435
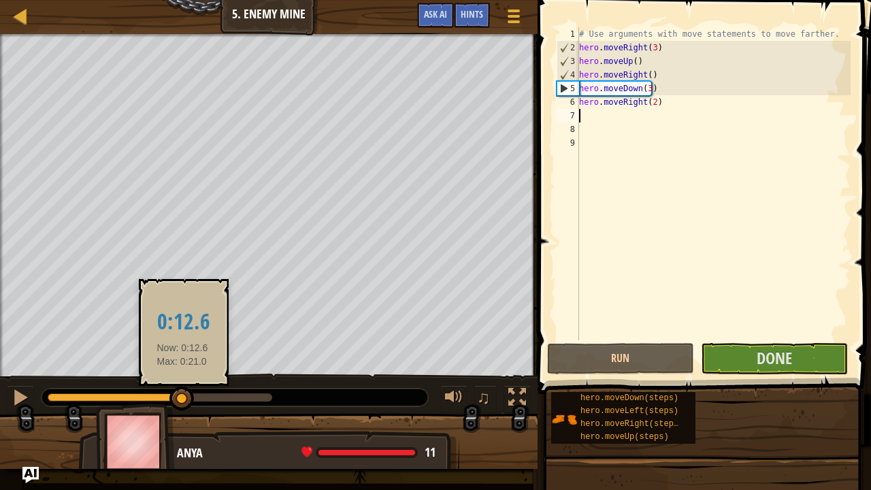
drag, startPoint x: 74, startPoint y: 389, endPoint x: 185, endPoint y: 409, distance: 112.7
click at [185, 380] on div "♫" at bounding box center [268, 393] width 537 height 41
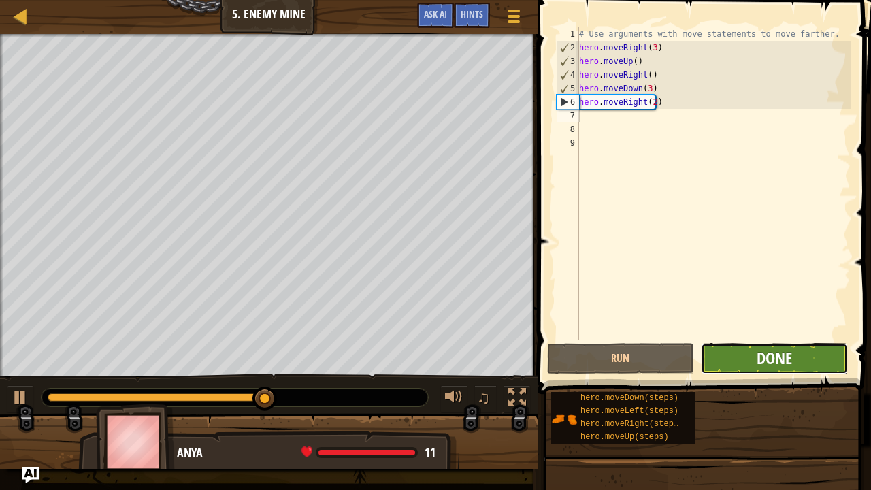
click at [788, 360] on span "Done" at bounding box center [773, 358] width 35 height 22
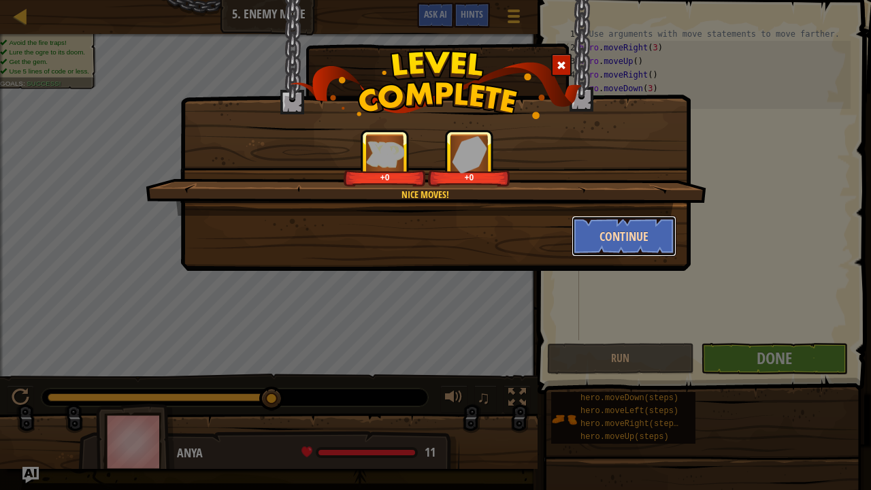
click at [631, 224] on button "Continue" at bounding box center [623, 236] width 105 height 41
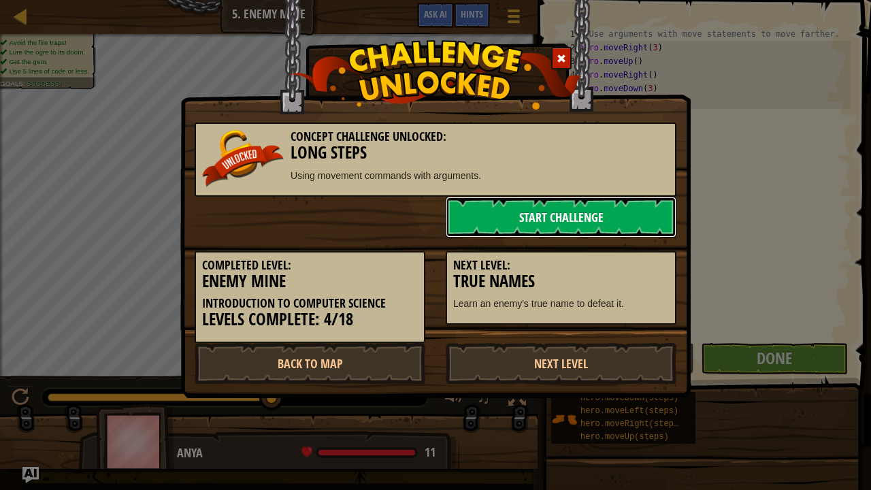
click at [520, 216] on link "Start Challenge" at bounding box center [561, 217] width 231 height 41
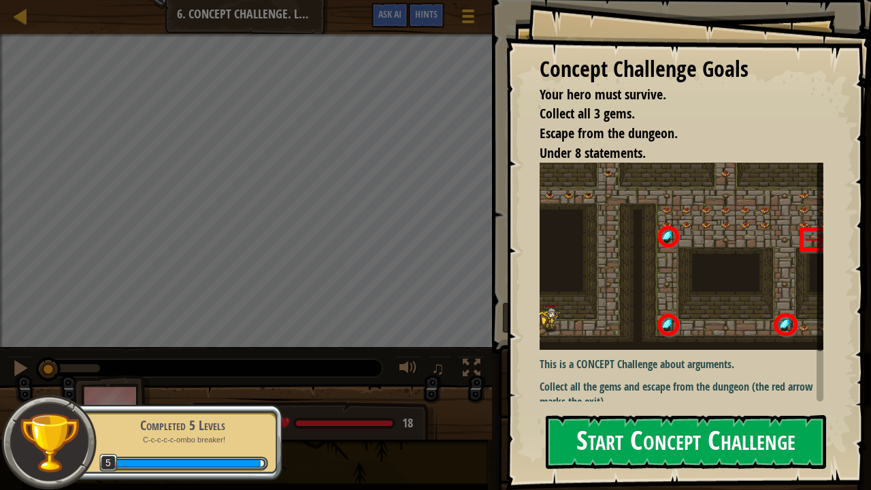
click at [637, 380] on button "Start Concept Challenge" at bounding box center [686, 442] width 280 height 54
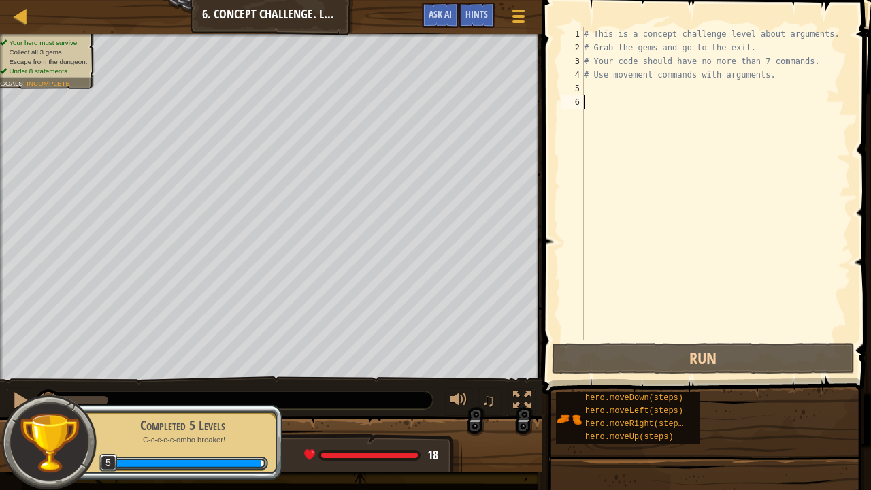
click at [600, 86] on div "# This is a concept challenge level about arguments. # Grab the gems and go to …" at bounding box center [715, 197] width 269 height 340
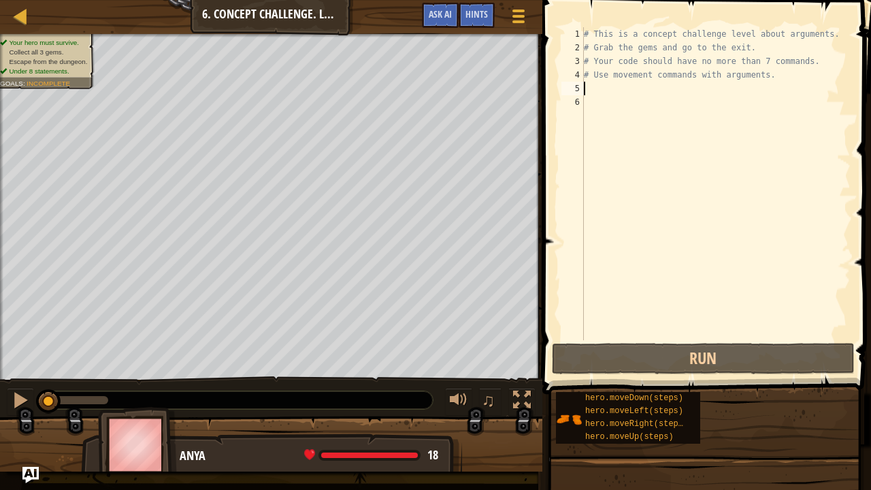
scroll to position [6, 0]
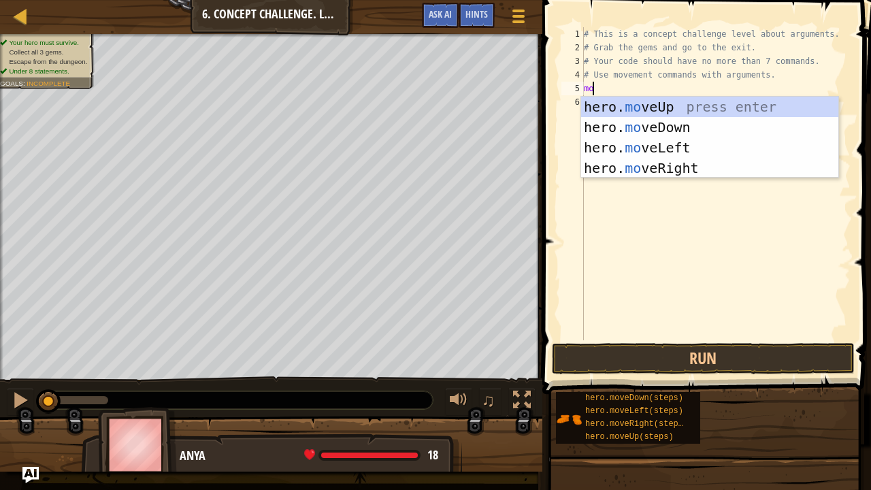
type textarea "move"
click at [673, 166] on div "hero. move Up press enter hero. move Down press enter hero. move Left press ent…" at bounding box center [710, 158] width 258 height 122
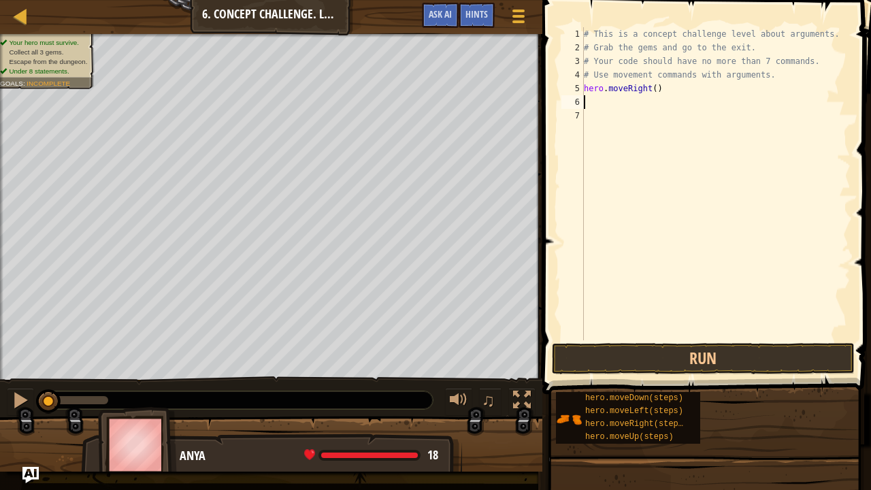
scroll to position [6, 0]
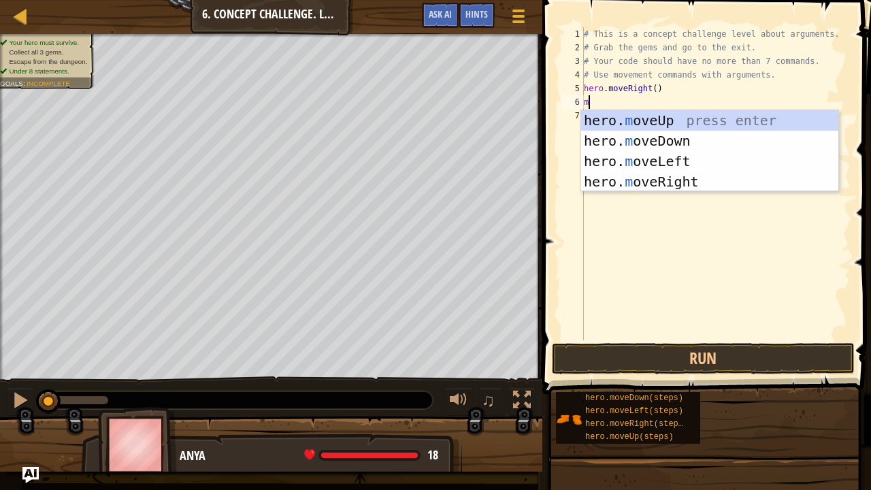
type textarea "mo"
click at [670, 119] on div "hero. mo veUp press enter hero. mo veDown press enter hero. mo veLeft press ent…" at bounding box center [710, 171] width 258 height 122
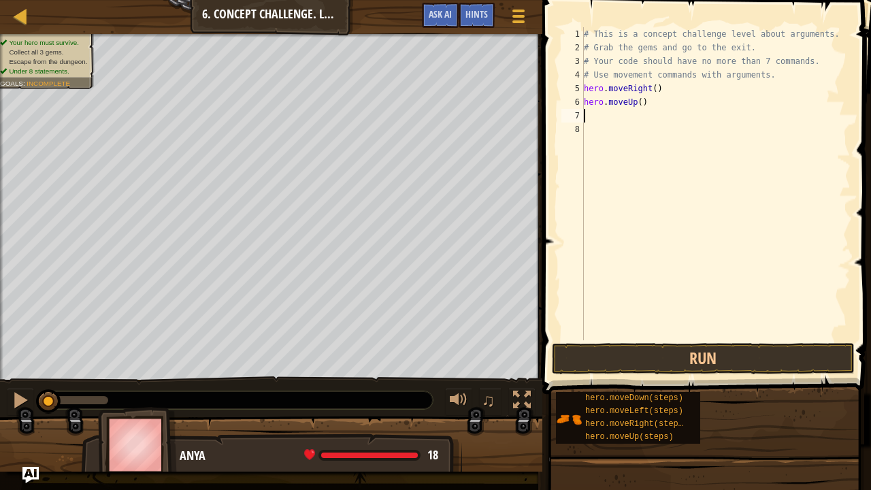
click at [635, 103] on div "# This is a concept challenge level about arguments. # Grab the gems and go to …" at bounding box center [715, 197] width 269 height 340
click at [635, 105] on div "# This is a concept challenge level about arguments. # Grab the gems and go to …" at bounding box center [715, 197] width 269 height 340
click at [636, 101] on div "# This is a concept challenge level about arguments. # Grab the gems and go to …" at bounding box center [715, 197] width 269 height 340
type textarea "hero.moveUp(4)"
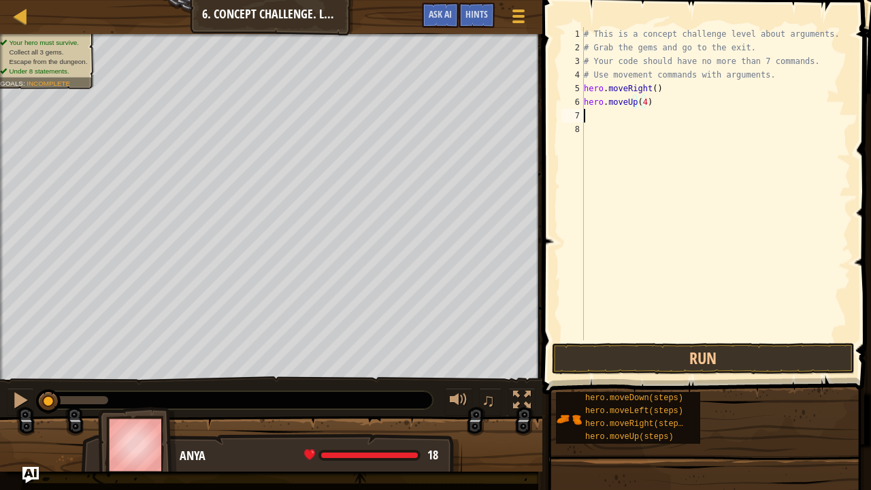
click at [592, 111] on div "# This is a concept challenge level about arguments. # Grab the gems and go to …" at bounding box center [715, 197] width 269 height 340
click at [639, 103] on div "# This is a concept challenge level about arguments. # Grab the gems and go to …" at bounding box center [715, 197] width 269 height 340
click at [643, 103] on div "# This is a concept challenge level about arguments. # Grab the gems and go to …" at bounding box center [715, 197] width 269 height 340
type textarea "hero.moveUp(3)"
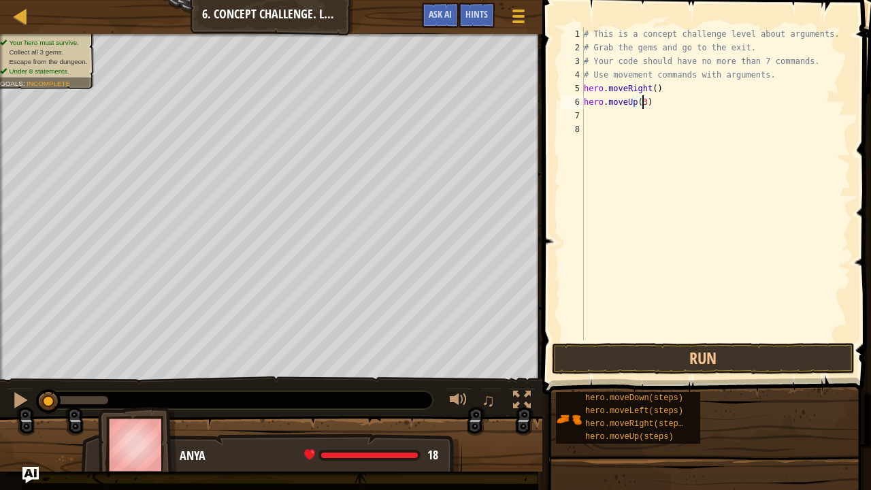
scroll to position [6, 4]
click at [615, 124] on div "# This is a concept challenge level about arguments. # Grab the gems and go to …" at bounding box center [715, 197] width 269 height 340
click at [586, 111] on div "# This is a concept challenge level about arguments. # Grab the gems and go to …" at bounding box center [715, 197] width 269 height 340
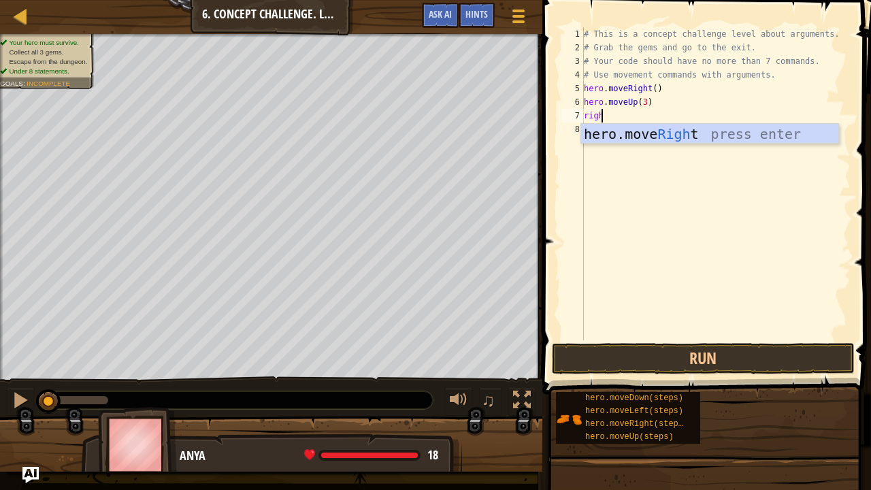
type textarea "right"
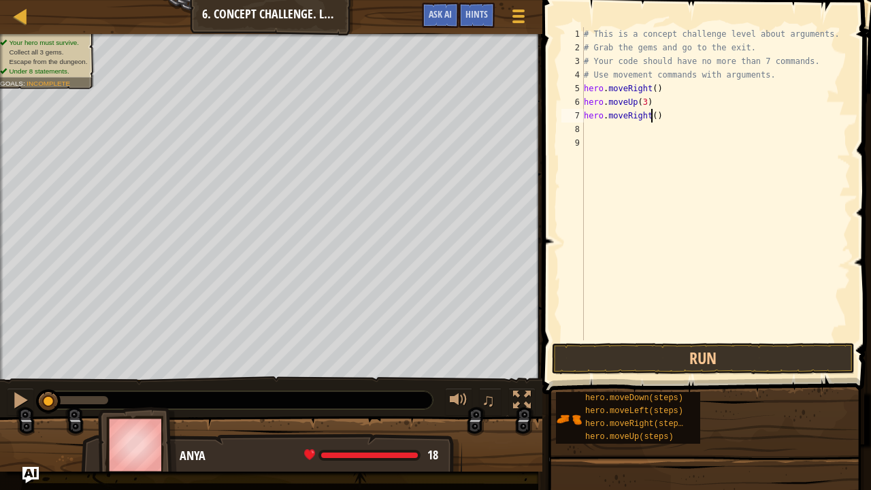
click at [650, 117] on div "# This is a concept challenge level about arguments. # Grab the gems and go to …" at bounding box center [715, 197] width 269 height 340
type textarea "hero.moveRight(2)"
click at [592, 129] on div "# This is a concept challenge level about arguments. # Grab the gems and go to …" at bounding box center [715, 197] width 269 height 340
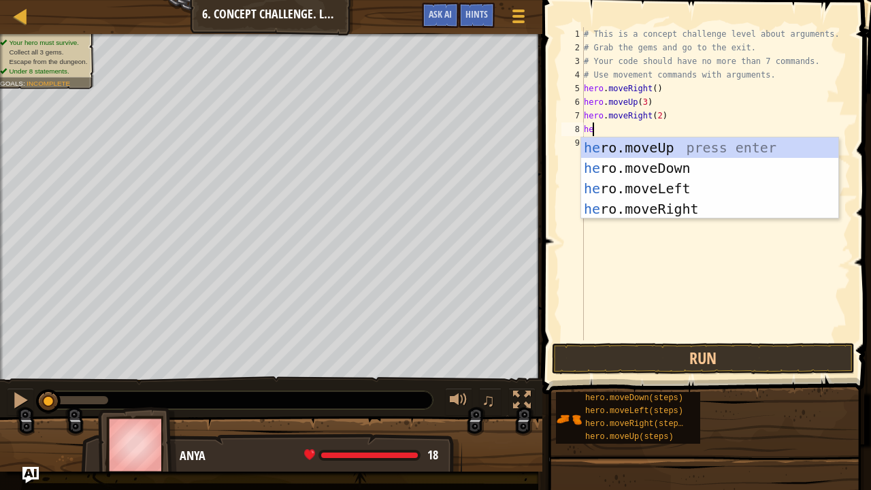
type textarea "her"
click at [646, 163] on div "her o.moveUp press enter her o.moveDown press enter her o.moveLeft press enter …" at bounding box center [710, 198] width 258 height 122
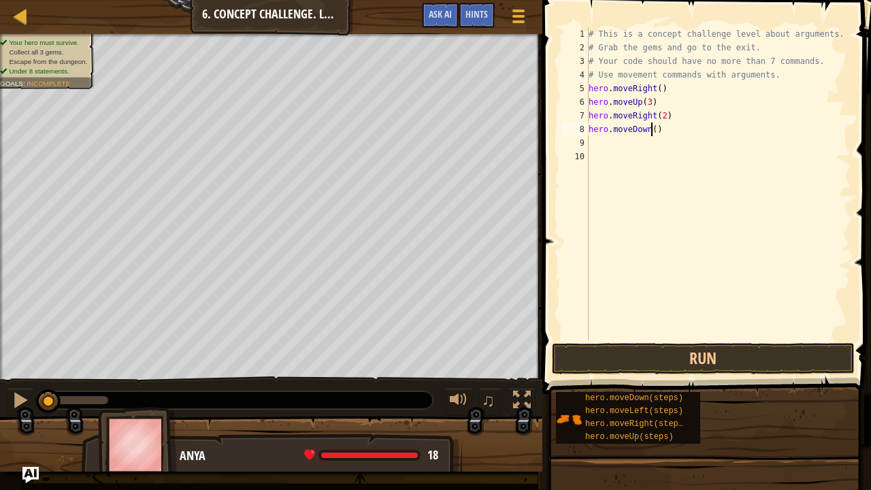
click at [649, 129] on div "# This is a concept challenge level about arguments. # Grab the gems and go to …" at bounding box center [718, 197] width 265 height 340
type textarea "hero.moveDown(4)"
click at [599, 140] on div "# This is a concept challenge level about arguments. # Grab the gems and go to …" at bounding box center [718, 197] width 265 height 340
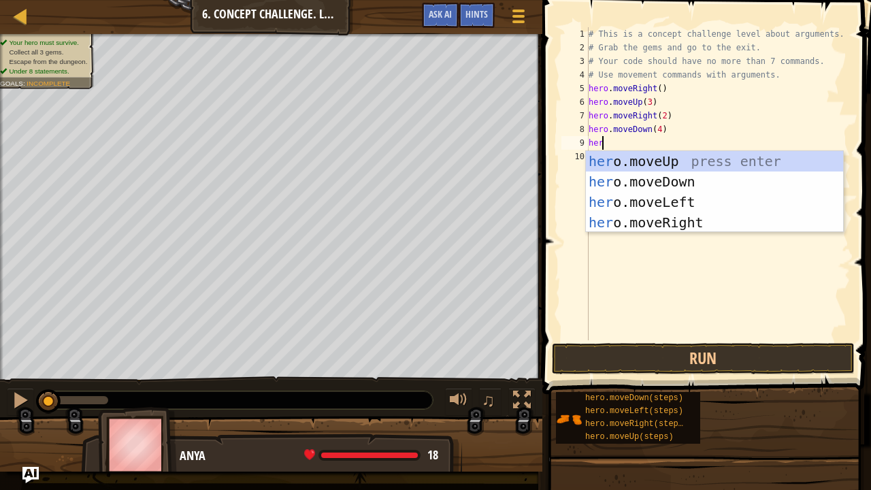
scroll to position [6, 1]
click at [697, 354] on button "Run" at bounding box center [703, 358] width 303 height 31
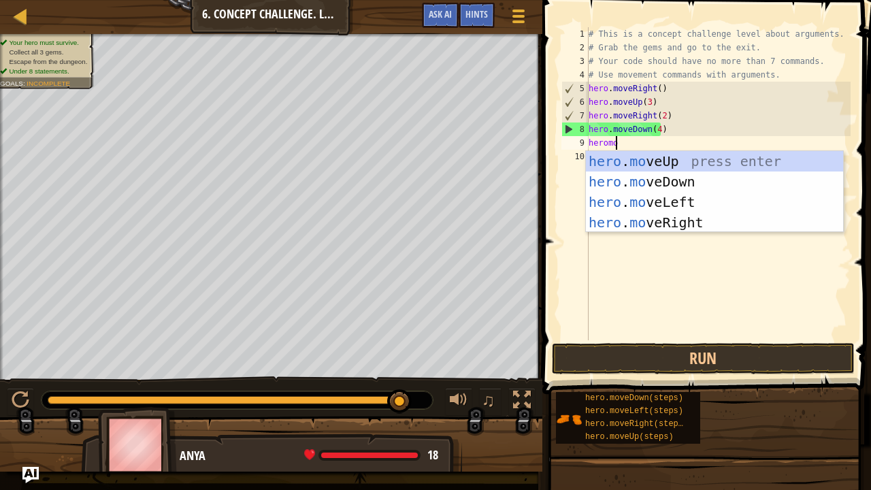
type textarea "heromove"
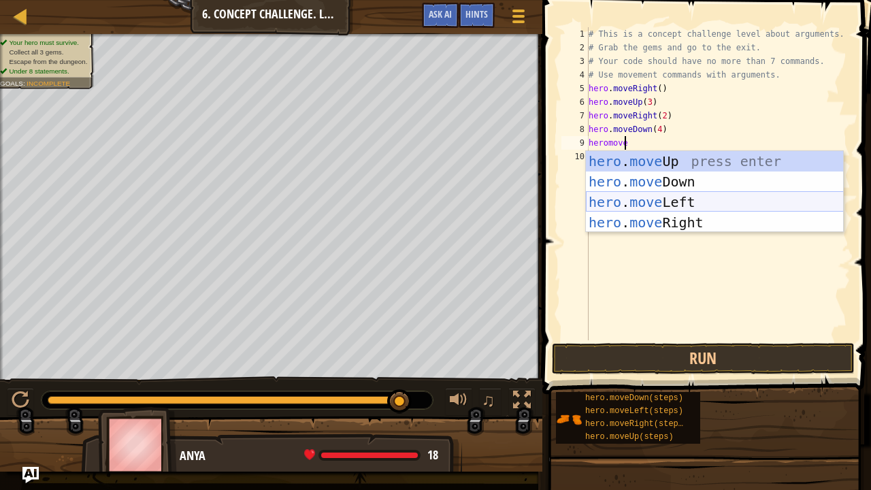
click at [697, 199] on div "hero . move Up press enter hero . move Down press enter hero . move Left press …" at bounding box center [715, 212] width 258 height 122
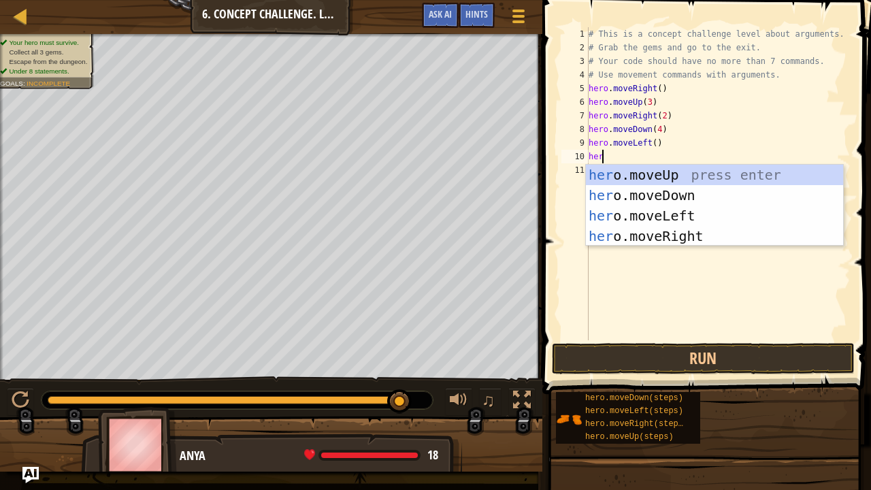
type textarea "hero"
click at [667, 165] on div "hero .moveUp press enter hero .moveDown press enter hero .moveLeft press enter …" at bounding box center [715, 226] width 258 height 122
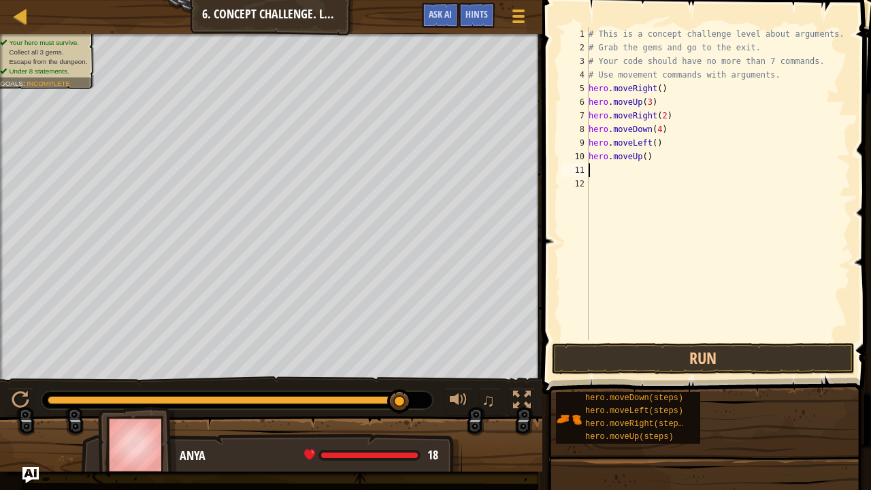
click at [642, 159] on div "# This is a concept challenge level about arguments. # Grab the gems and go to …" at bounding box center [718, 197] width 265 height 340
type textarea "hero.moveUp(2)"
click at [589, 165] on div "# This is a concept challenge level about arguments. # Grab the gems and go to …" at bounding box center [718, 197] width 265 height 340
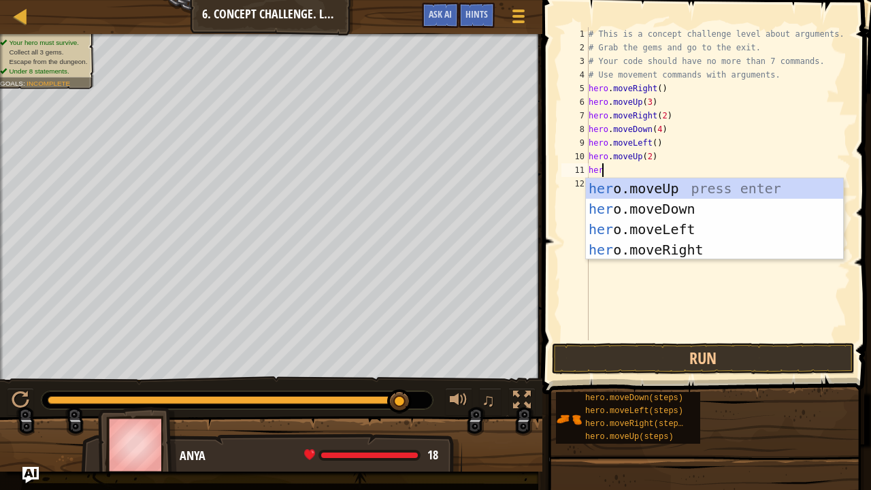
type textarea "hero"
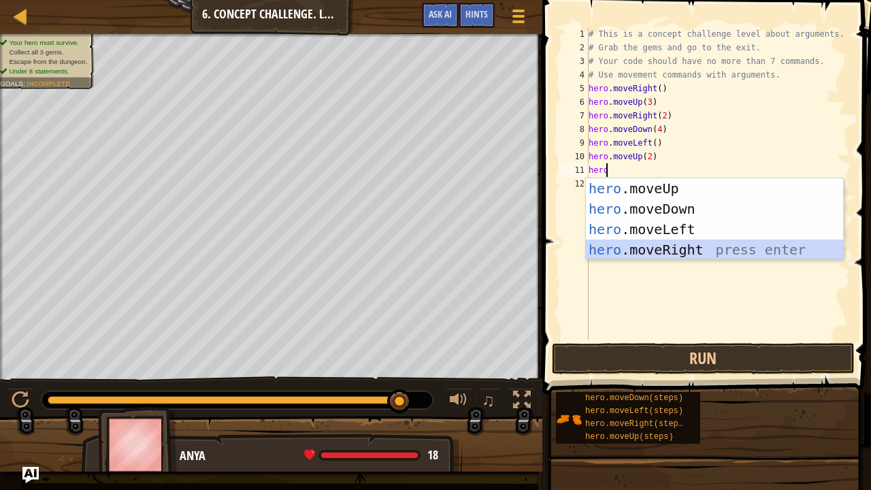
click at [701, 244] on div "hero .moveUp press enter hero .moveDown press enter hero .moveLeft press enter …" at bounding box center [715, 239] width 258 height 122
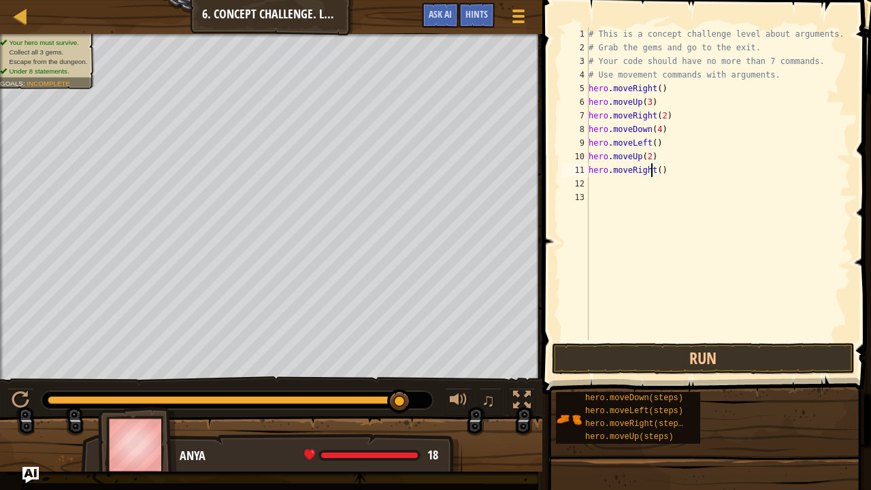
click at [651, 172] on div "# This is a concept challenge level about arguments. # Grab the gems and go to …" at bounding box center [718, 197] width 265 height 340
click at [652, 172] on div "# This is a concept challenge level about arguments. # Grab the gems and go to …" at bounding box center [718, 197] width 265 height 340
click at [654, 169] on div "# This is a concept challenge level about arguments. # Grab the gems and go to …" at bounding box center [718, 197] width 265 height 340
type textarea "hero.moveRight(2)"
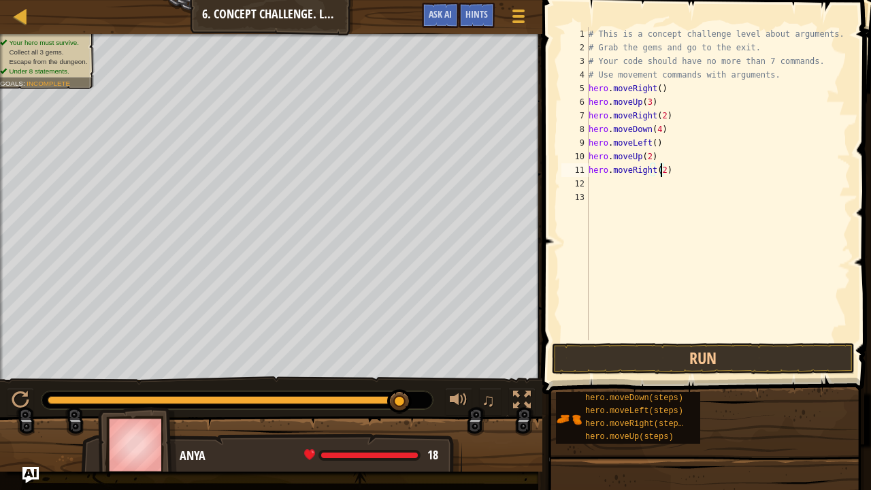
click at [582, 343] on button "Run" at bounding box center [703, 358] width 303 height 31
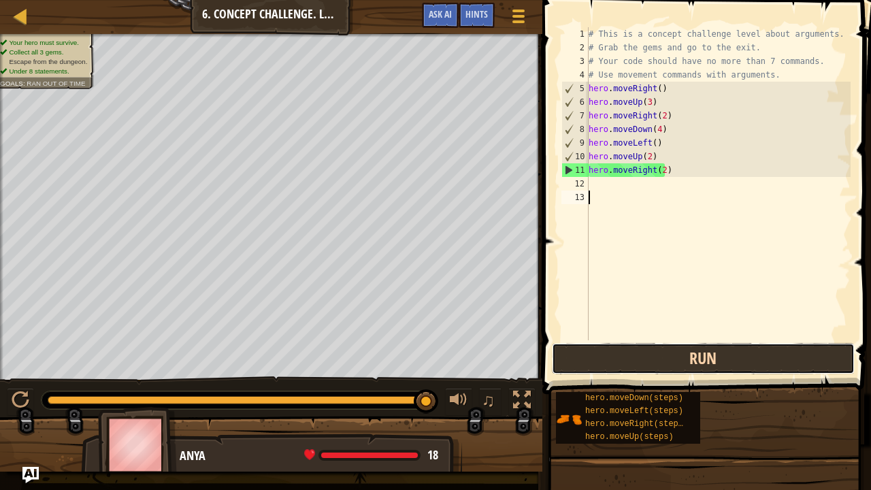
click at [637, 363] on button "Run" at bounding box center [703, 358] width 303 height 31
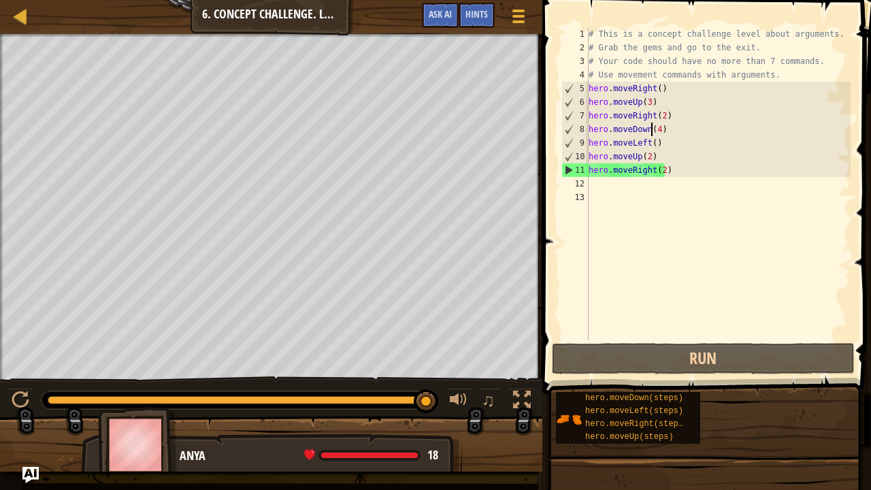
click at [652, 131] on div "# This is a concept challenge level about arguments. # Grab the gems and go to …" at bounding box center [718, 197] width 265 height 340
click at [653, 131] on div "# This is a concept challenge level about arguments. # Grab the gems and go to …" at bounding box center [718, 197] width 265 height 340
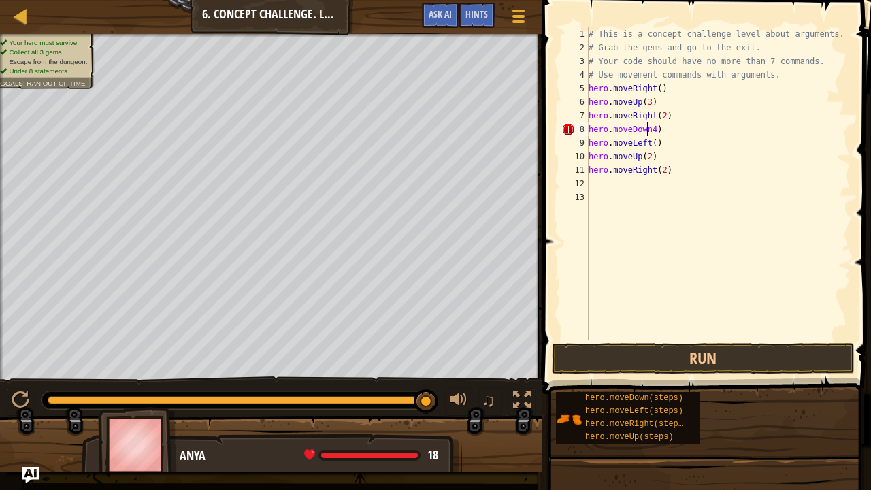
scroll to position [6, 5]
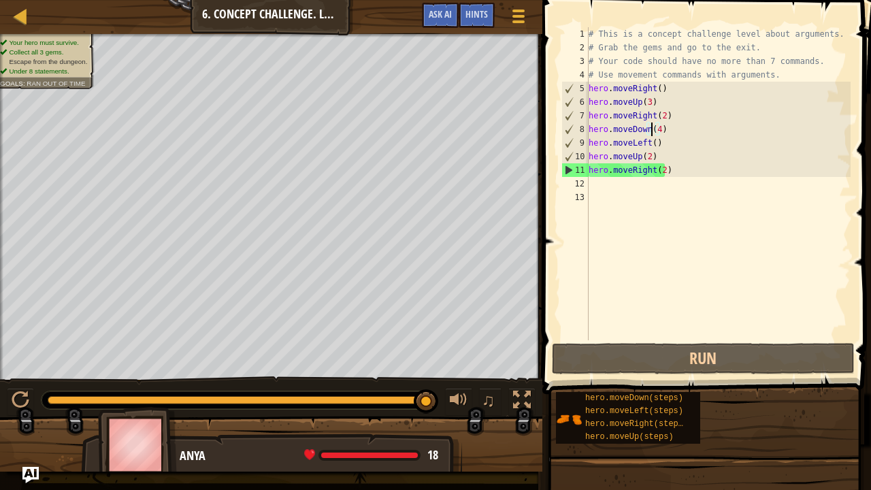
click at [653, 132] on div "# This is a concept challenge level about arguments. # Grab the gems and go to …" at bounding box center [718, 197] width 265 height 340
click at [656, 132] on div "# This is a concept challenge level about arguments. # Grab the gems and go to …" at bounding box center [718, 197] width 265 height 340
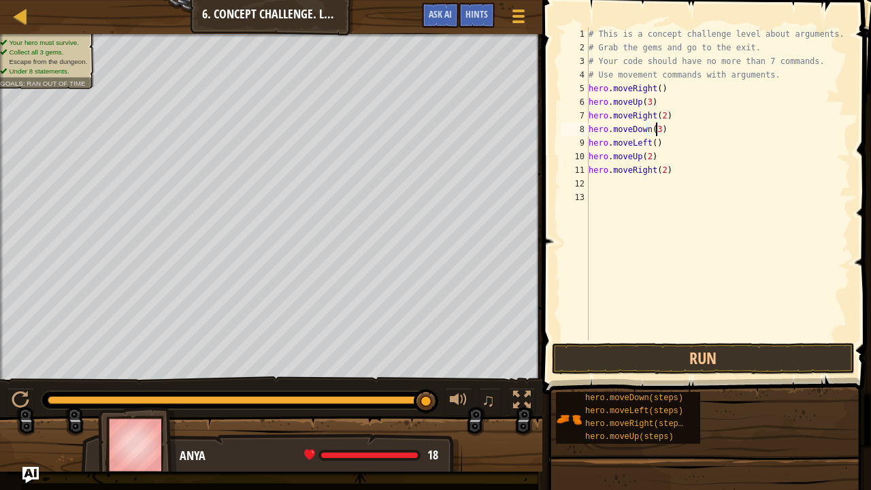
click at [660, 169] on div "# This is a concept challenge level about arguments. # Grab the gems and go to …" at bounding box center [718, 197] width 265 height 340
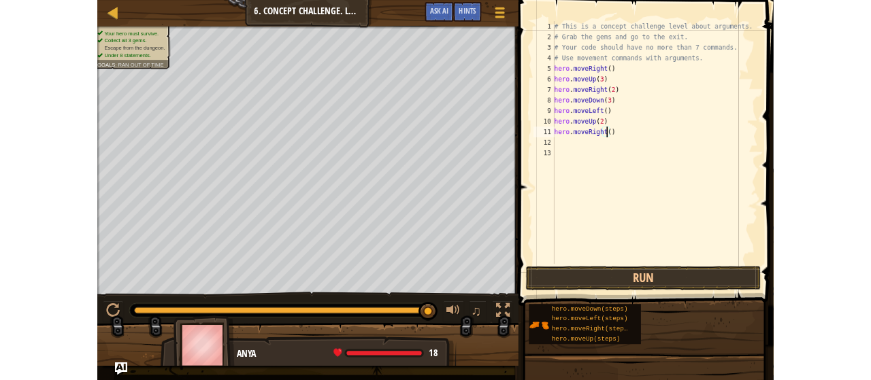
scroll to position [6, 5]
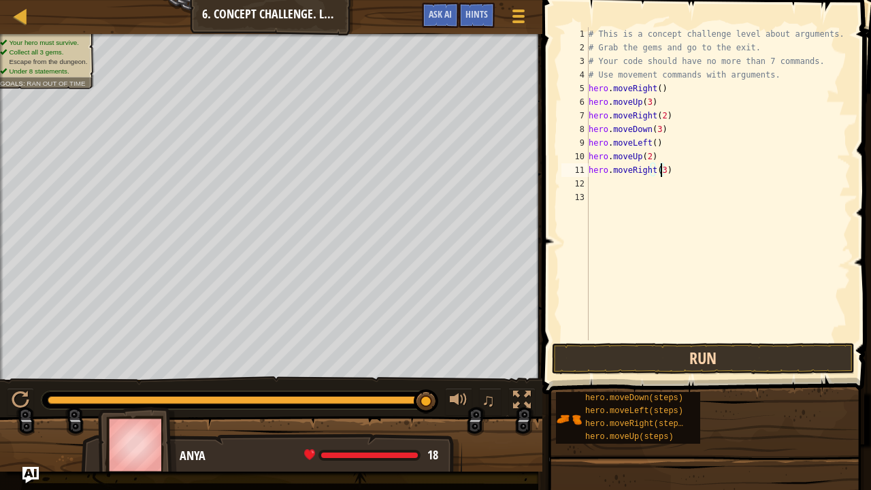
type textarea "hero.moveRight(3)"
click at [603, 358] on button "Run" at bounding box center [703, 358] width 303 height 31
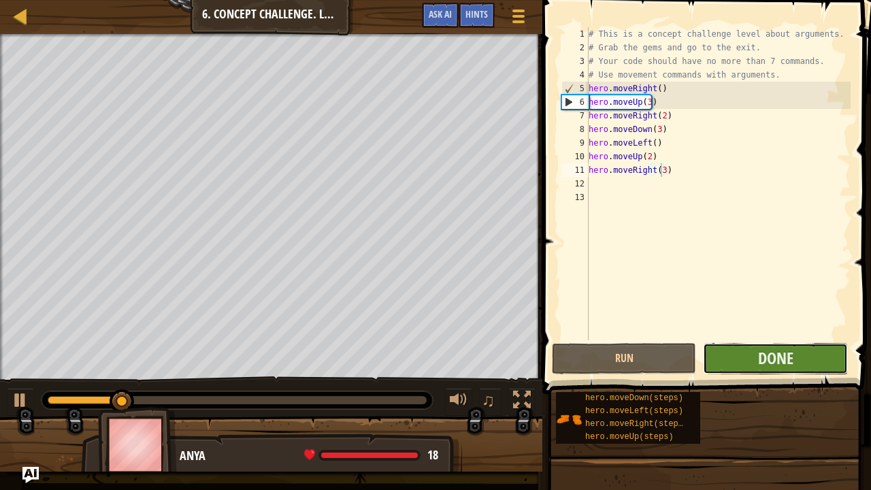
click at [755, 355] on button "Done" at bounding box center [775, 358] width 144 height 31
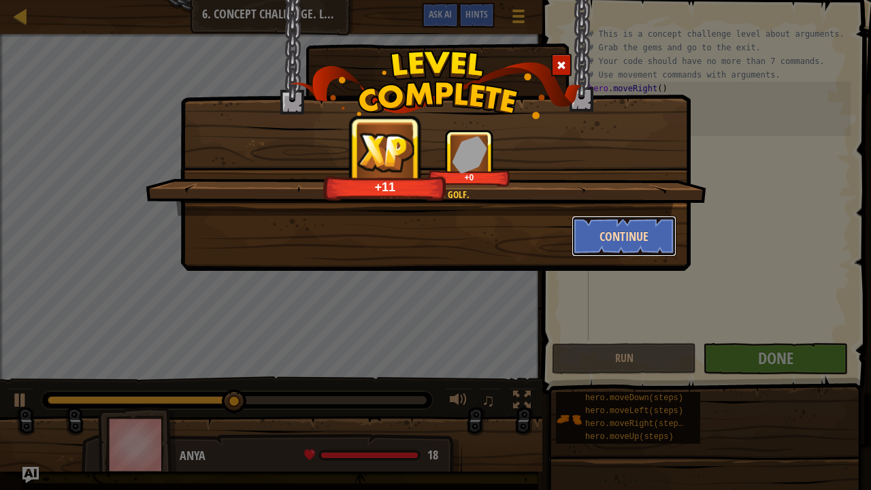
click at [612, 231] on button "Continue" at bounding box center [623, 236] width 105 height 41
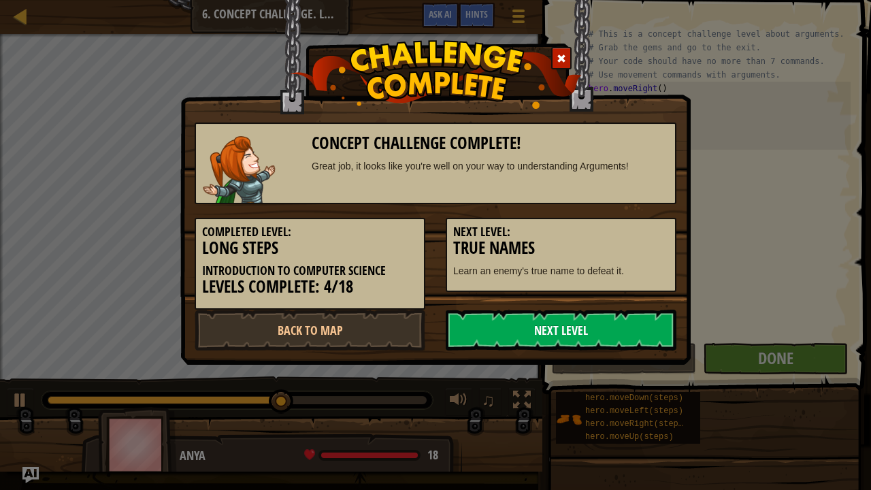
click at [588, 331] on link "Next Level" at bounding box center [561, 329] width 231 height 41
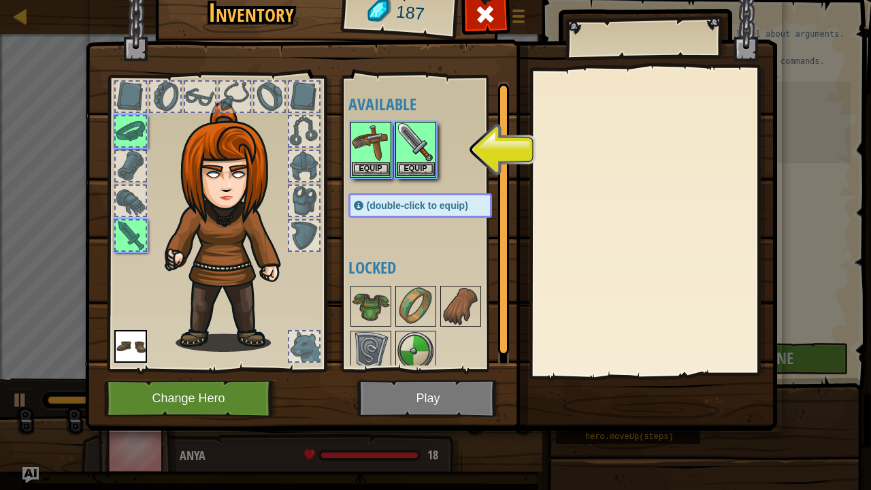
click at [422, 380] on img at bounding box center [431, 184] width 692 height 494
click at [416, 174] on button "Equip" at bounding box center [416, 168] width 38 height 14
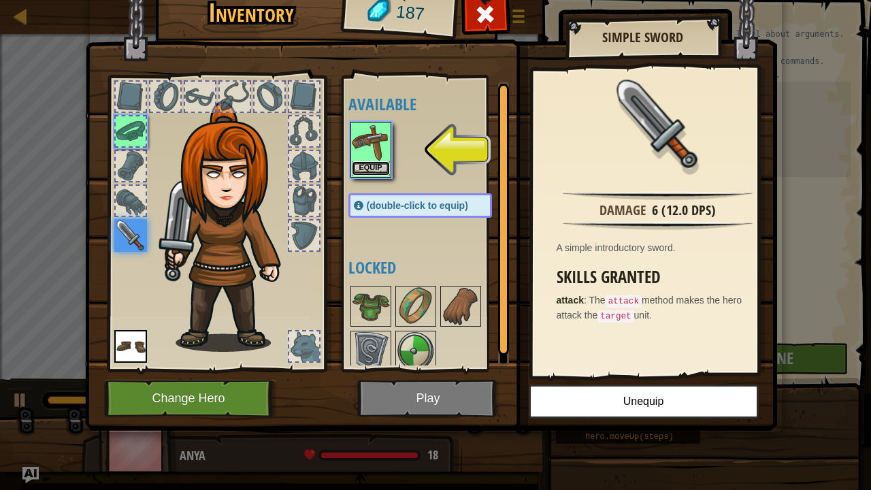
click at [365, 161] on button "Equip" at bounding box center [371, 168] width 38 height 14
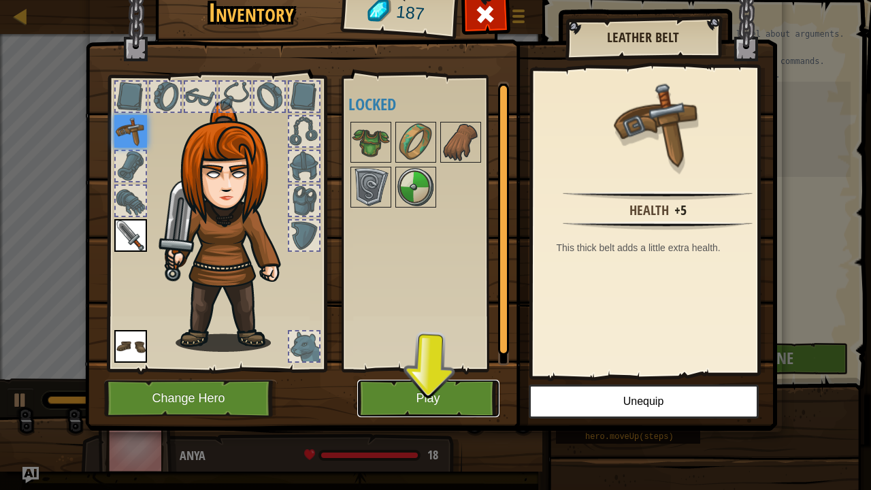
click at [448, 380] on button "Play" at bounding box center [428, 398] width 142 height 37
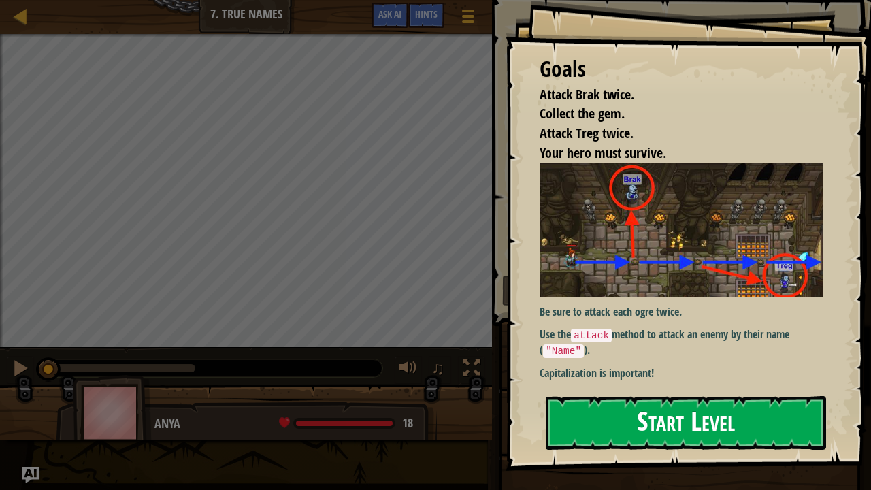
click at [658, 380] on button "Start Level" at bounding box center [686, 423] width 280 height 54
